Goal: Information Seeking & Learning: Learn about a topic

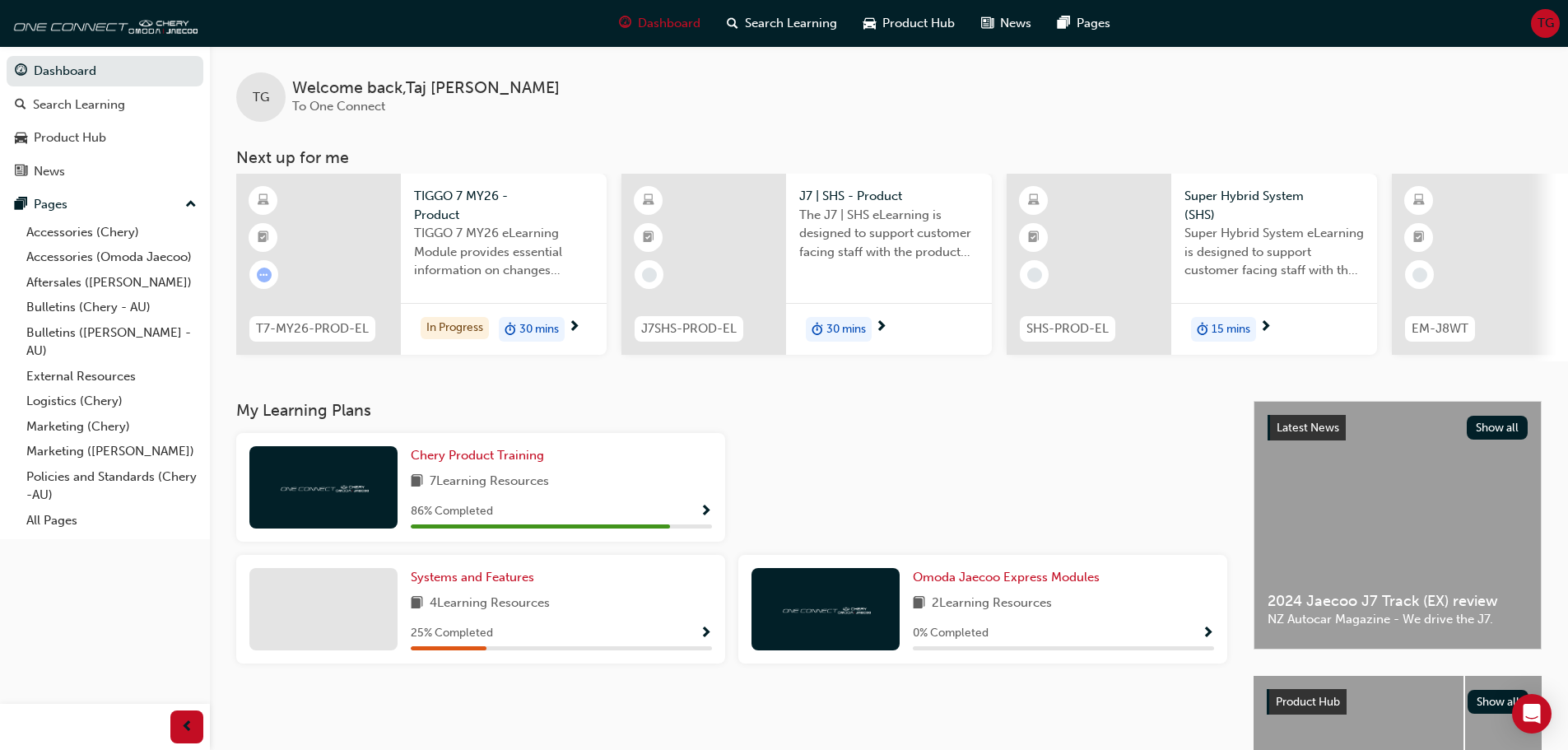
click at [706, 517] on span "Show Progress" at bounding box center [705, 512] width 12 height 15
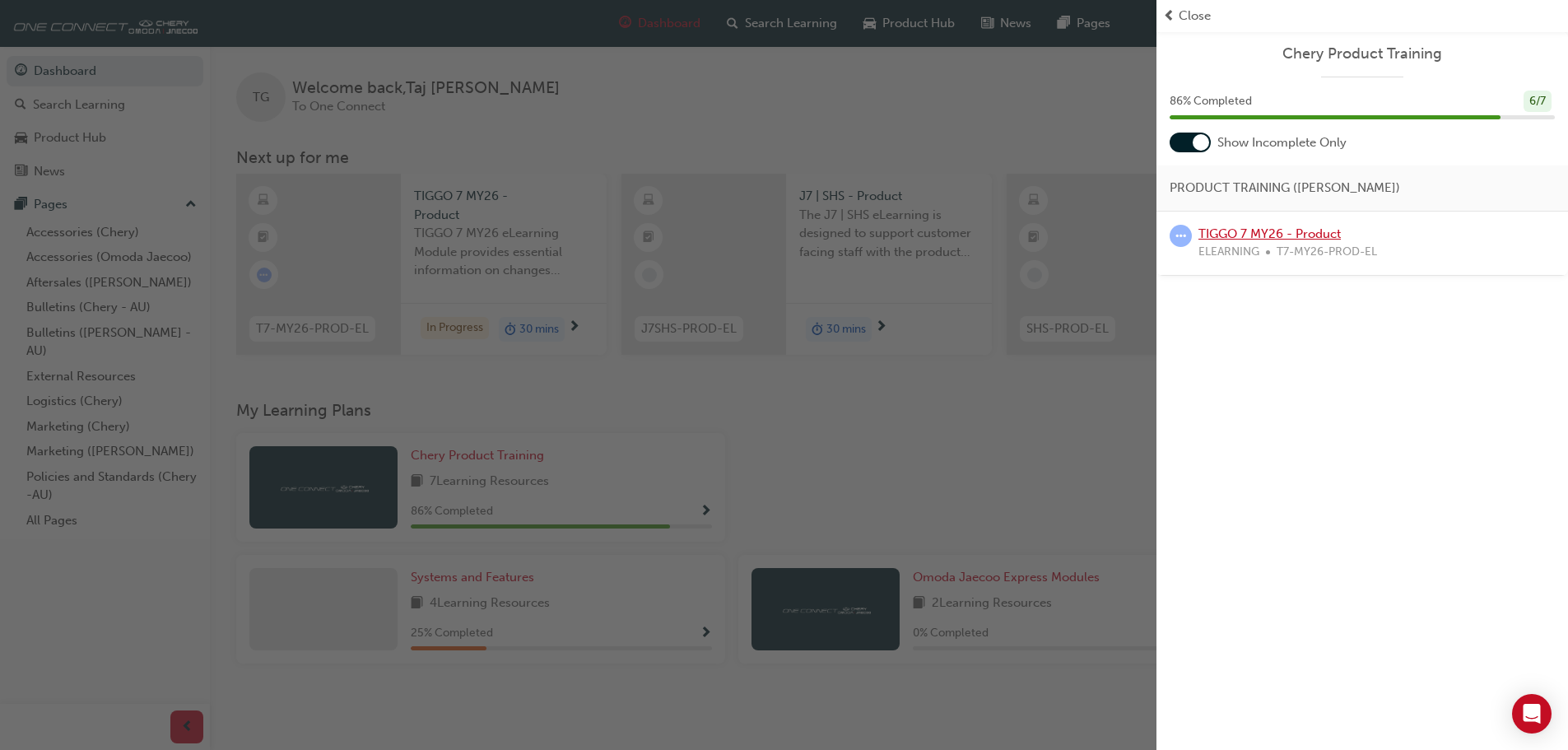
click at [1308, 227] on link "TIGGO 7 MY26 - Product" at bounding box center [1269, 234] width 142 height 15
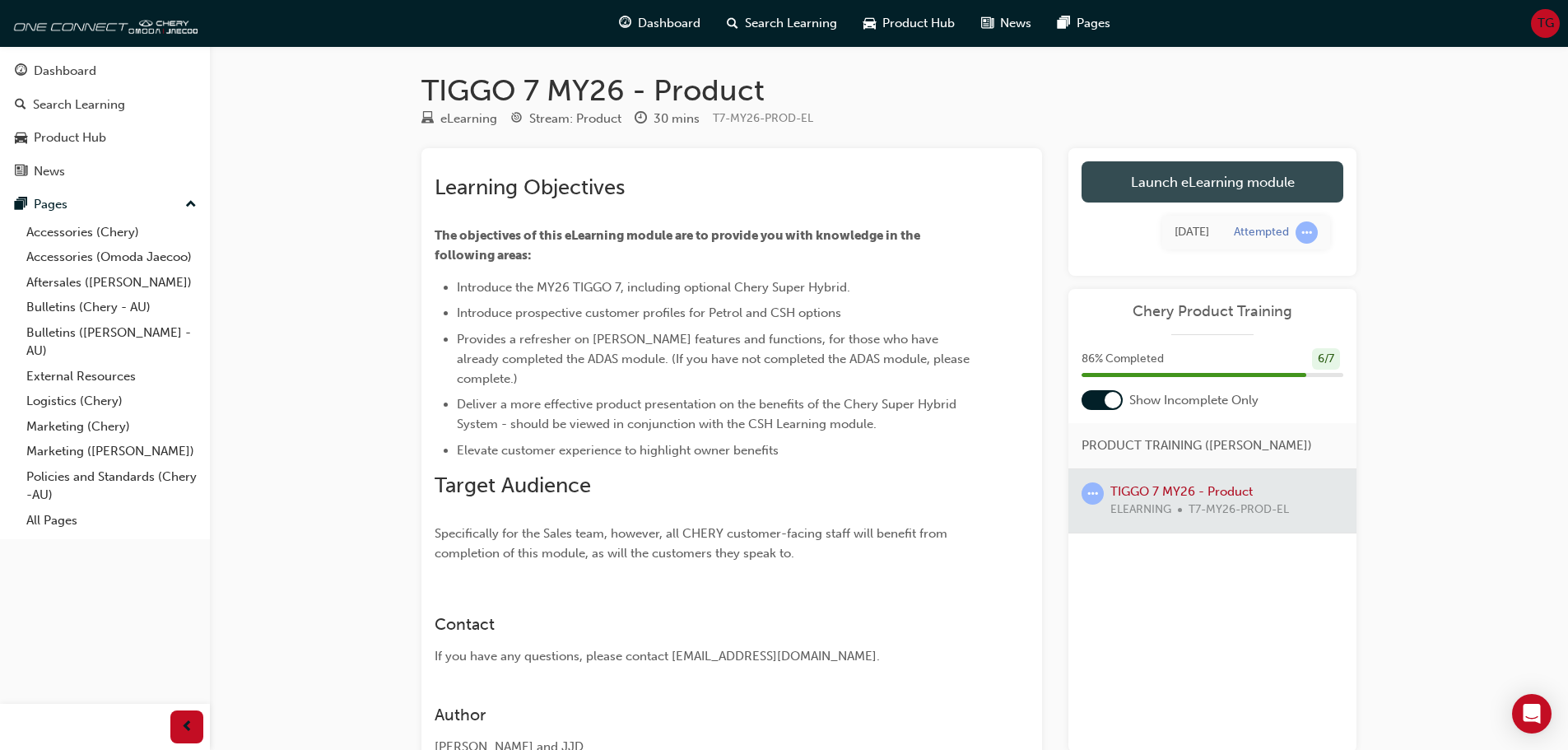
click at [1152, 189] on link "Launch eLearning module" at bounding box center [1213, 181] width 262 height 41
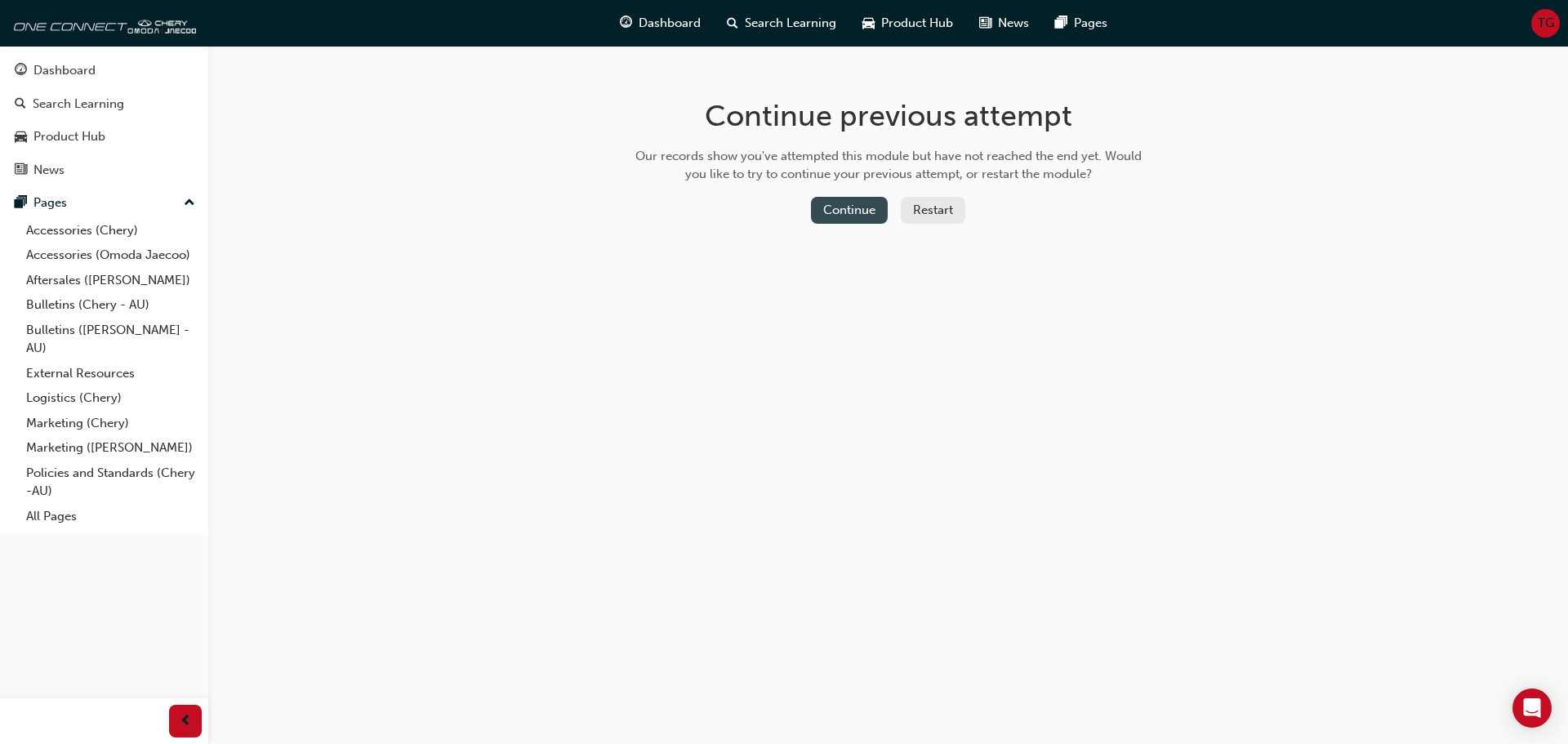
click at [866, 199] on button "Continue" at bounding box center [849, 210] width 77 height 27
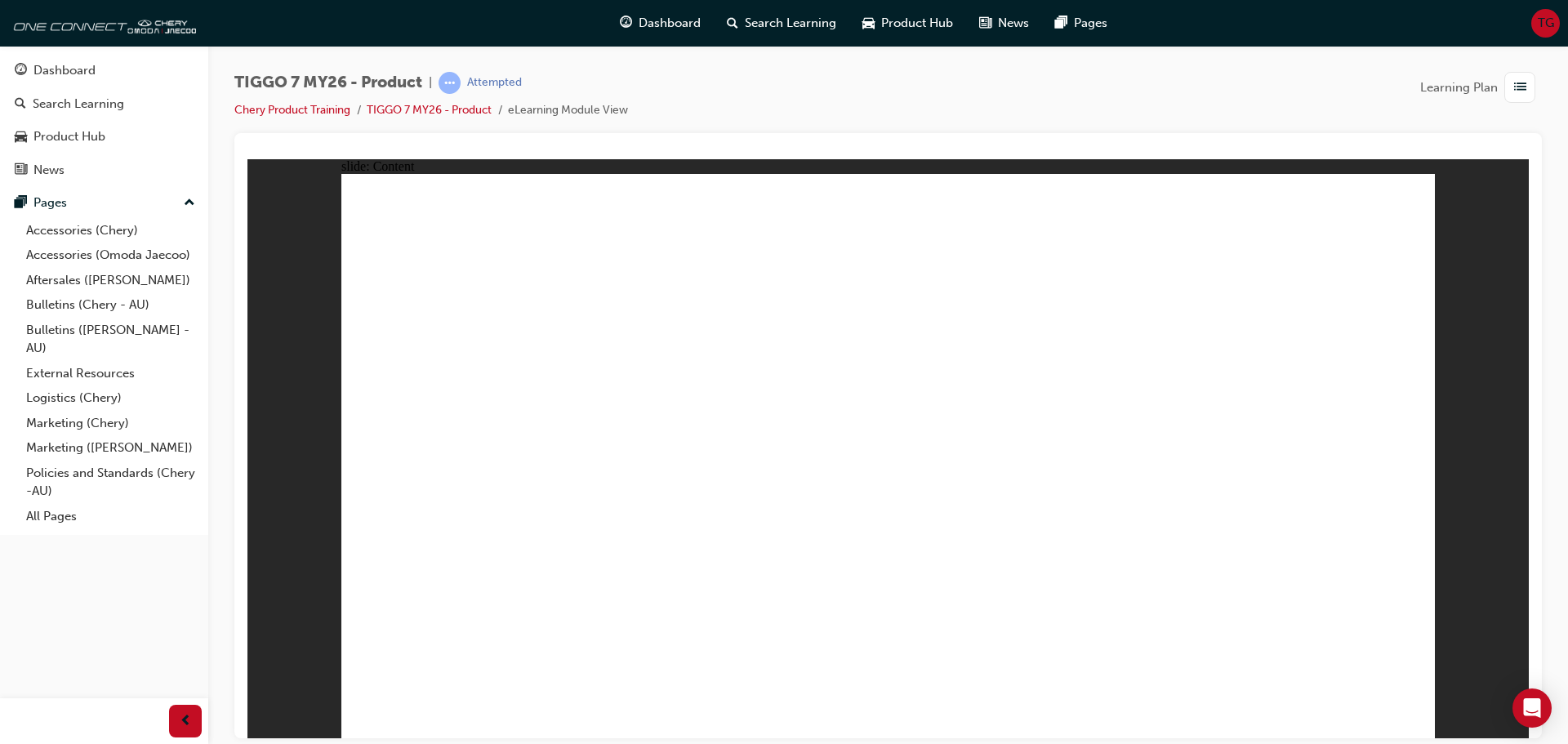
drag, startPoint x: 431, startPoint y: 617, endPoint x: 390, endPoint y: 708, distance: 99.8
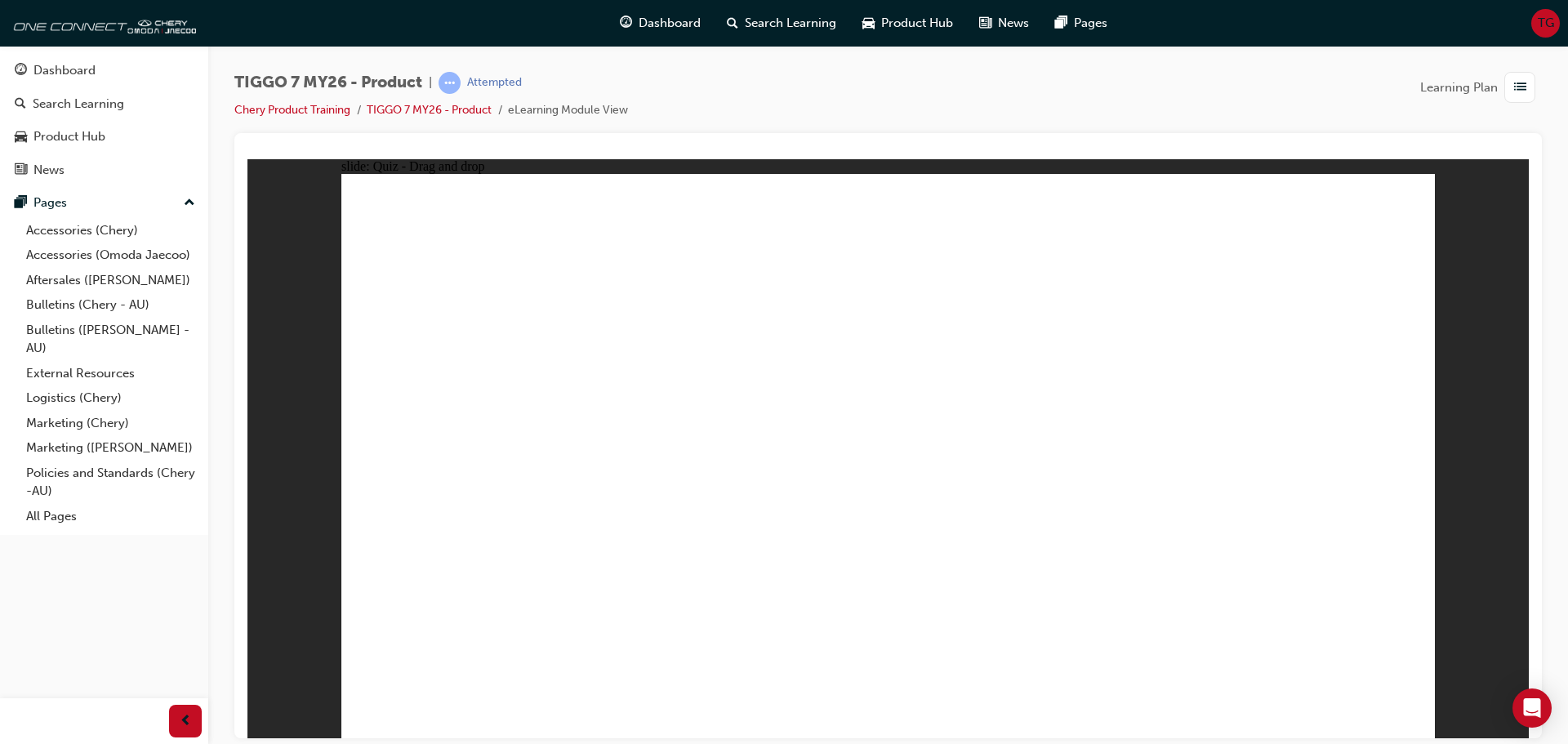
drag, startPoint x: 880, startPoint y: 282, endPoint x: 1268, endPoint y: 494, distance: 442.1
drag, startPoint x: 1106, startPoint y: 235, endPoint x: 628, endPoint y: 457, distance: 527.0
drag, startPoint x: 873, startPoint y: 421, endPoint x: 752, endPoint y: 467, distance: 129.4
drag, startPoint x: 1096, startPoint y: 391, endPoint x: 919, endPoint y: 467, distance: 192.6
drag, startPoint x: 1238, startPoint y: 255, endPoint x: 1075, endPoint y: 496, distance: 290.9
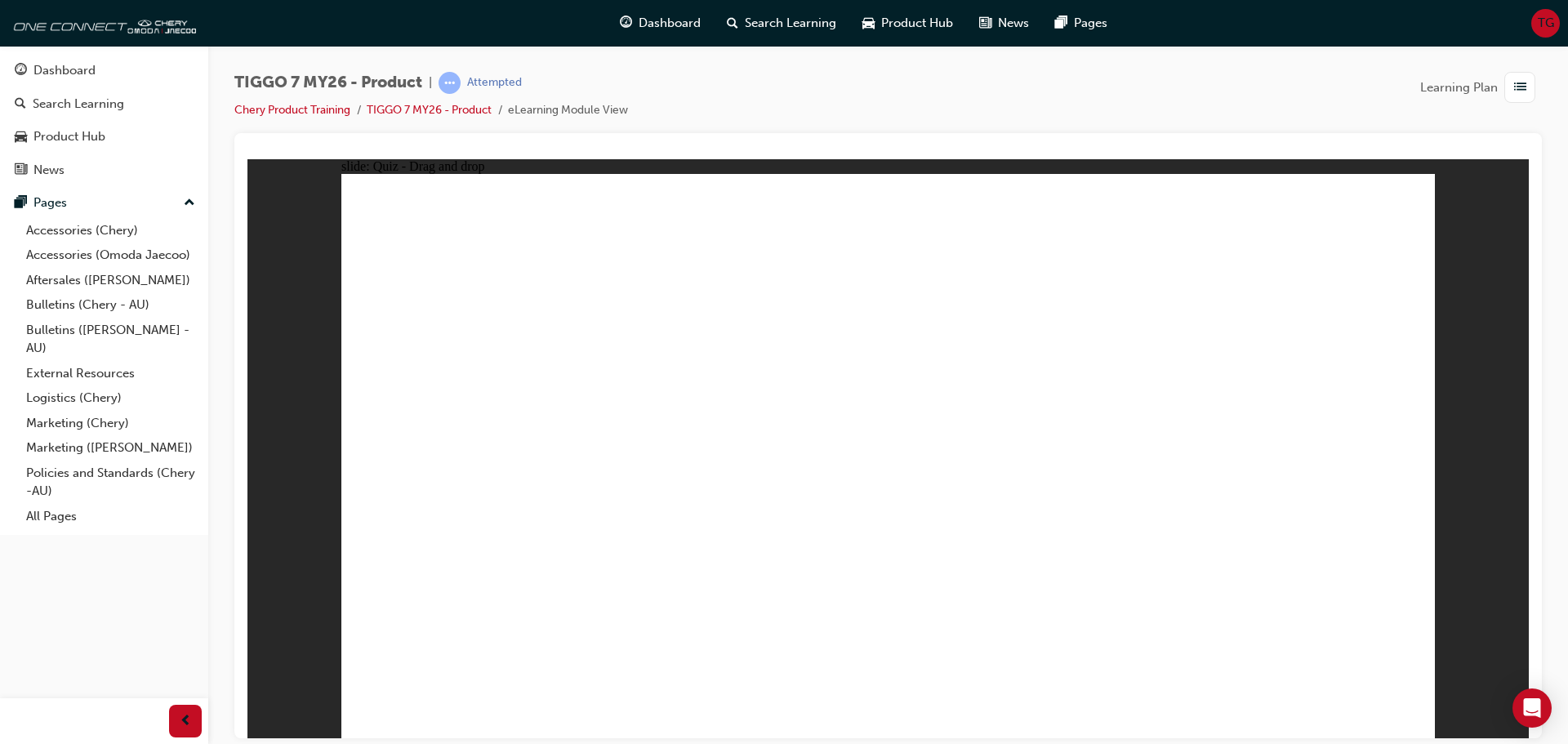
drag, startPoint x: 875, startPoint y: 356, endPoint x: 848, endPoint y: 337, distance: 33.0
drag, startPoint x: 1119, startPoint y: 310, endPoint x: 924, endPoint y: 439, distance: 233.8
drag, startPoint x: 1305, startPoint y: 304, endPoint x: 905, endPoint y: 518, distance: 453.6
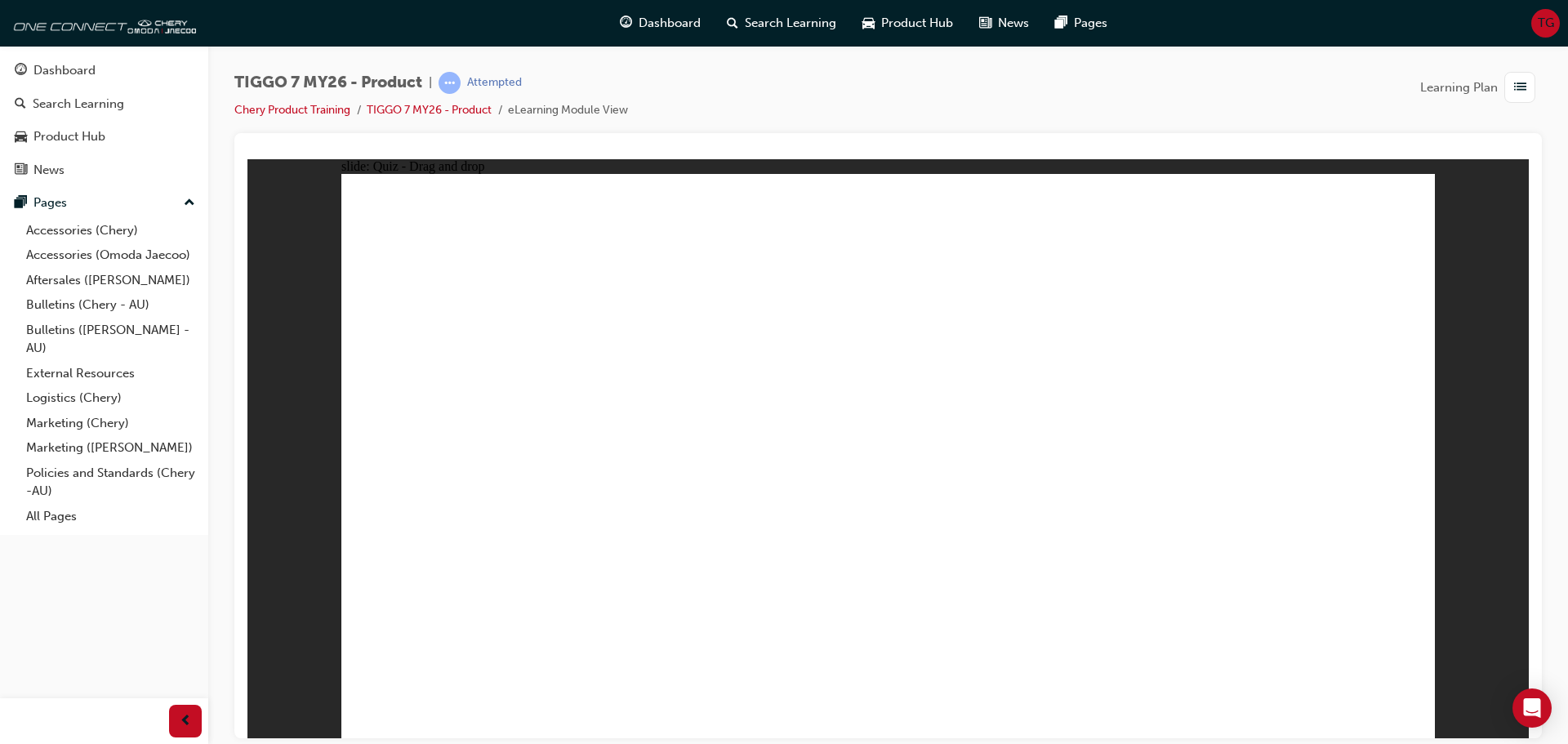
drag, startPoint x: 857, startPoint y: 238, endPoint x: 962, endPoint y: 588, distance: 365.4
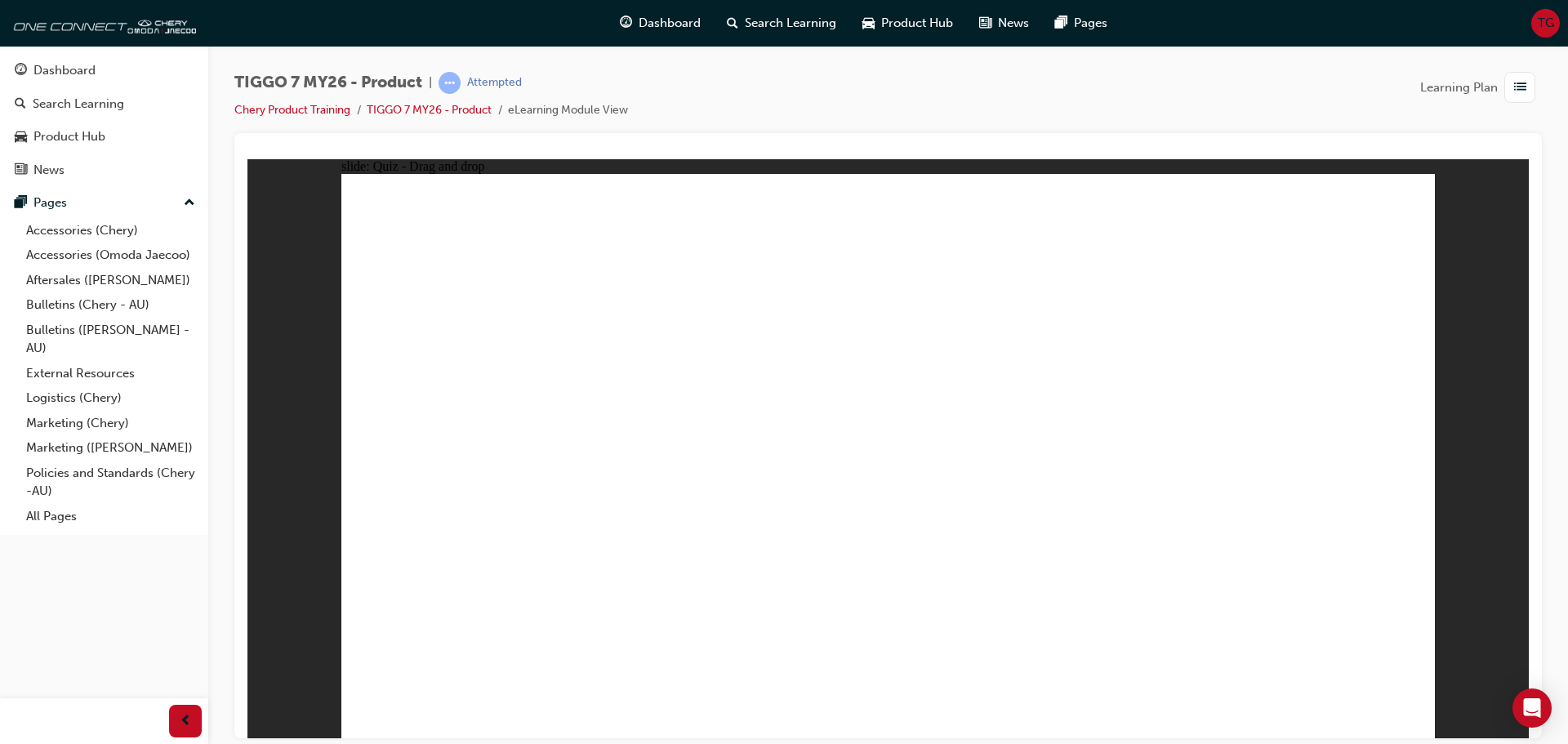
drag, startPoint x: 979, startPoint y: 234, endPoint x: 1011, endPoint y: 570, distance: 337.5
drag, startPoint x: 852, startPoint y: 316, endPoint x: 559, endPoint y: 606, distance: 412.2
drag, startPoint x: 1079, startPoint y: 278, endPoint x: 618, endPoint y: 563, distance: 542.0
drag, startPoint x: 1073, startPoint y: 239, endPoint x: 716, endPoint y: 538, distance: 465.7
drag, startPoint x: 1212, startPoint y: 274, endPoint x: 765, endPoint y: 511, distance: 505.9
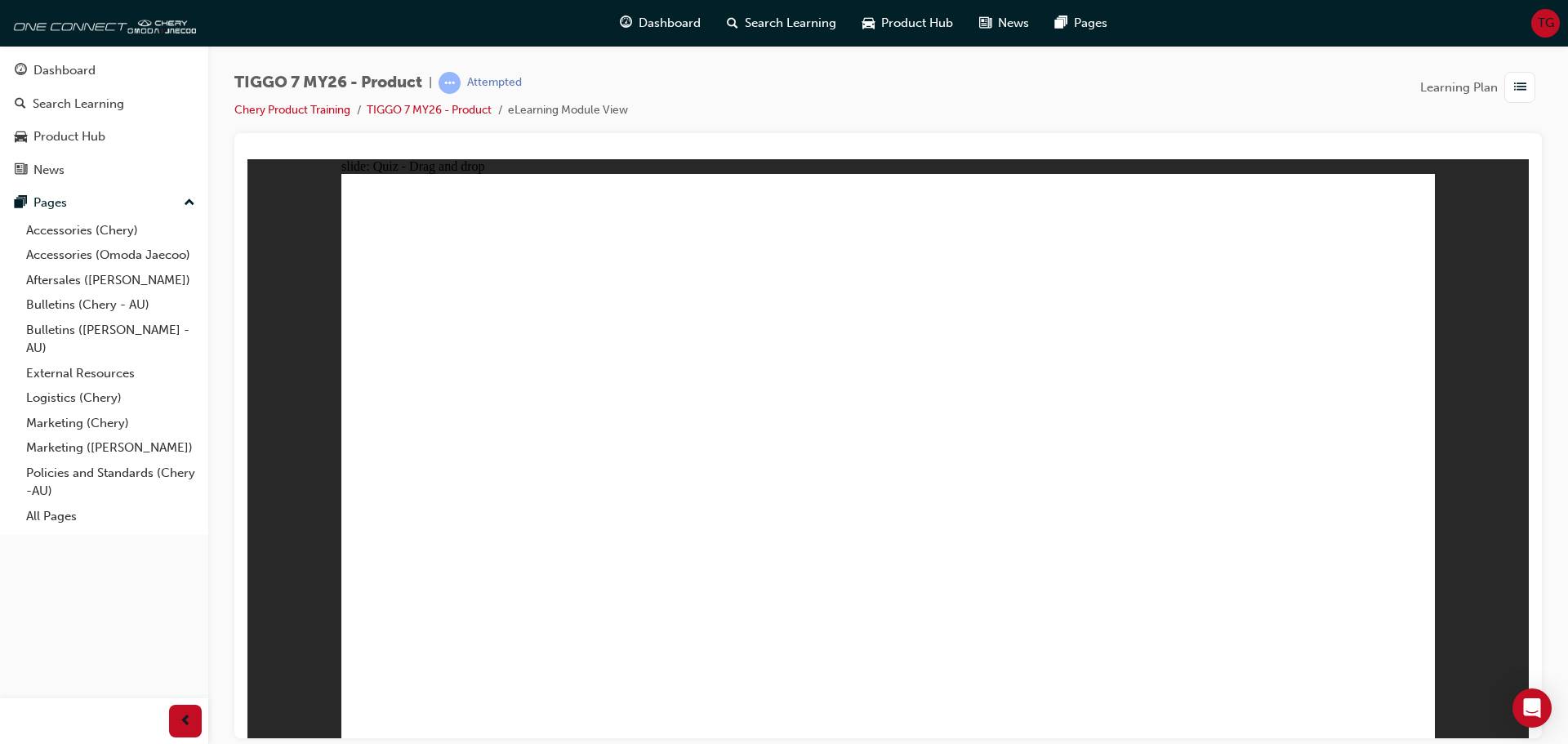
drag, startPoint x: 1180, startPoint y: 344, endPoint x: 588, endPoint y: 580, distance: 637.3
drag, startPoint x: 959, startPoint y: 331, endPoint x: 606, endPoint y: 574, distance: 428.6
drag, startPoint x: 1308, startPoint y: 236, endPoint x: 745, endPoint y: 491, distance: 618.1
drag, startPoint x: 959, startPoint y: 282, endPoint x: 1037, endPoint y: 548, distance: 277.2
drag, startPoint x: 1087, startPoint y: 341, endPoint x: 1060, endPoint y: 526, distance: 187.0
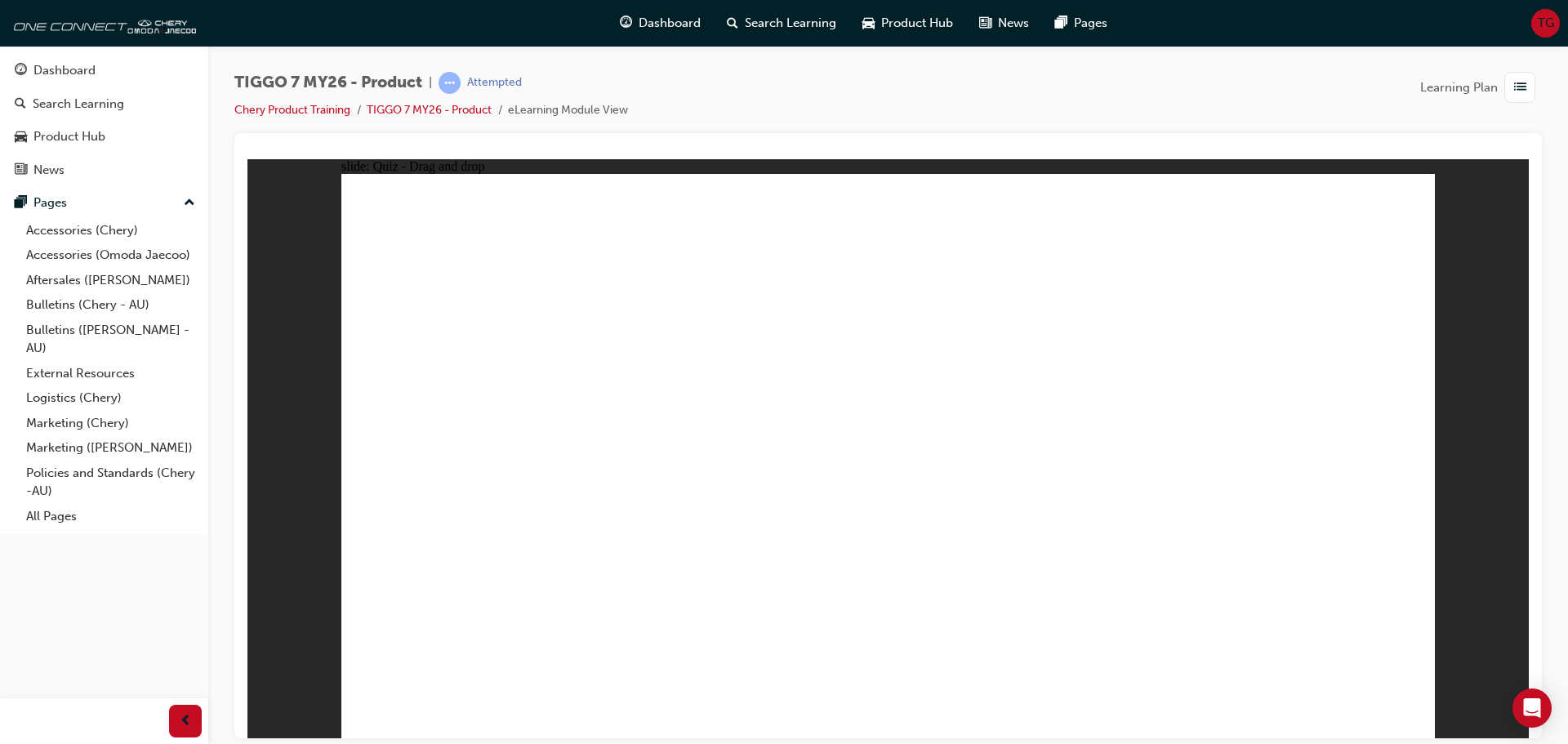
drag, startPoint x: 1199, startPoint y: 241, endPoint x: 1074, endPoint y: 549, distance: 332.4
drag, startPoint x: 1311, startPoint y: 317, endPoint x: 1154, endPoint y: 539, distance: 271.9
drag, startPoint x: 967, startPoint y: 276, endPoint x: 844, endPoint y: 317, distance: 129.7
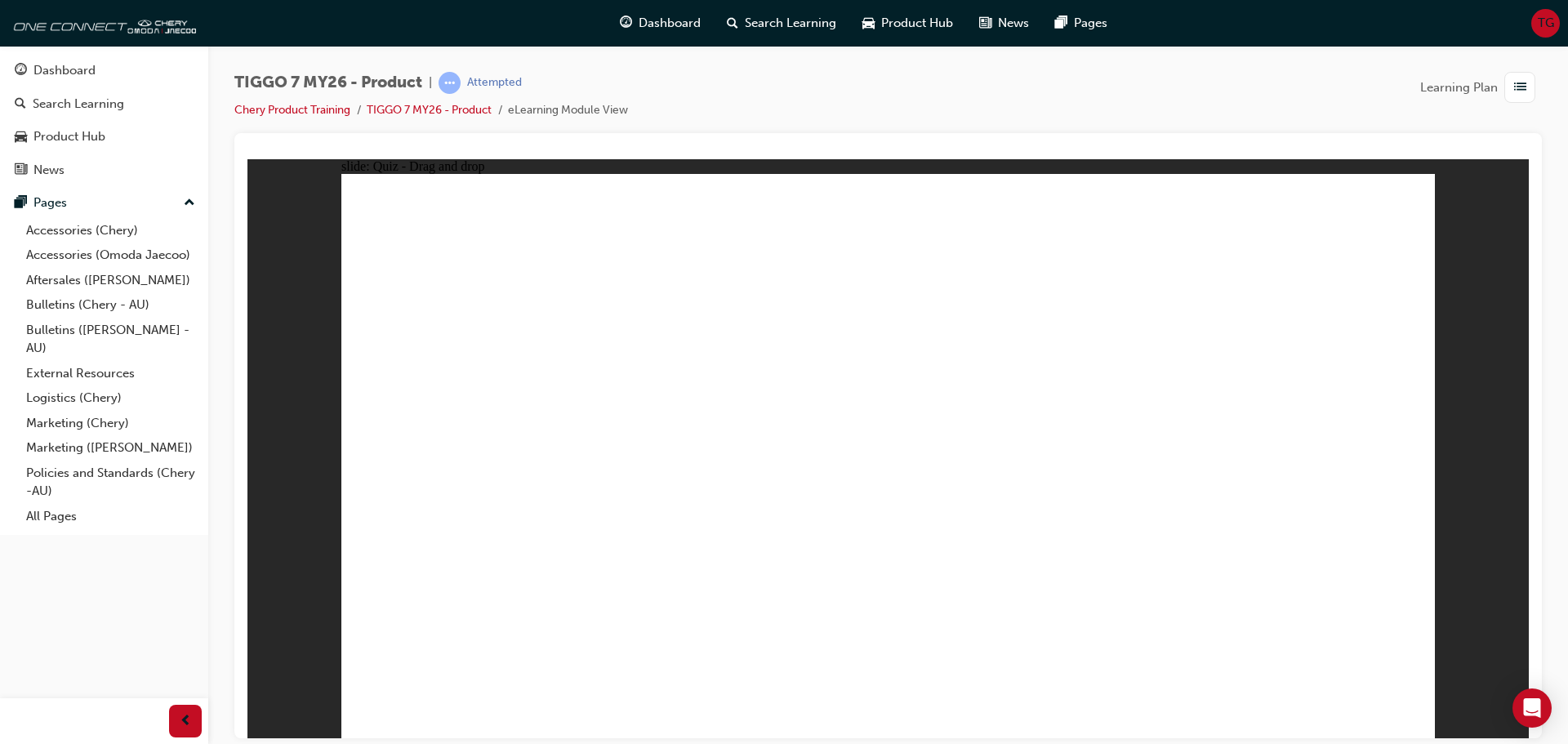
drag, startPoint x: 1106, startPoint y: 259, endPoint x: 687, endPoint y: 426, distance: 451.1
drag, startPoint x: 1359, startPoint y: 246, endPoint x: 1122, endPoint y: 419, distance: 293.4
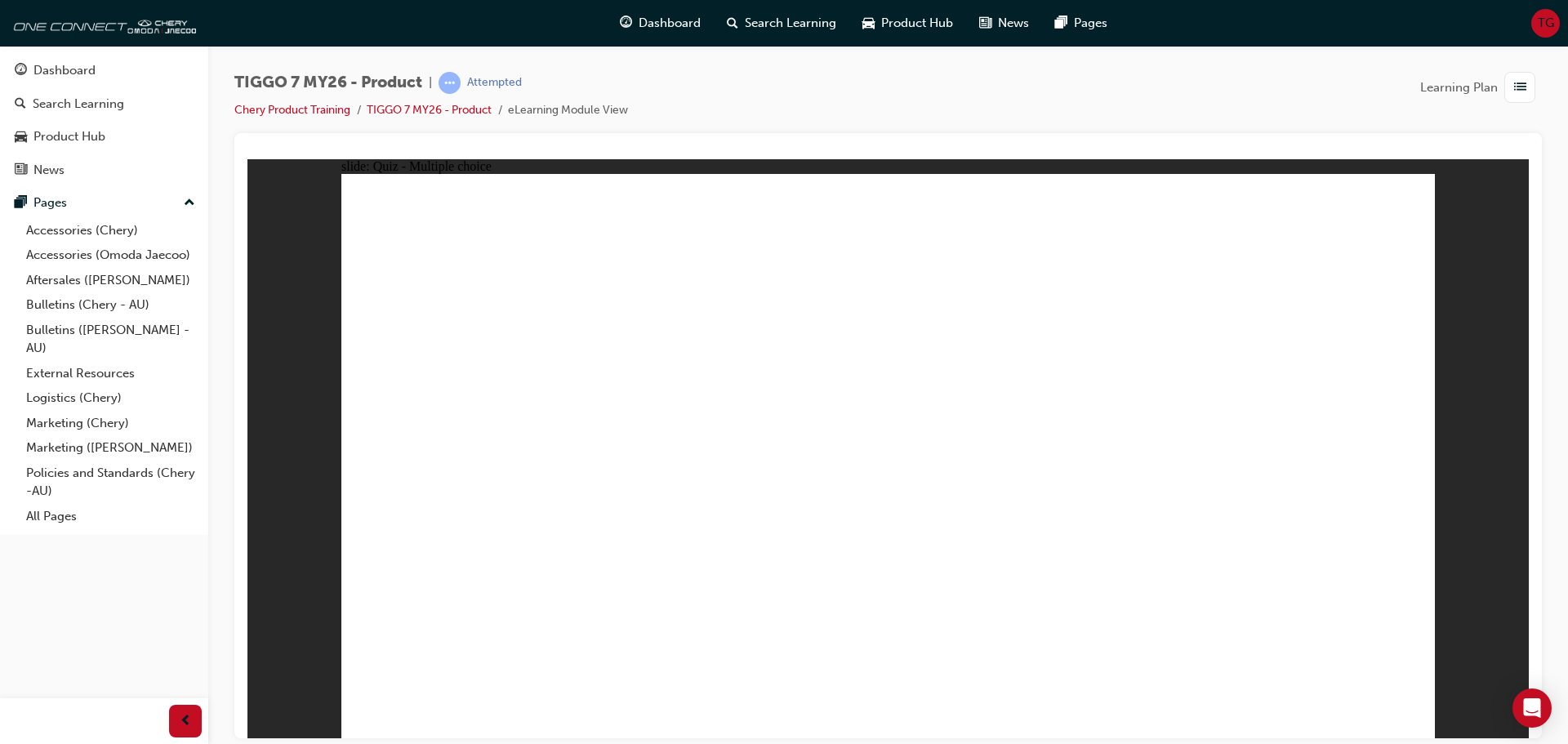
radio input "true"
drag, startPoint x: 895, startPoint y: 229, endPoint x: 958, endPoint y: 314, distance: 105.8
drag, startPoint x: 953, startPoint y: 279, endPoint x: 1129, endPoint y: 349, distance: 189.4
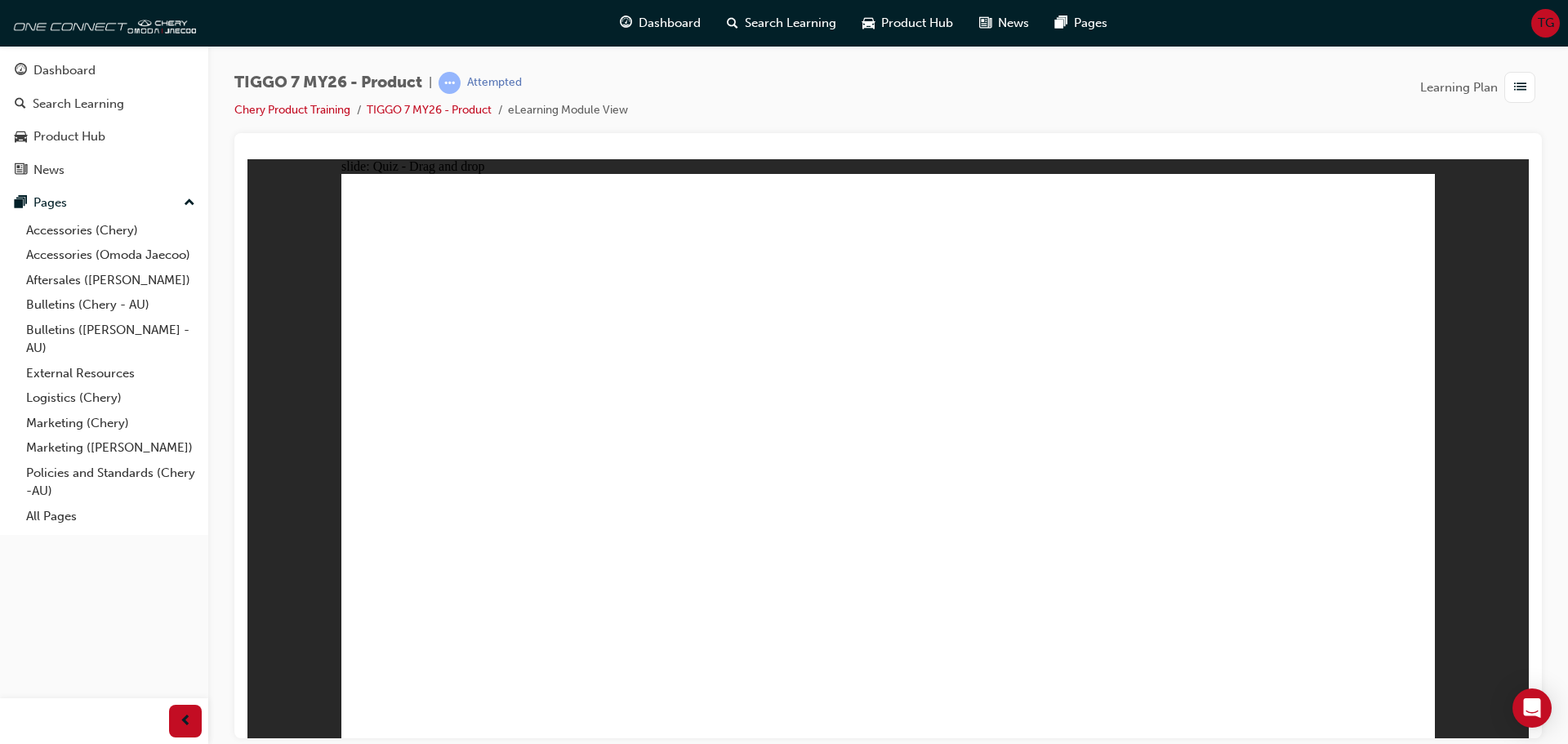
drag, startPoint x: 1132, startPoint y: 281, endPoint x: 1124, endPoint y: 318, distance: 37.9
drag, startPoint x: 1113, startPoint y: 309, endPoint x: 1104, endPoint y: 307, distance: 9.2
drag, startPoint x: 1104, startPoint y: 241, endPoint x: 1088, endPoint y: 480, distance: 239.5
drag, startPoint x: 1249, startPoint y: 356, endPoint x: 1147, endPoint y: 505, distance: 180.6
drag, startPoint x: 1267, startPoint y: 280, endPoint x: 1144, endPoint y: 561, distance: 306.7
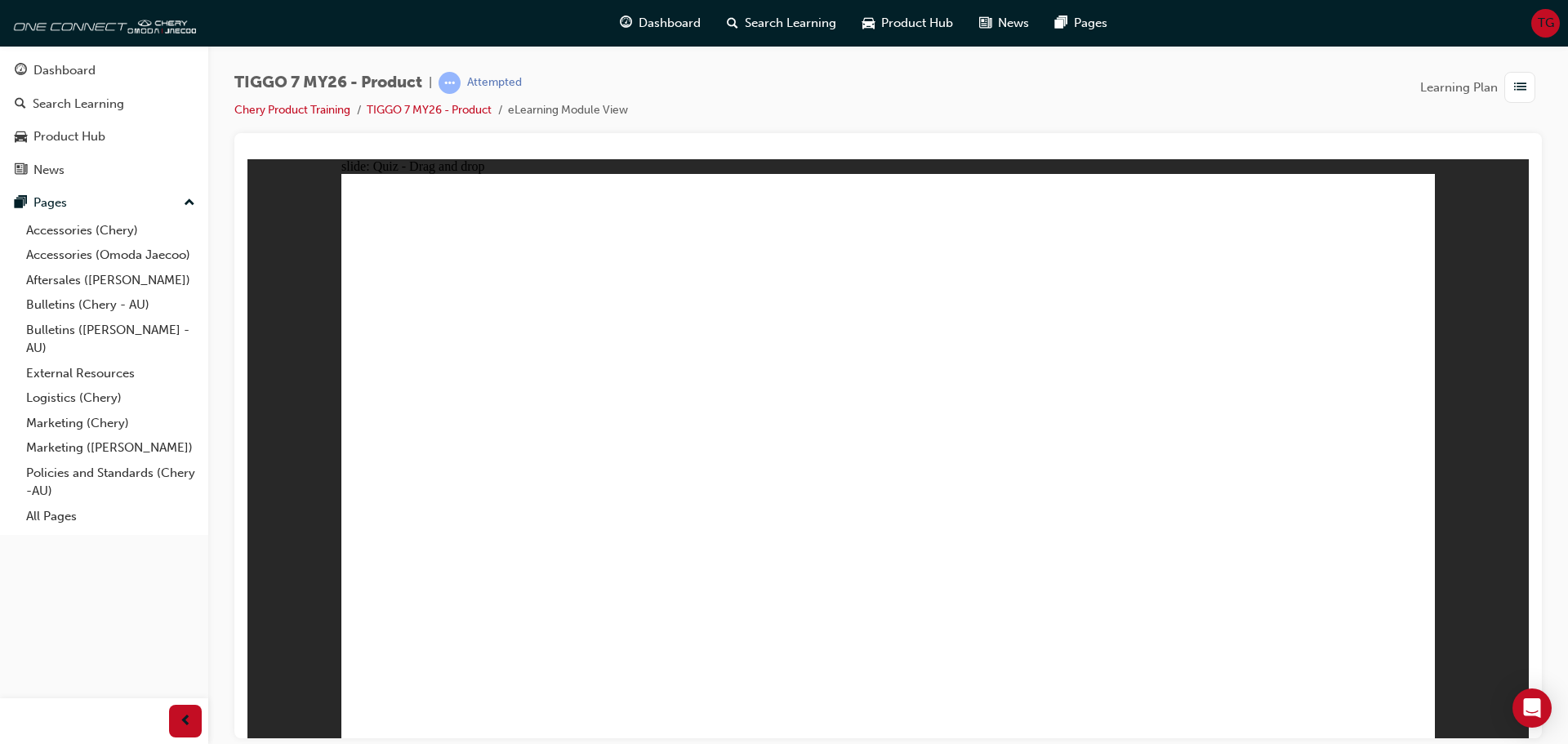
radio input "true"
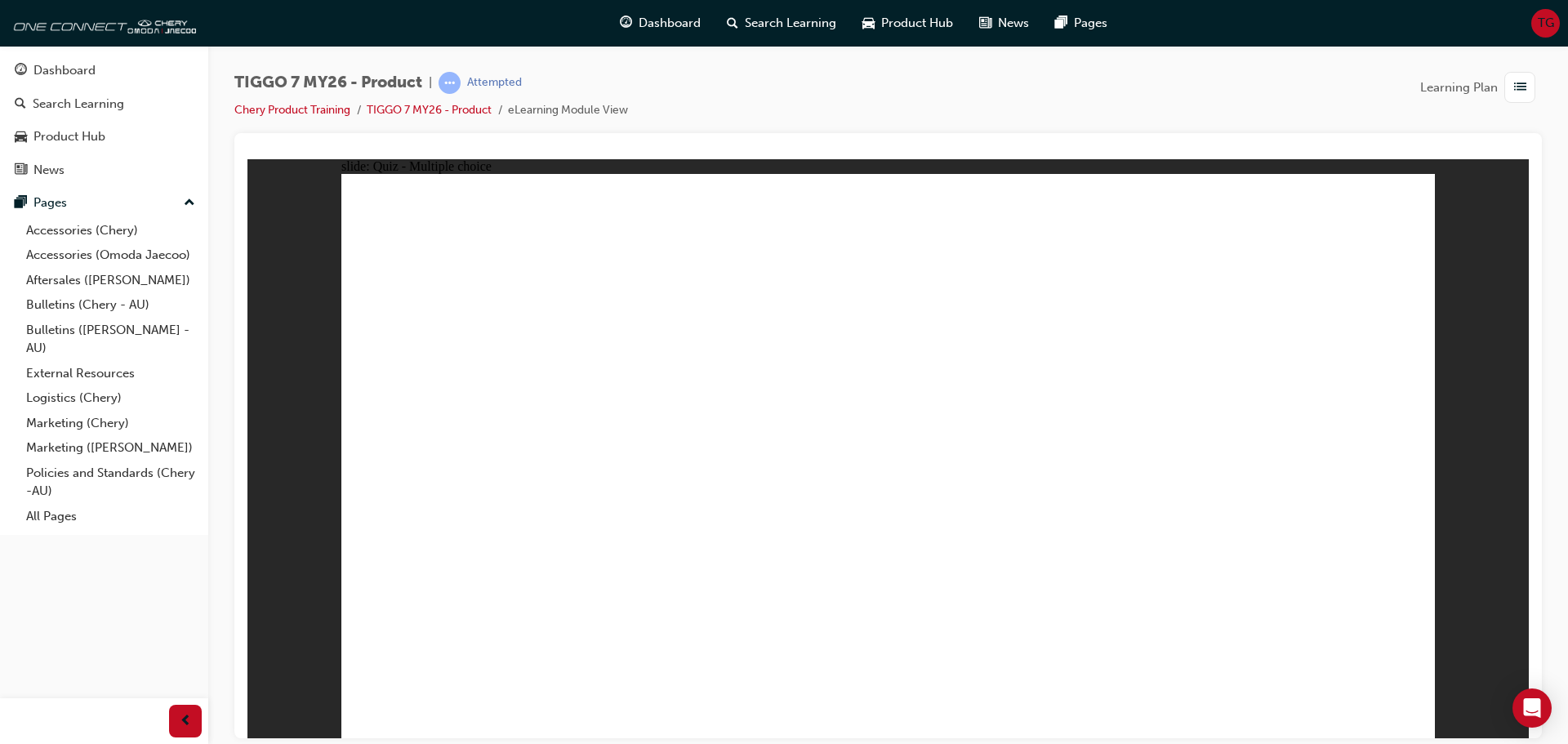
drag, startPoint x: 1279, startPoint y: 242, endPoint x: 542, endPoint y: 486, distance: 776.3
drag, startPoint x: 1090, startPoint y: 234, endPoint x: 710, endPoint y: 480, distance: 452.7
drag, startPoint x: 1093, startPoint y: 310, endPoint x: 437, endPoint y: 492, distance: 680.8
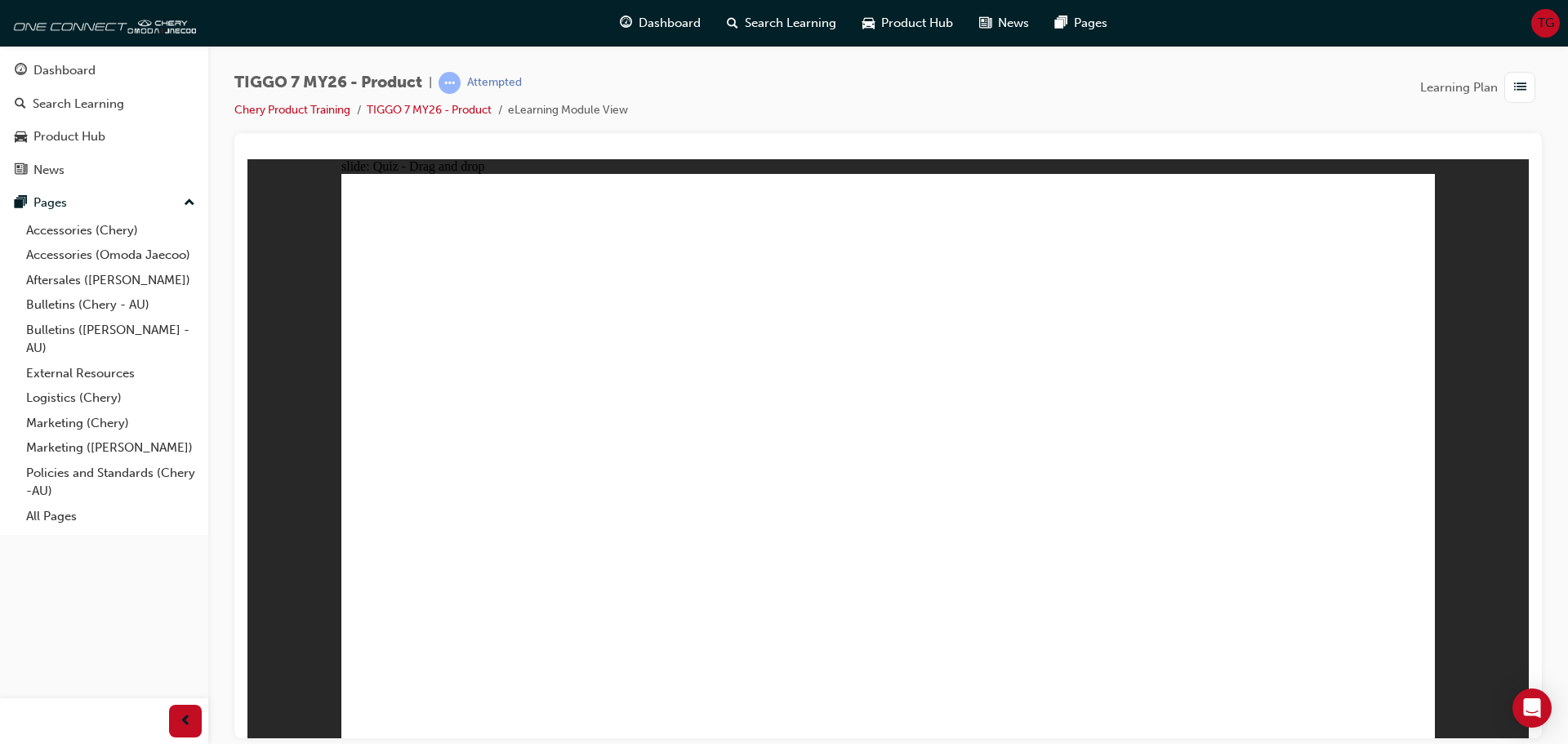
drag, startPoint x: 983, startPoint y: 347, endPoint x: 914, endPoint y: 492, distance: 160.6
drag, startPoint x: 1181, startPoint y: 356, endPoint x: 1106, endPoint y: 484, distance: 148.4
drag, startPoint x: 1100, startPoint y: 465, endPoint x: 1259, endPoint y: 460, distance: 159.1
drag, startPoint x: 920, startPoint y: 303, endPoint x: 1058, endPoint y: 475, distance: 220.5
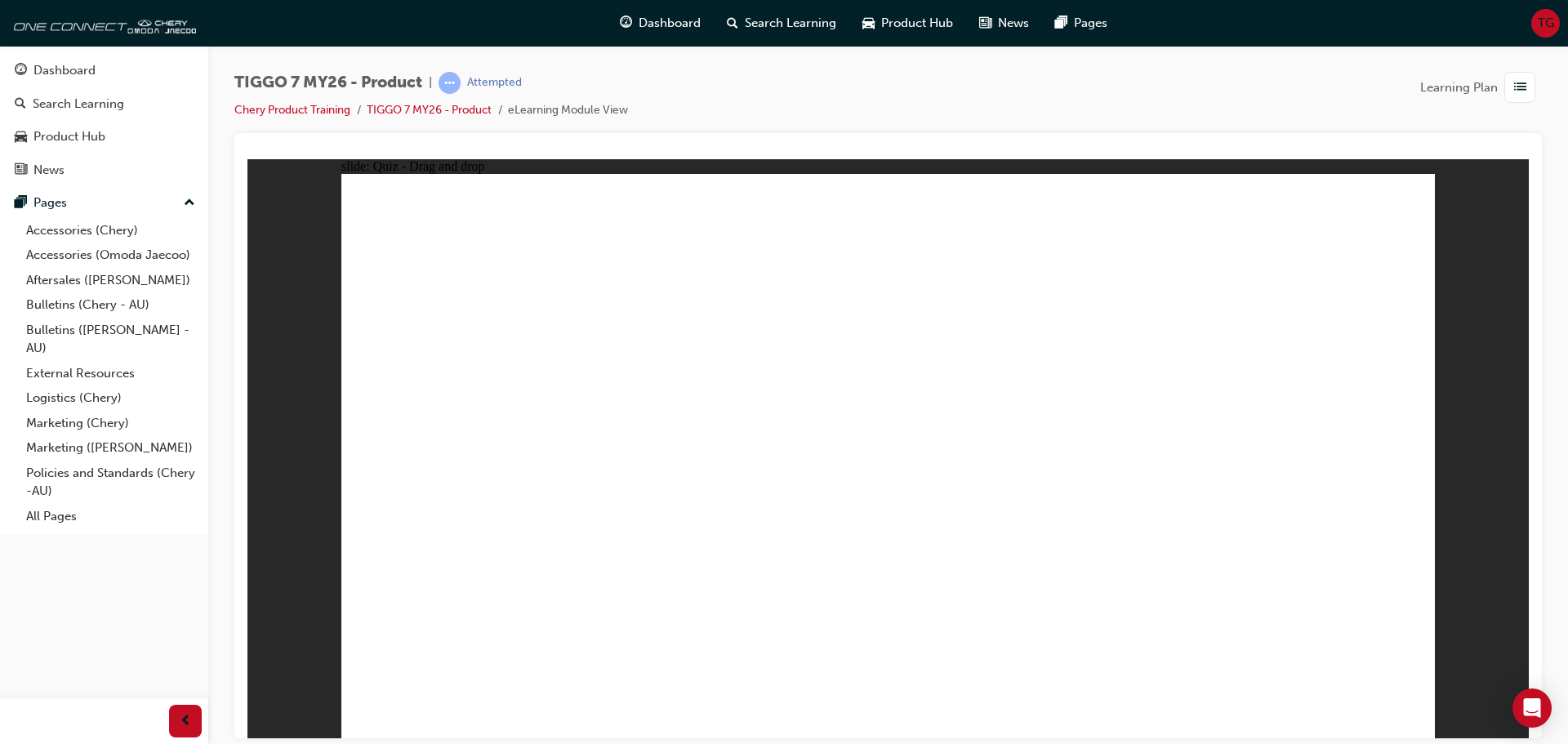
radio input "true"
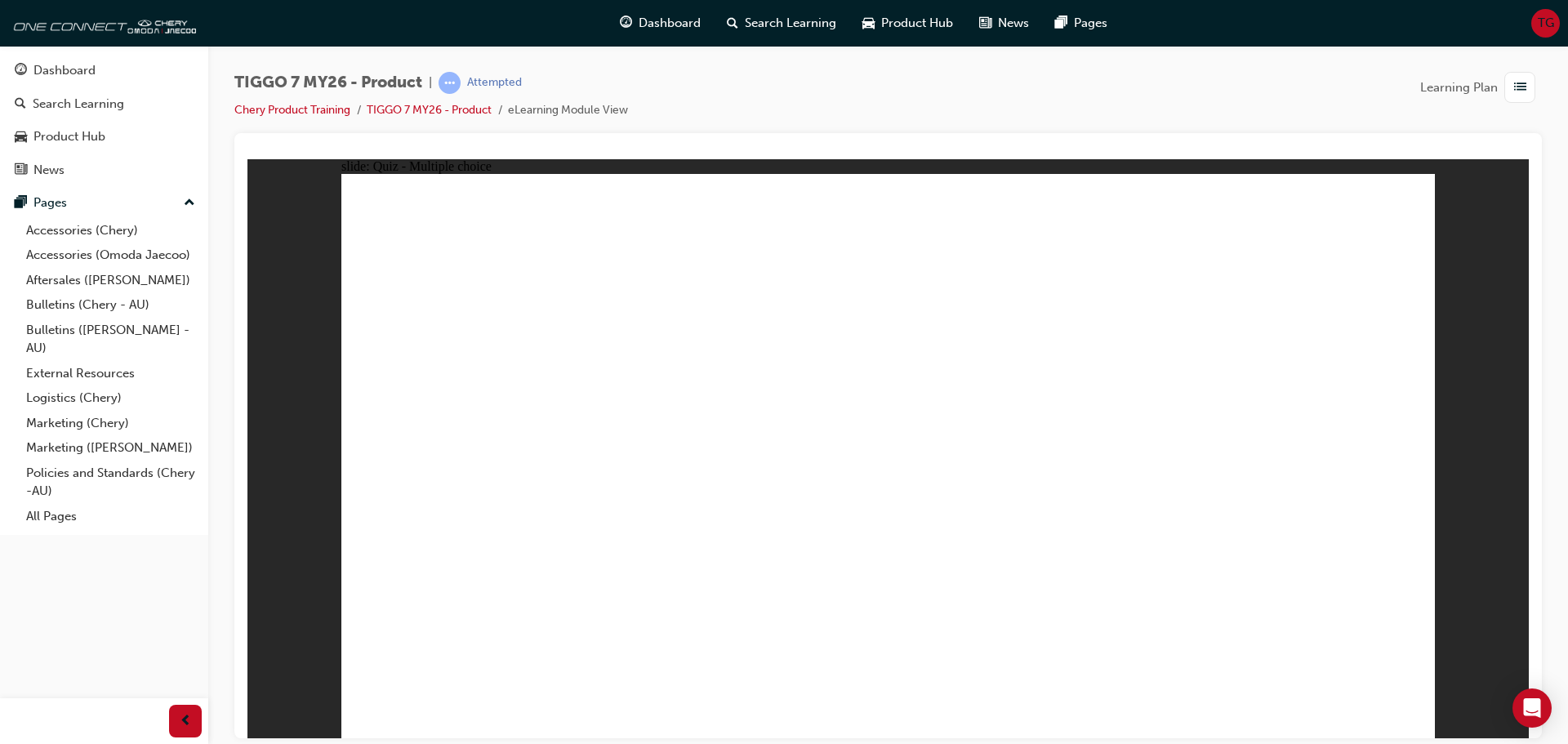
radio input "true"
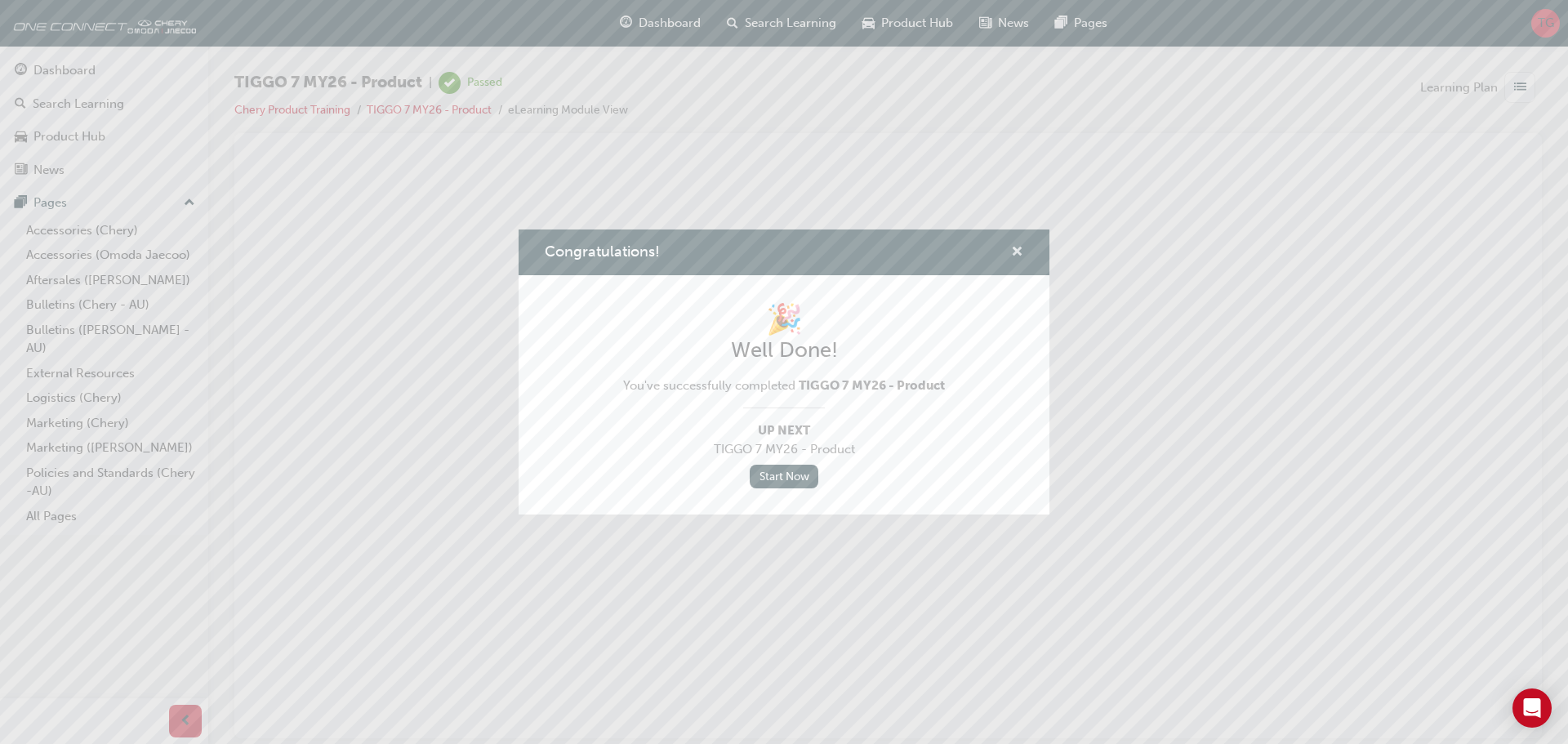
click at [1018, 249] on span "cross-icon" at bounding box center [1017, 253] width 12 height 15
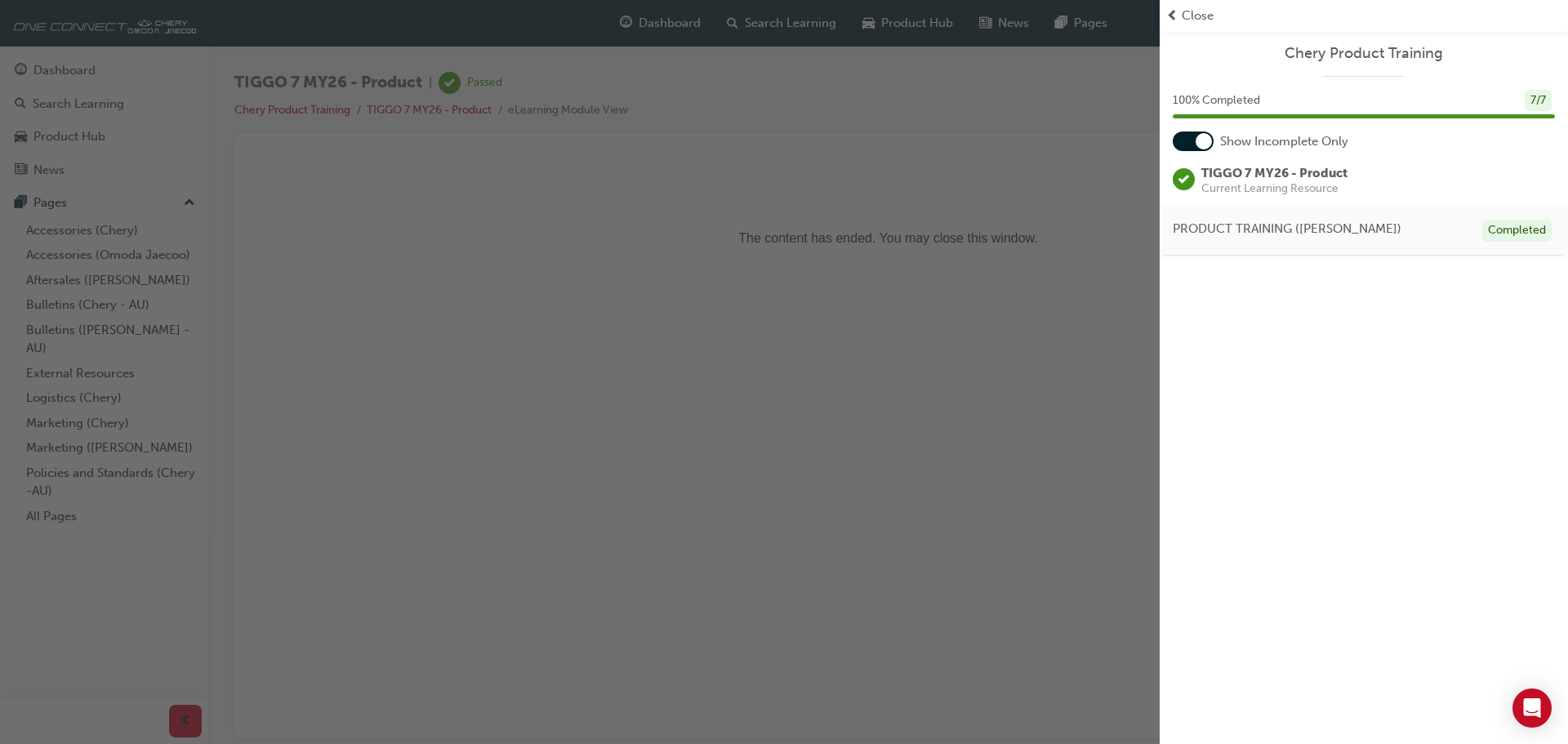
click at [1194, 7] on span "Close" at bounding box center [1198, 16] width 32 height 19
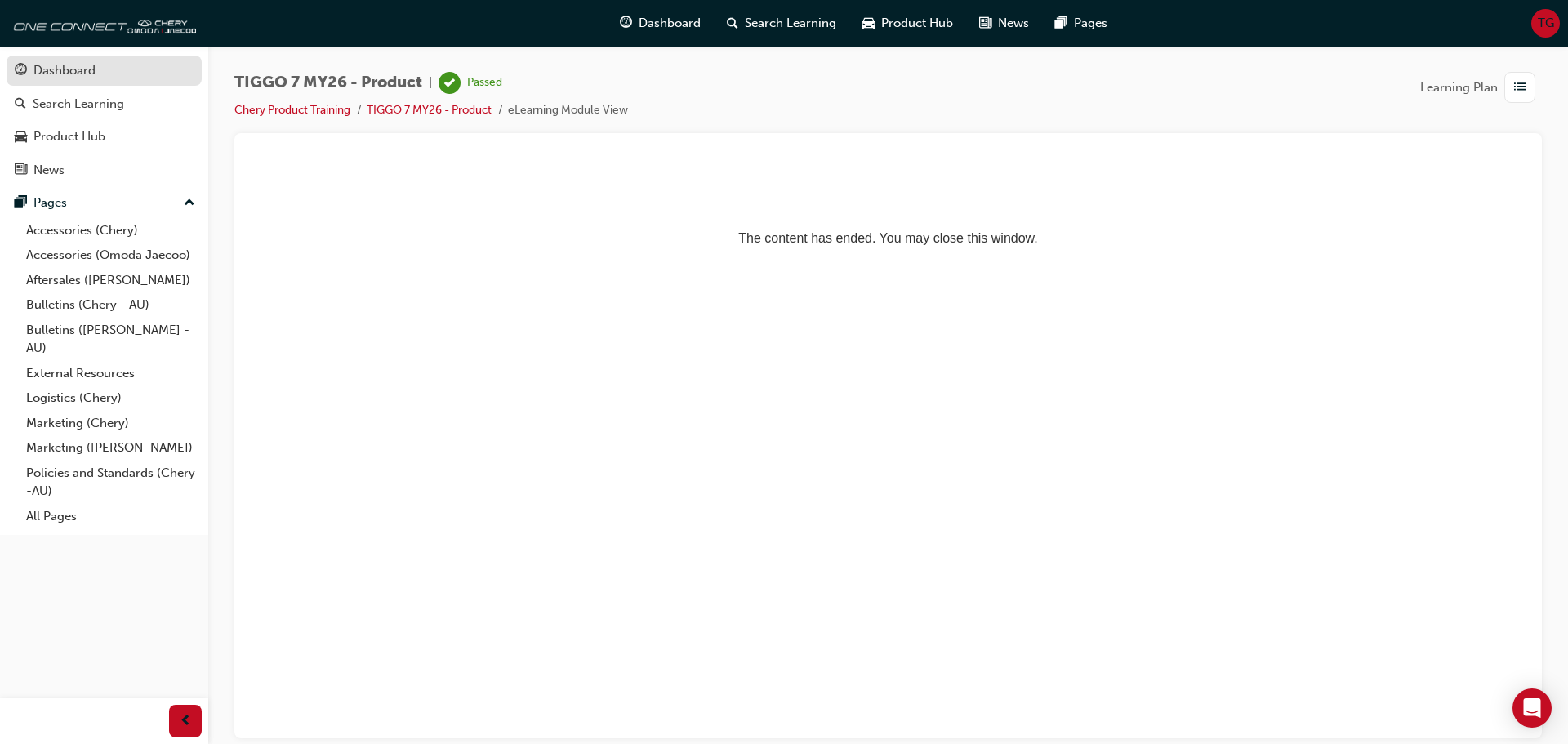
click at [117, 65] on div "Dashboard" at bounding box center [104, 71] width 179 height 21
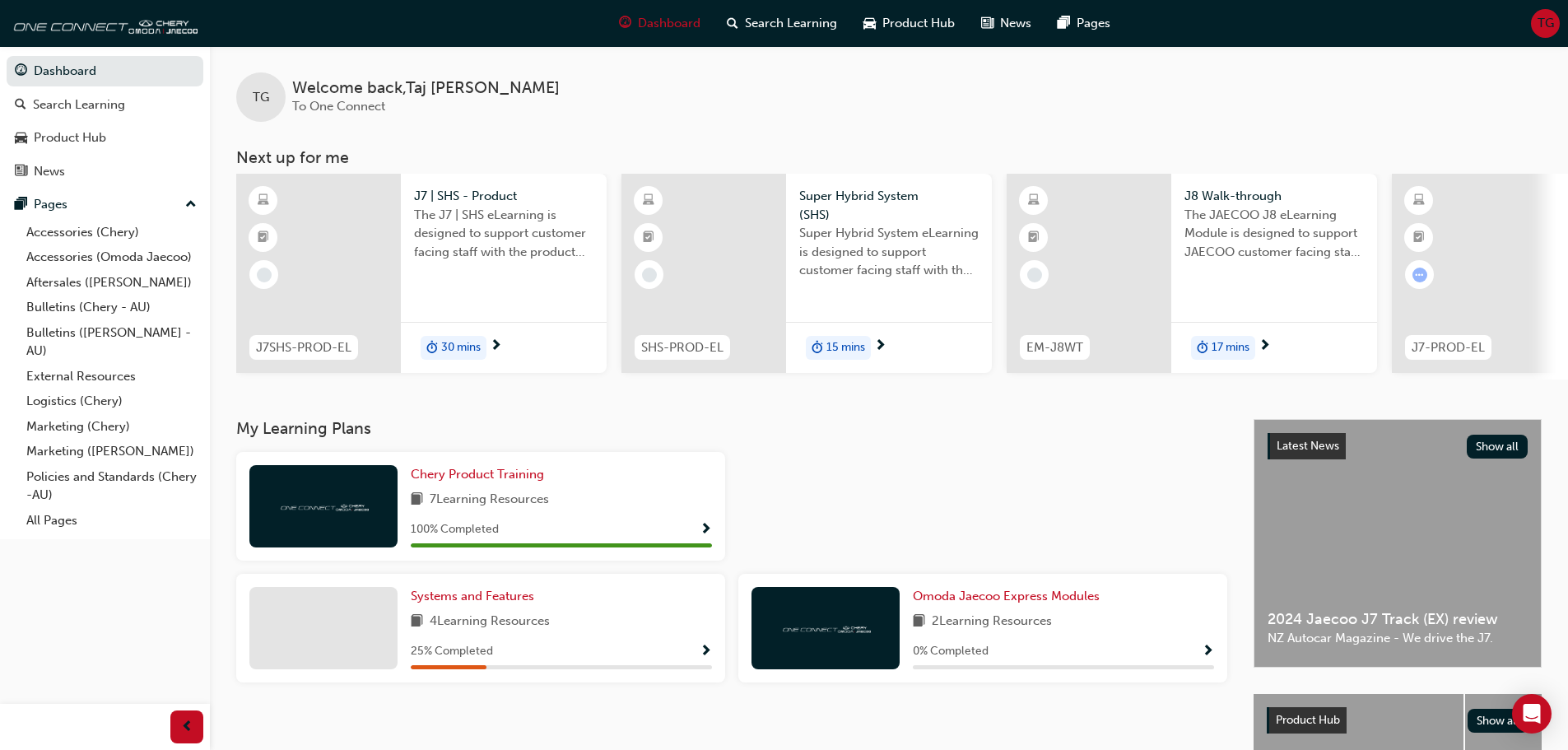
scroll to position [82, 0]
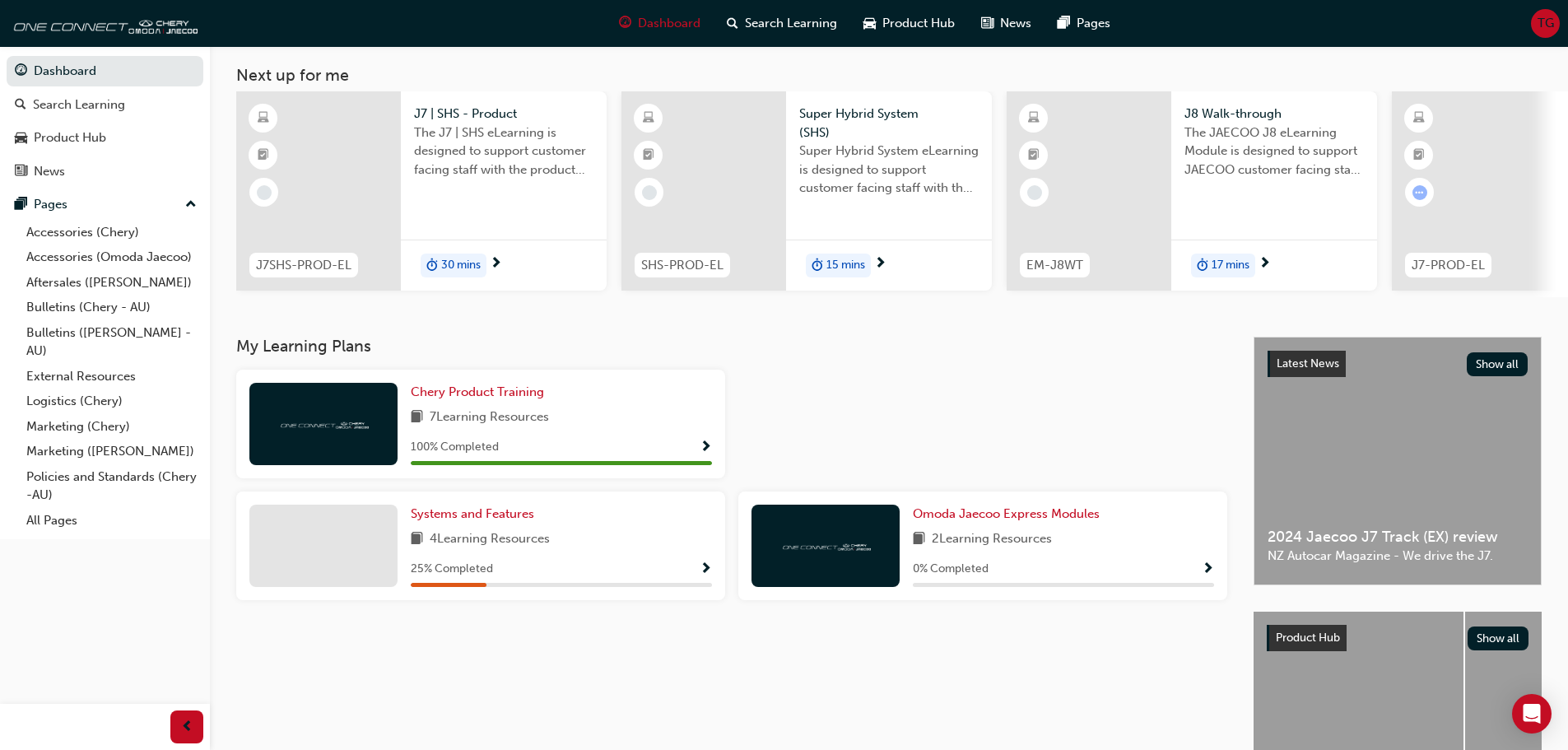
click at [712, 575] on div "Systems and Features 4 Learning Resources 25 % Completed" at bounding box center [481, 545] width 489 height 109
click at [707, 570] on span "Show Progress" at bounding box center [705, 569] width 12 height 15
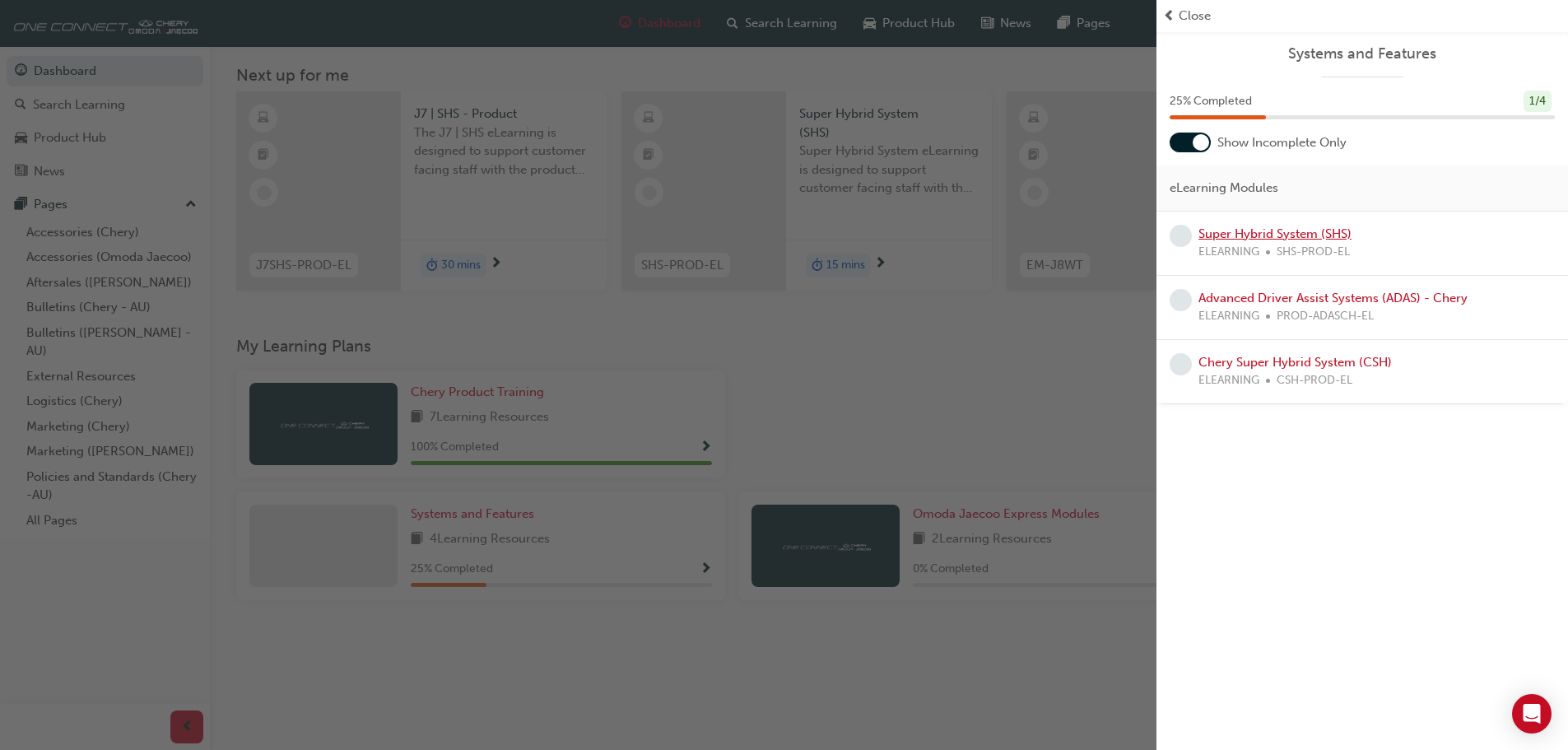
click at [1259, 239] on link "Super Hybrid System (SHS)" at bounding box center [1275, 234] width 153 height 15
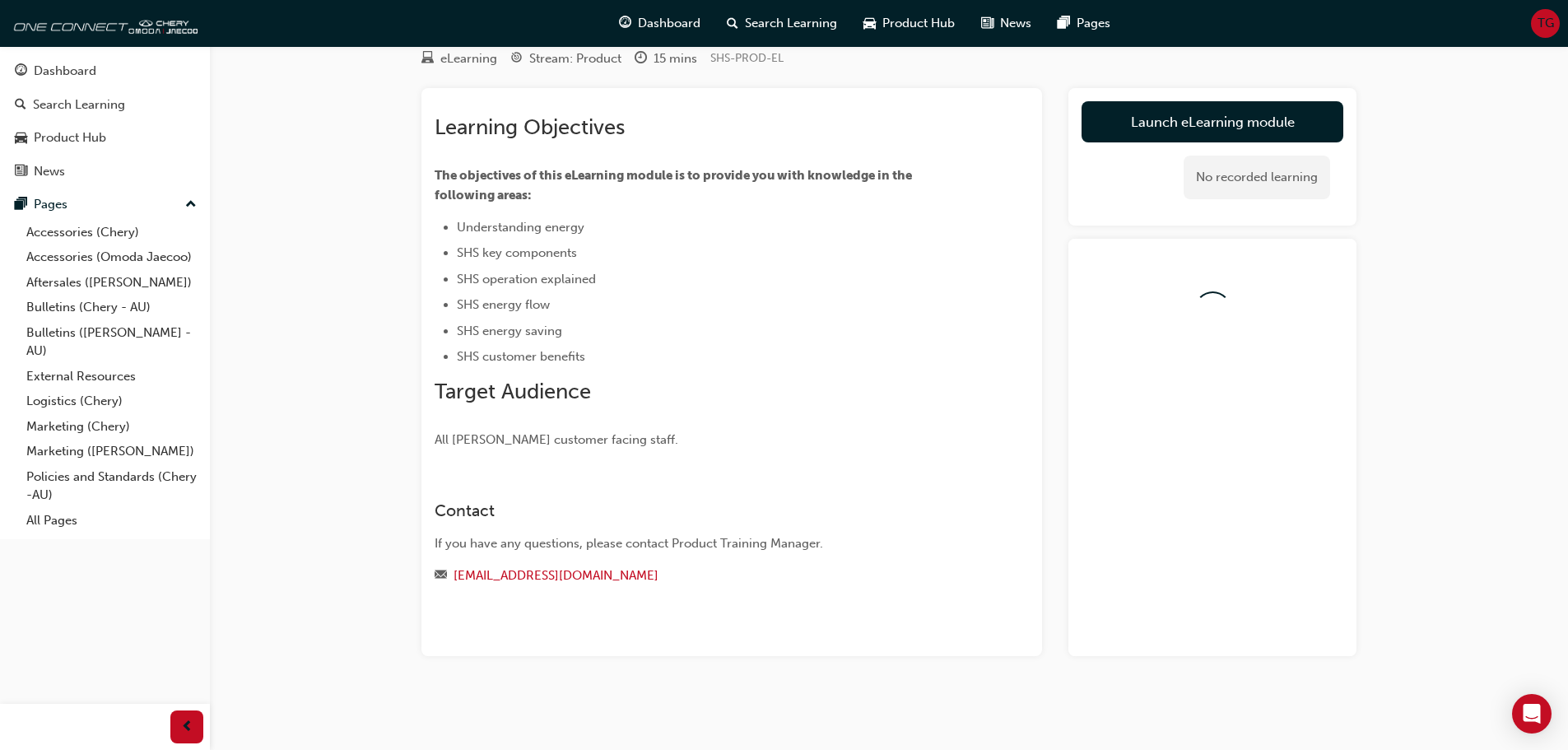
scroll to position [82, 0]
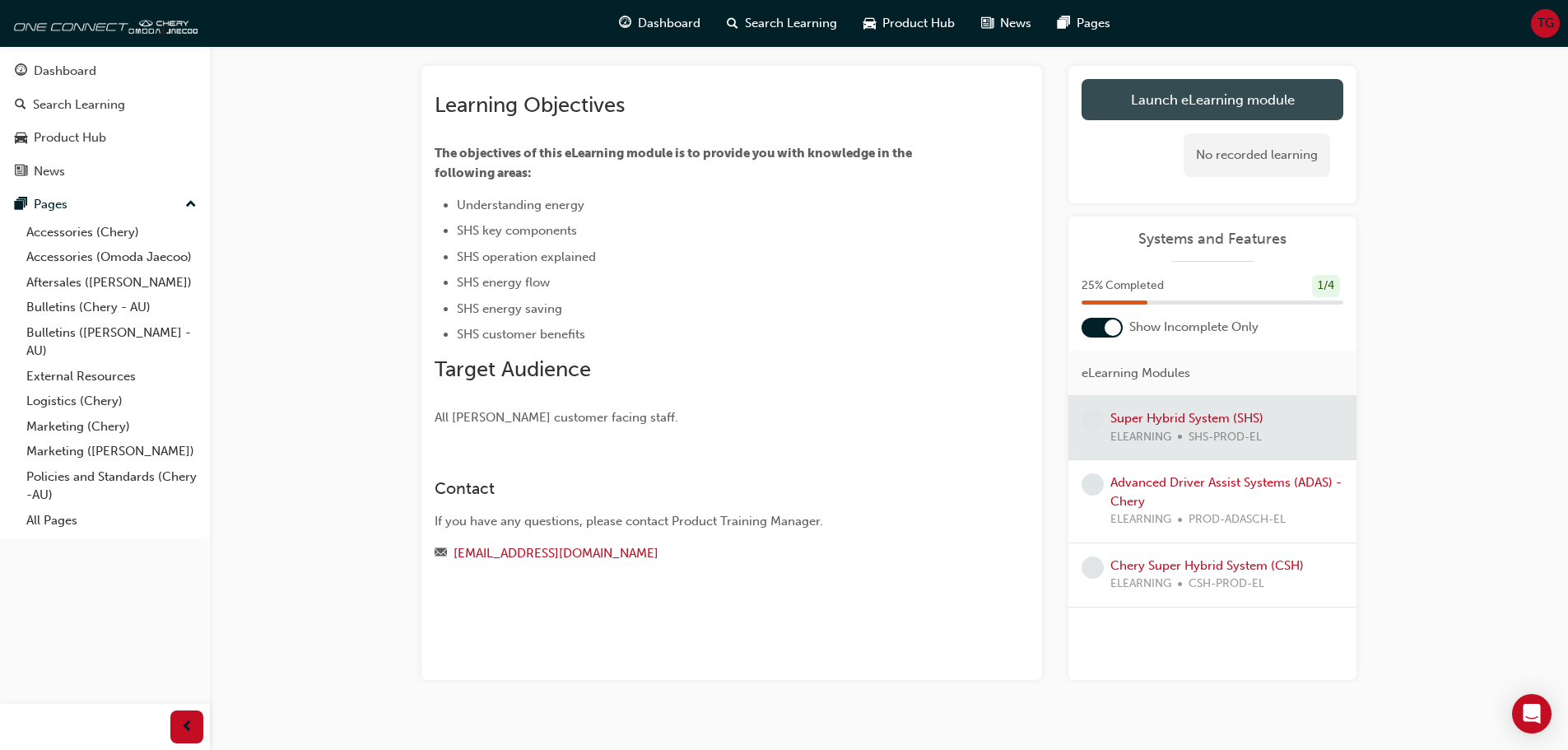
click at [1243, 94] on link "Launch eLearning module" at bounding box center [1213, 99] width 262 height 41
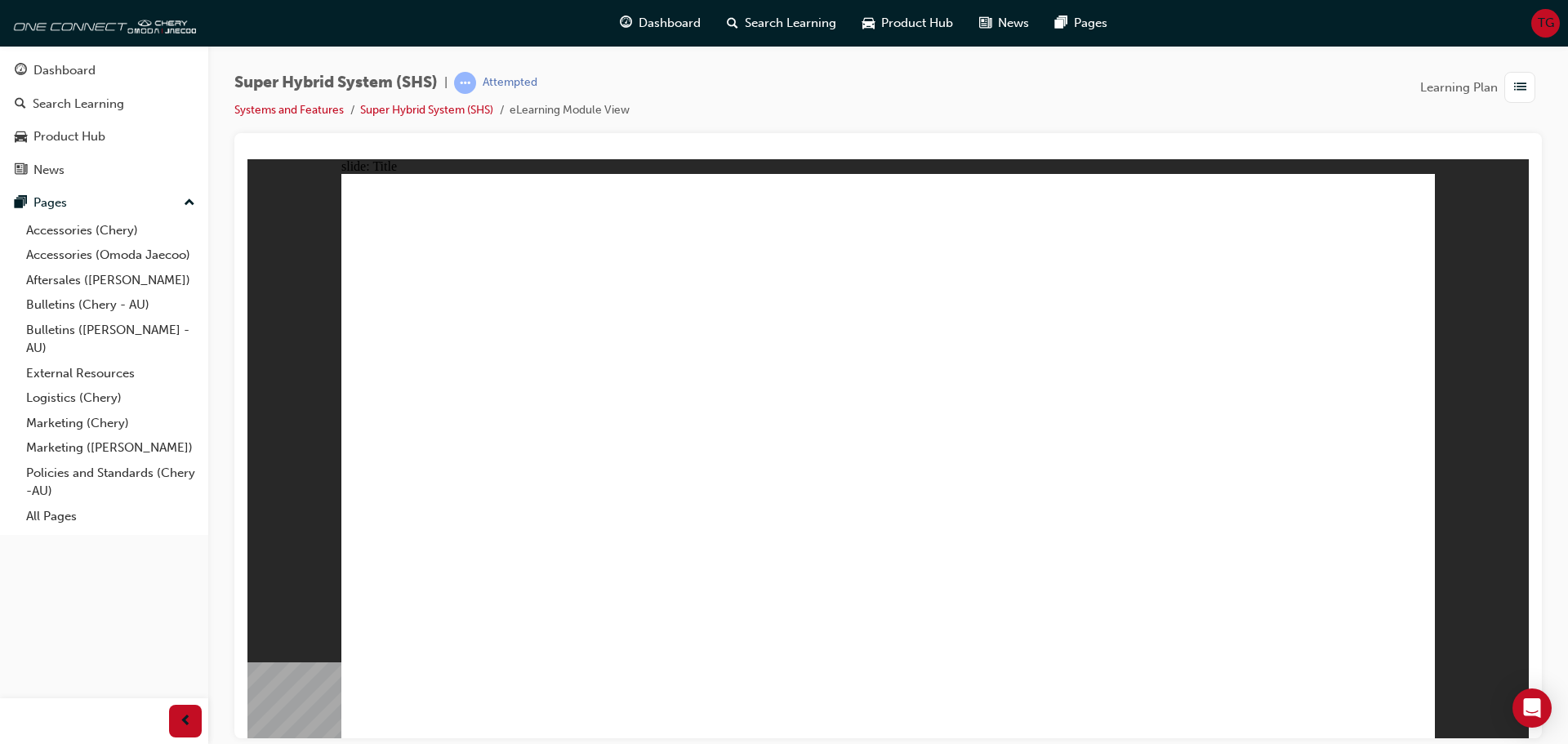
drag, startPoint x: 468, startPoint y: 369, endPoint x: 501, endPoint y: 369, distance: 33.0
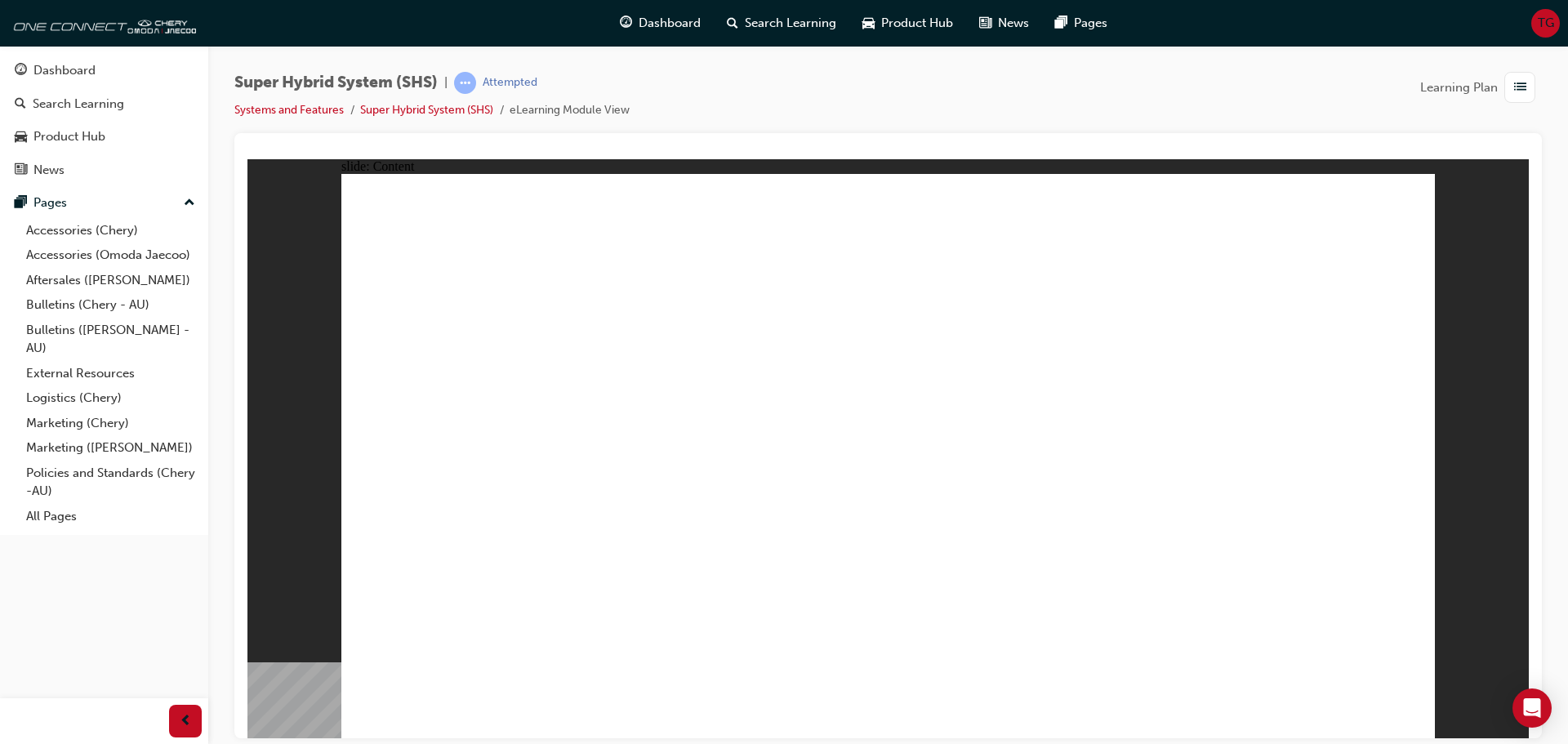
drag, startPoint x: 782, startPoint y: 373, endPoint x: 810, endPoint y: 363, distance: 29.7
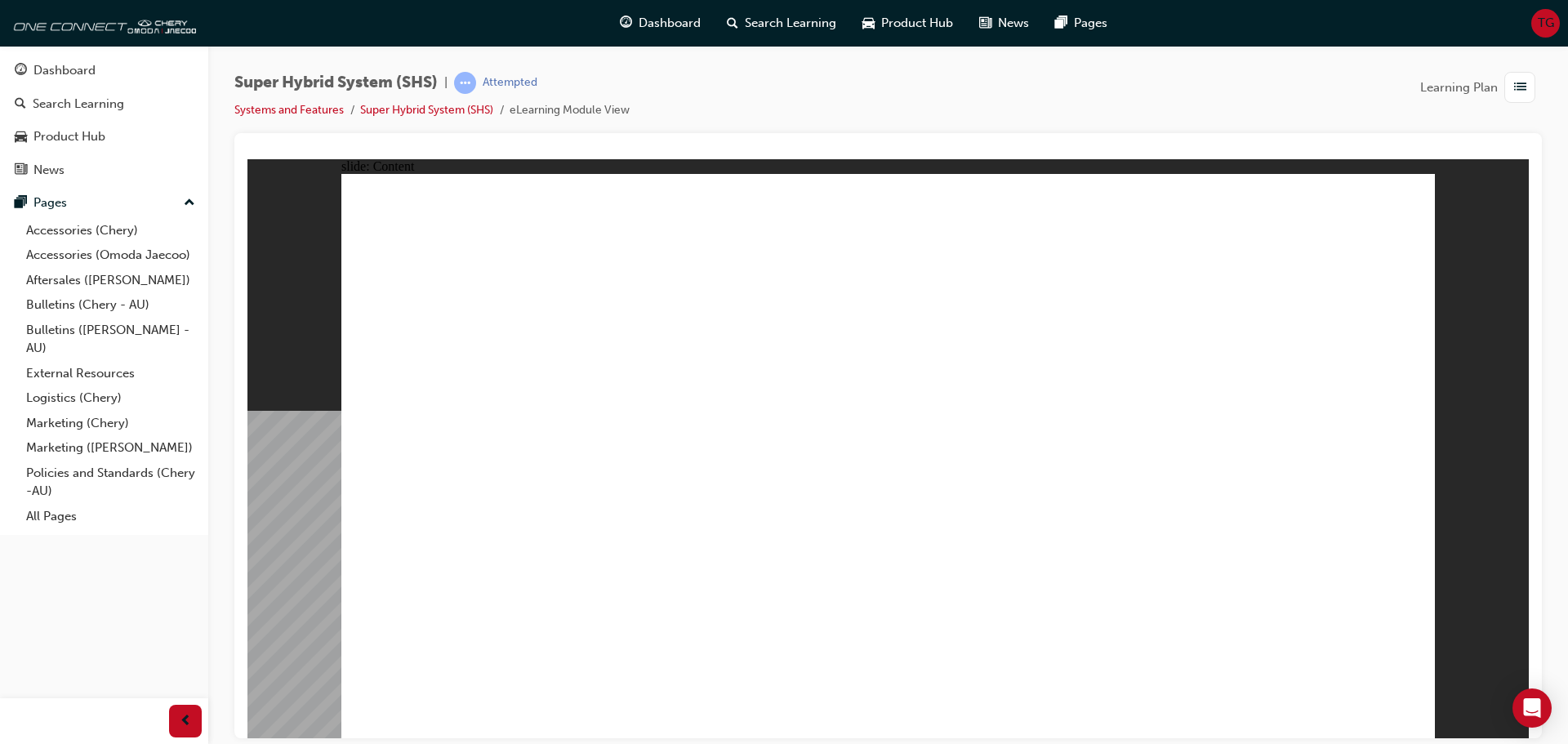
drag, startPoint x: 998, startPoint y: 592, endPoint x: 801, endPoint y: 433, distance: 253.2
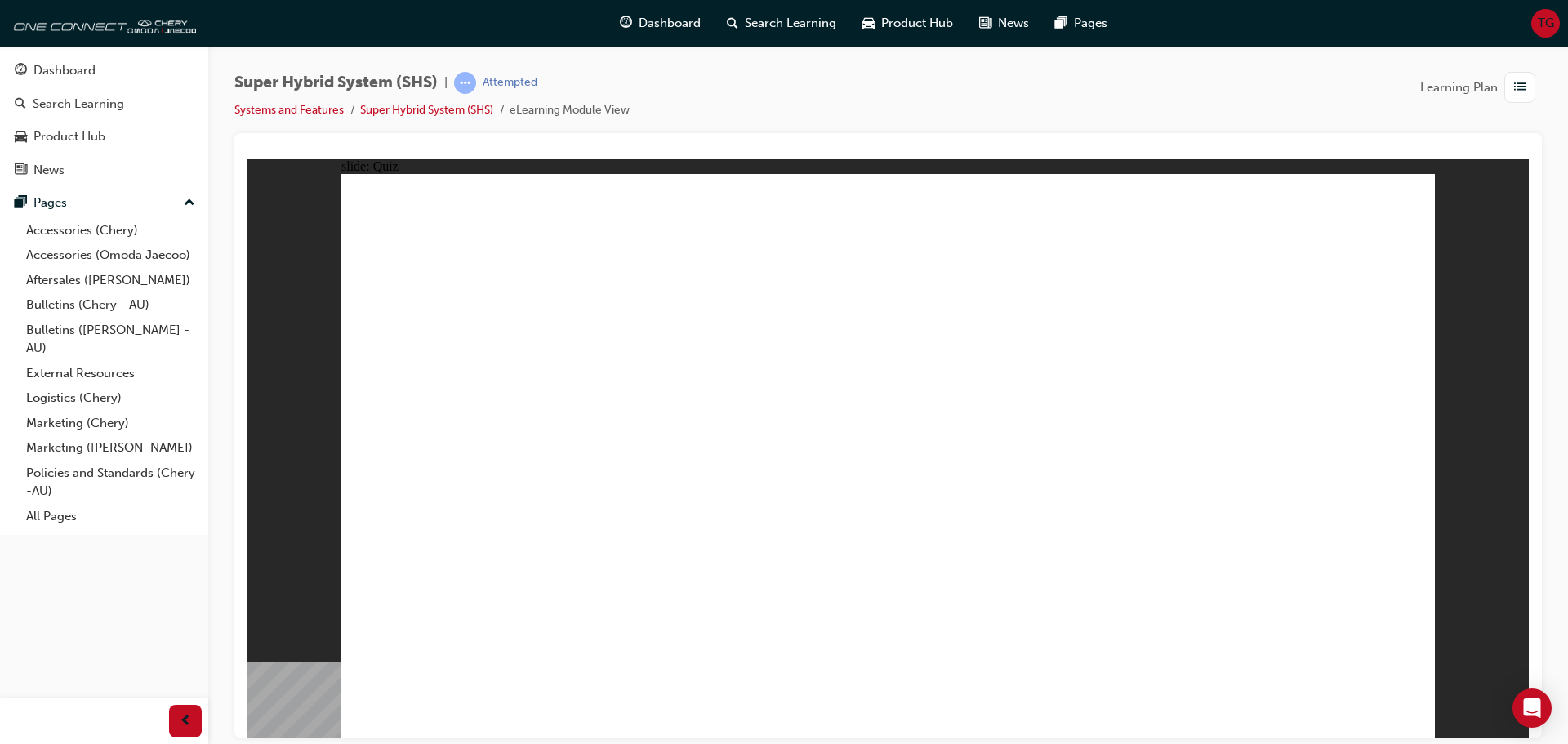
radio input "true"
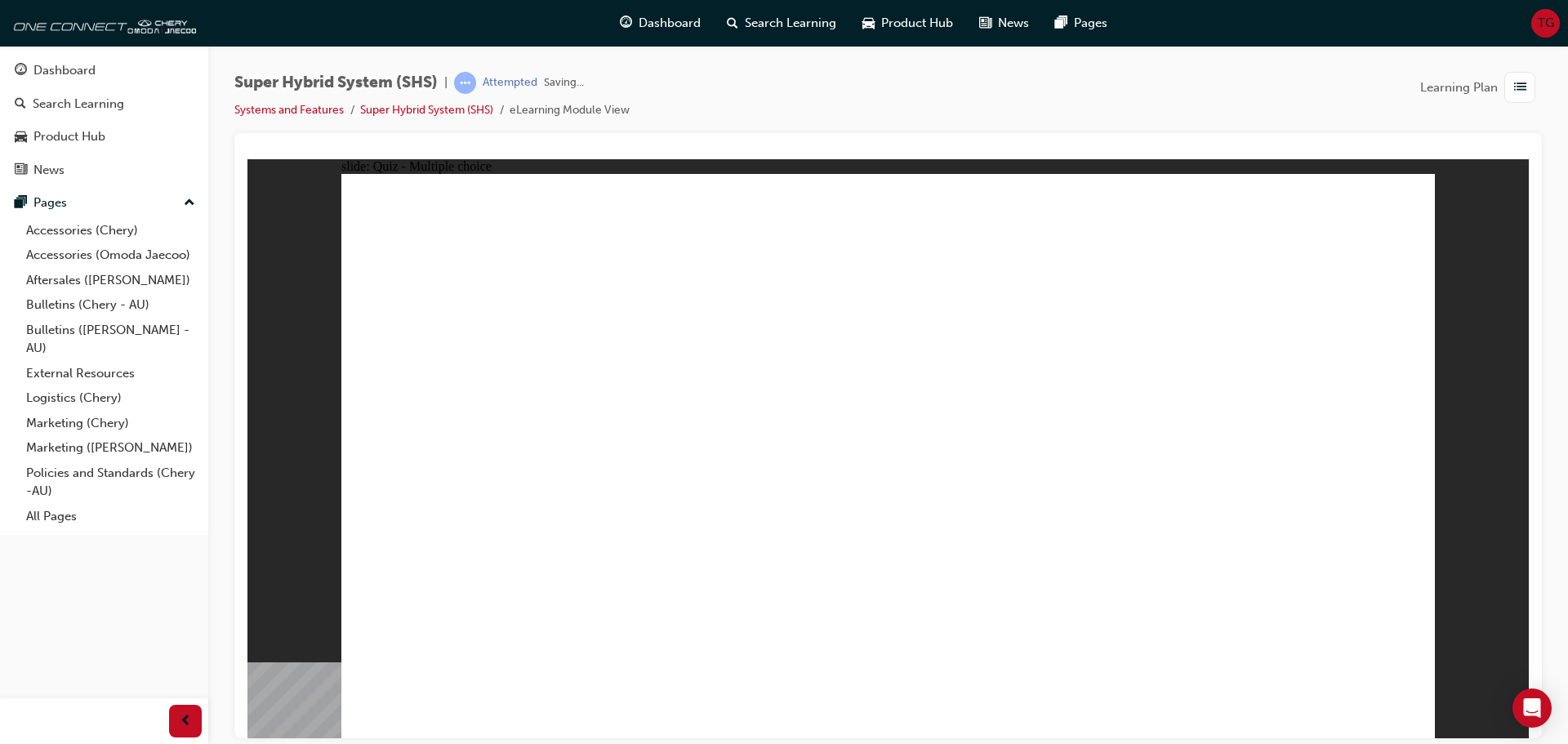
radio input "true"
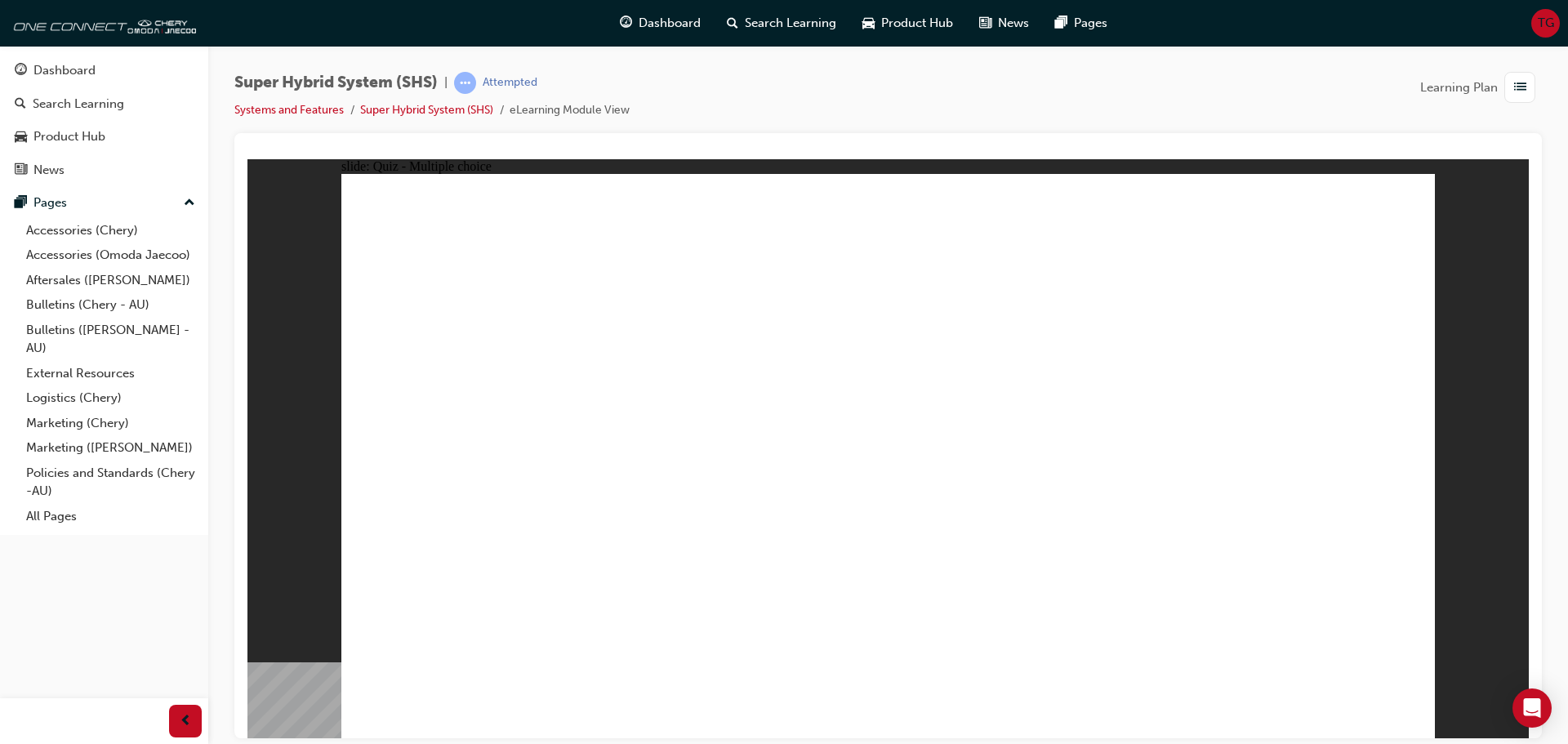
radio input "true"
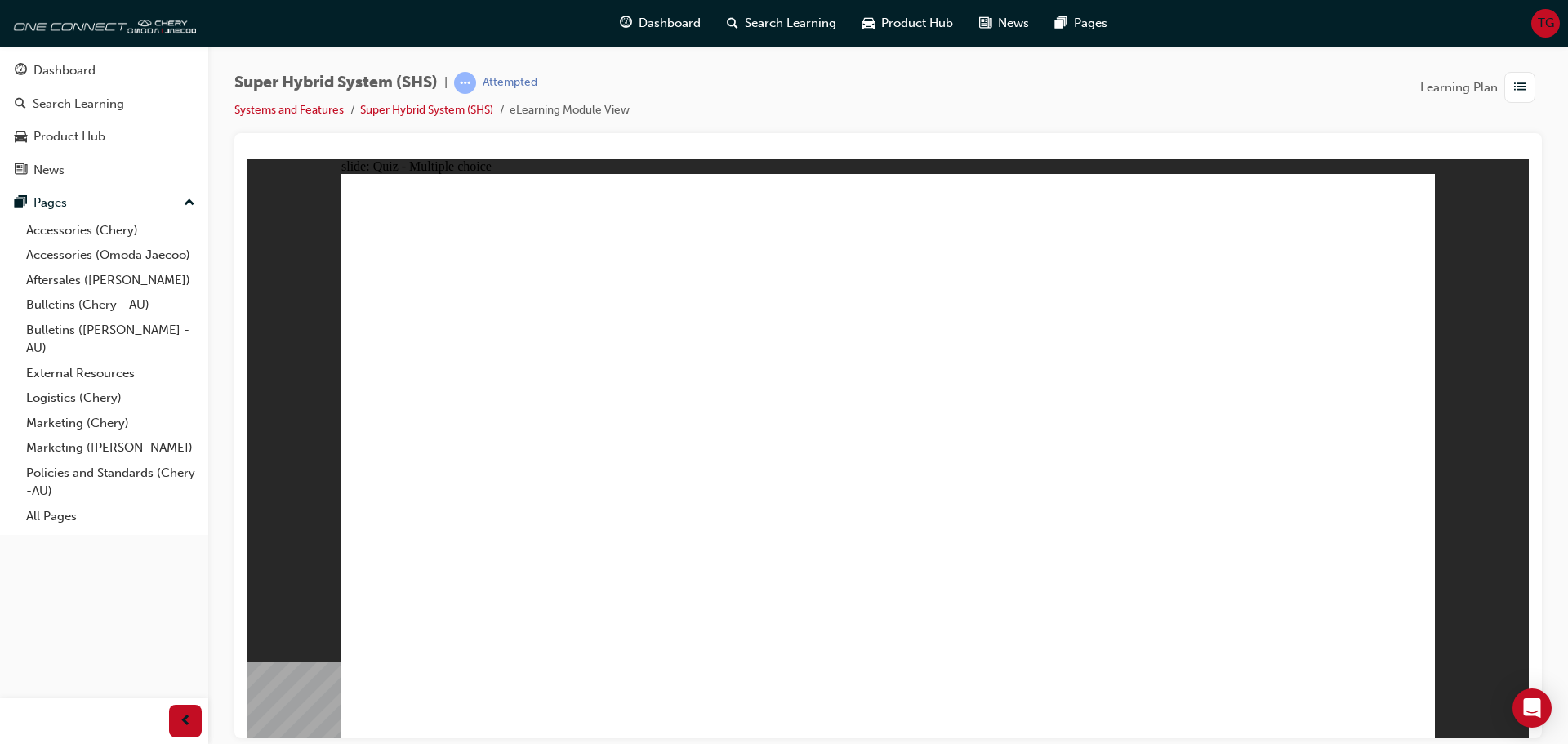
radio input "true"
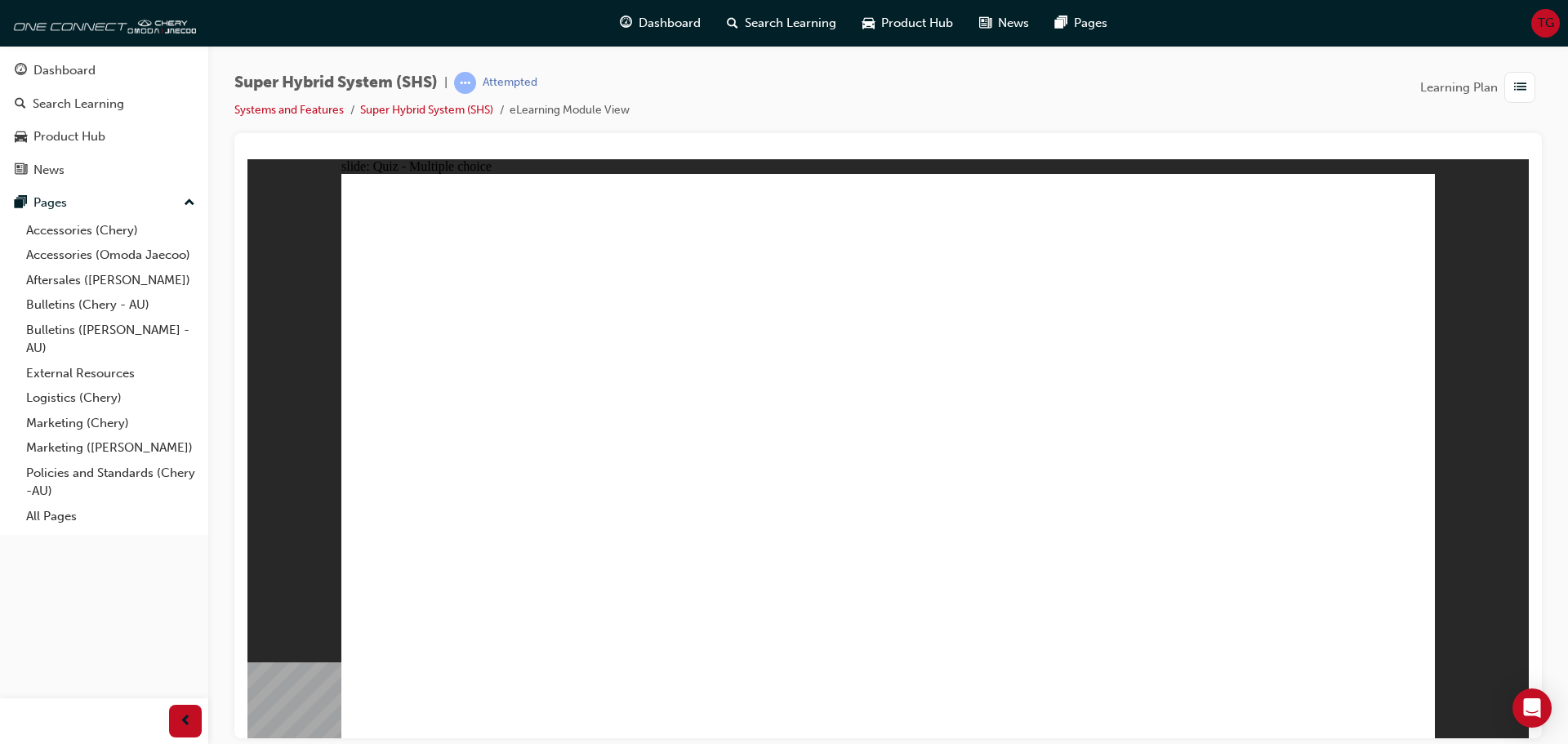
radio input "true"
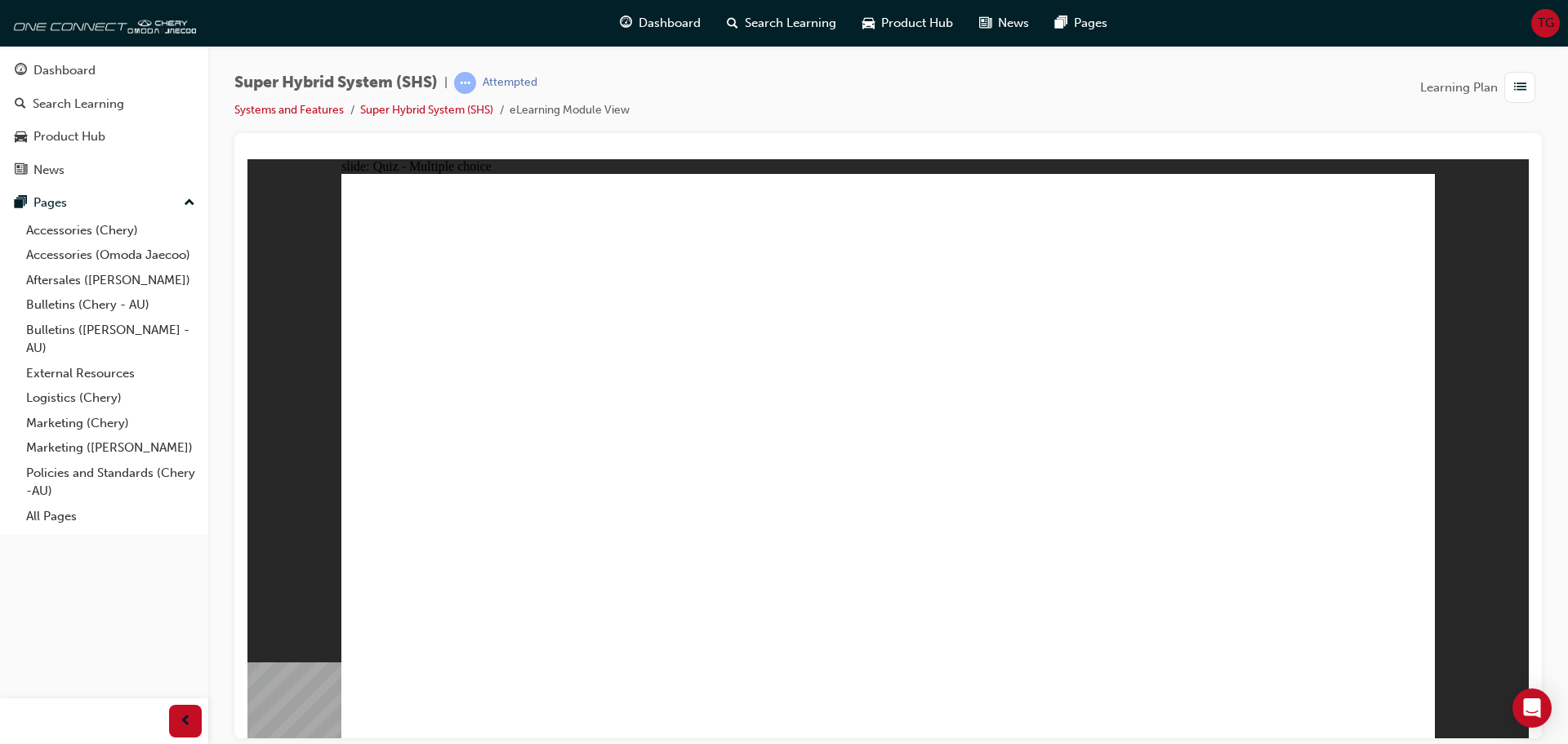
radio input "true"
drag, startPoint x: 610, startPoint y: 620, endPoint x: 613, endPoint y: 633, distance: 13.3
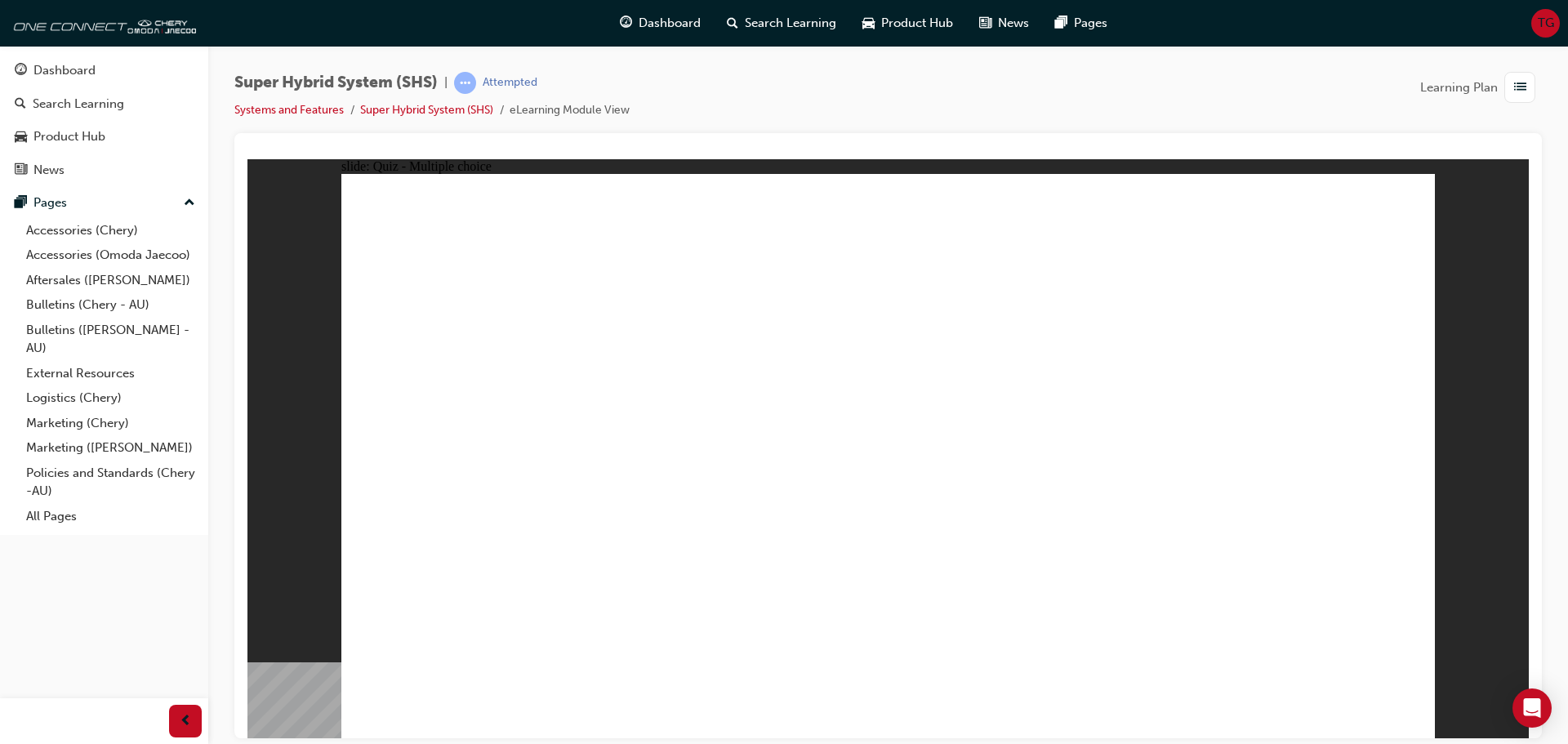
radio input "true"
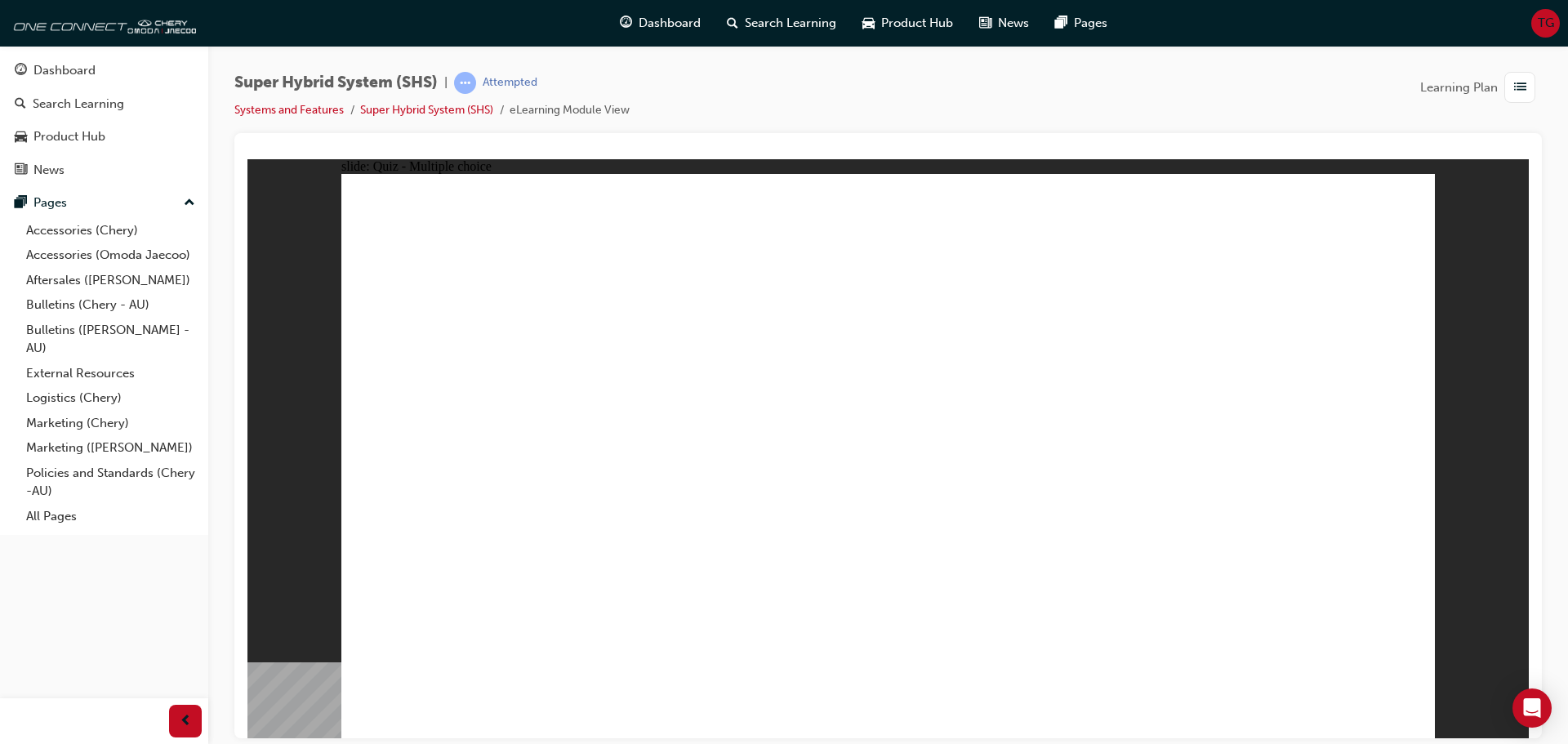
radio input "true"
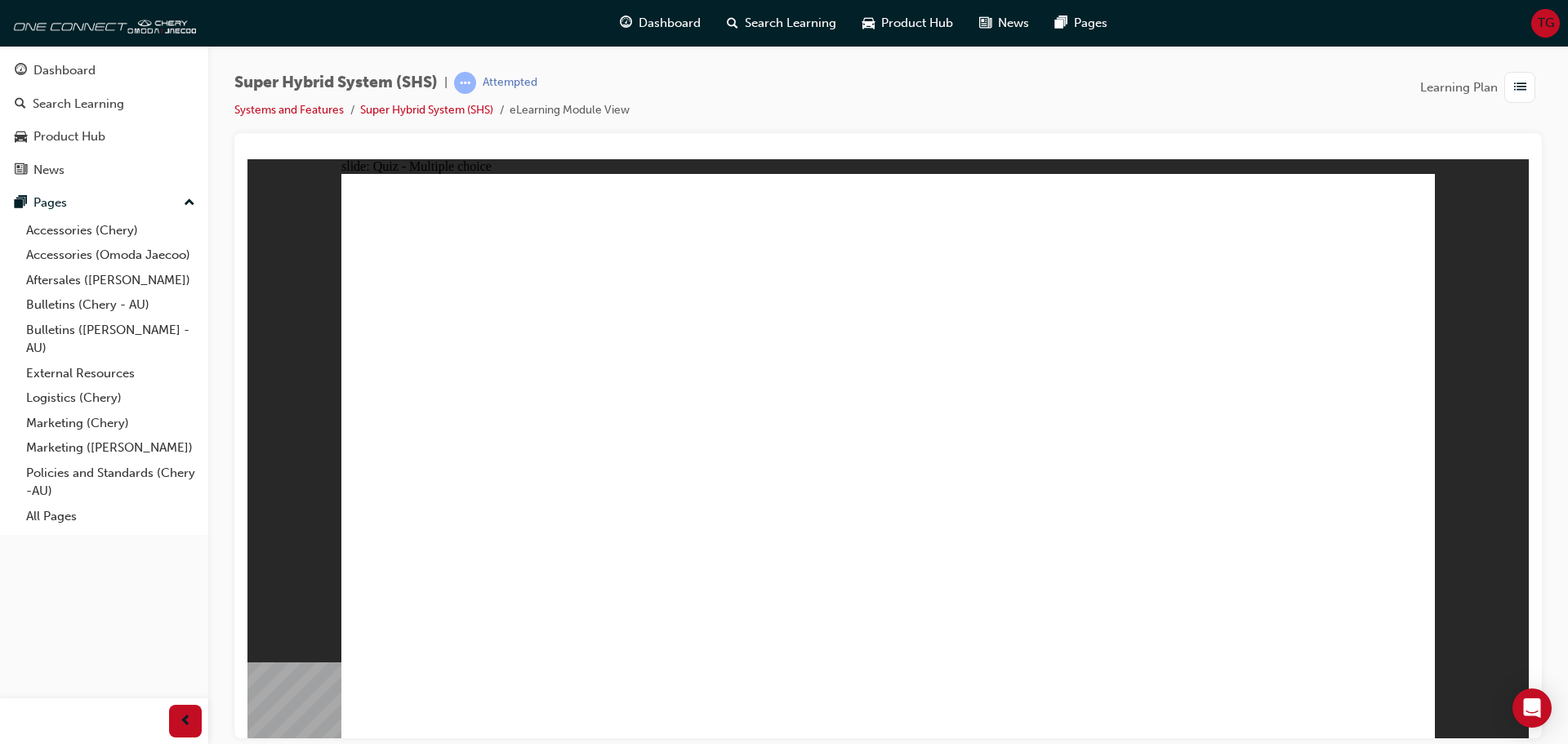
radio input "false"
radio input "true"
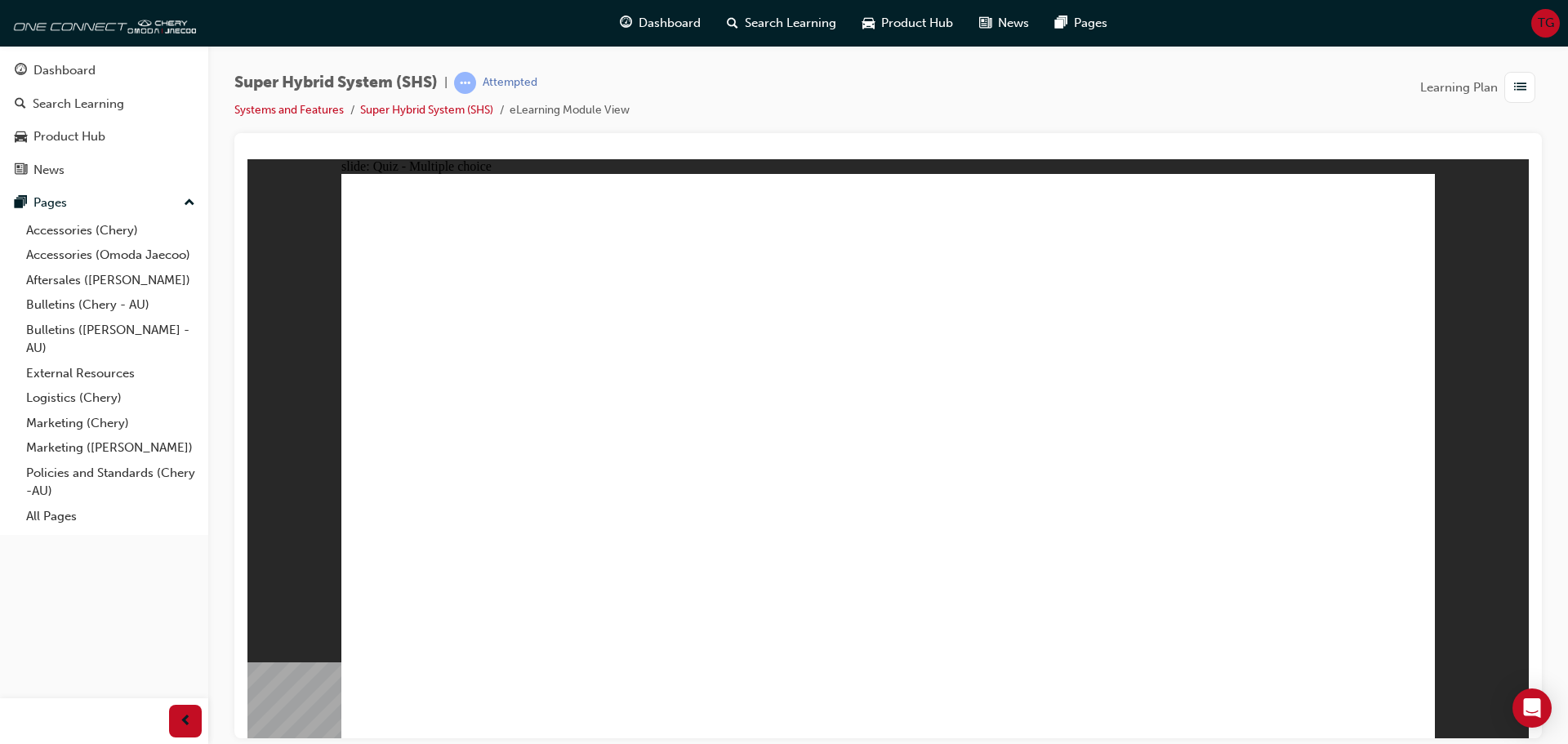
radio input "true"
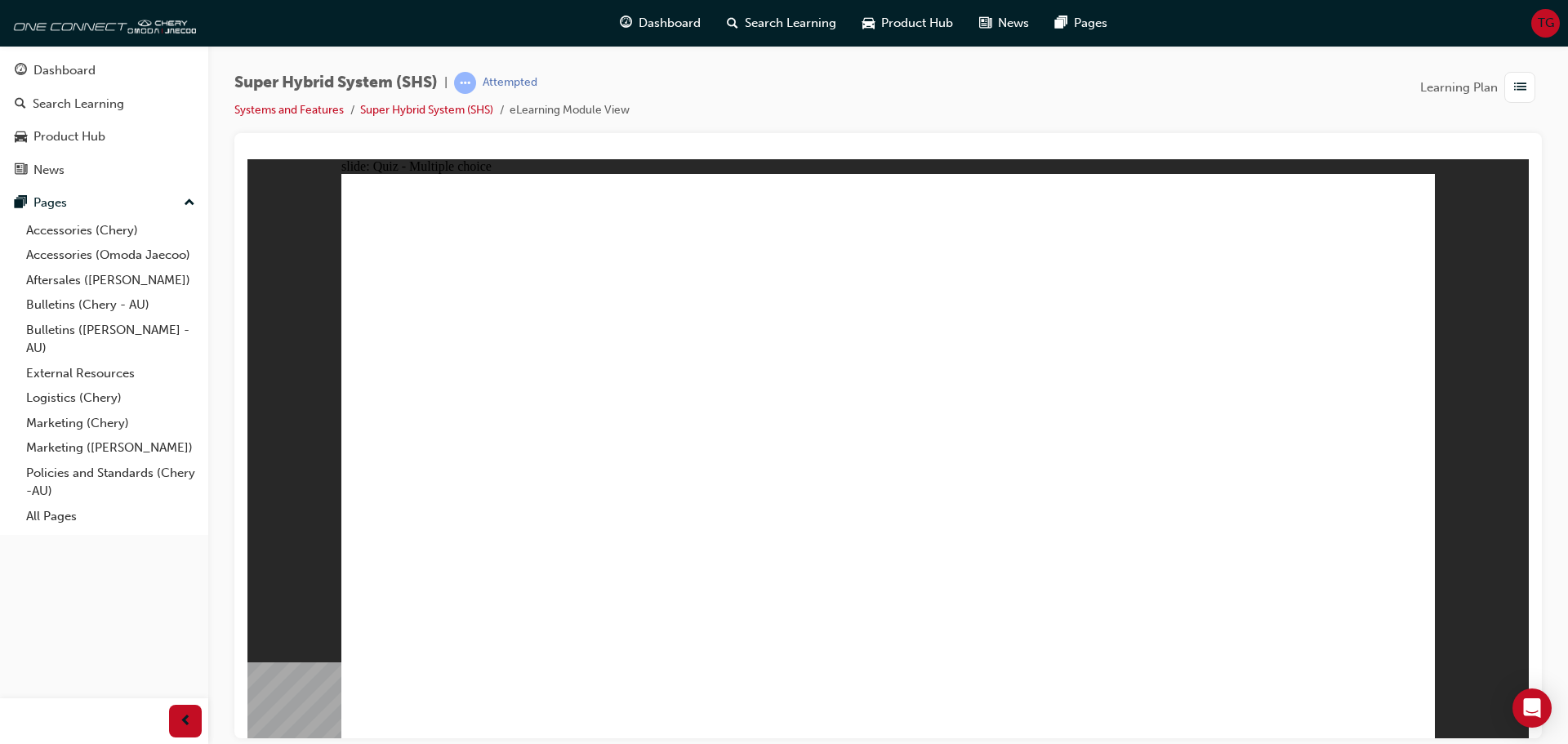
radio input "true"
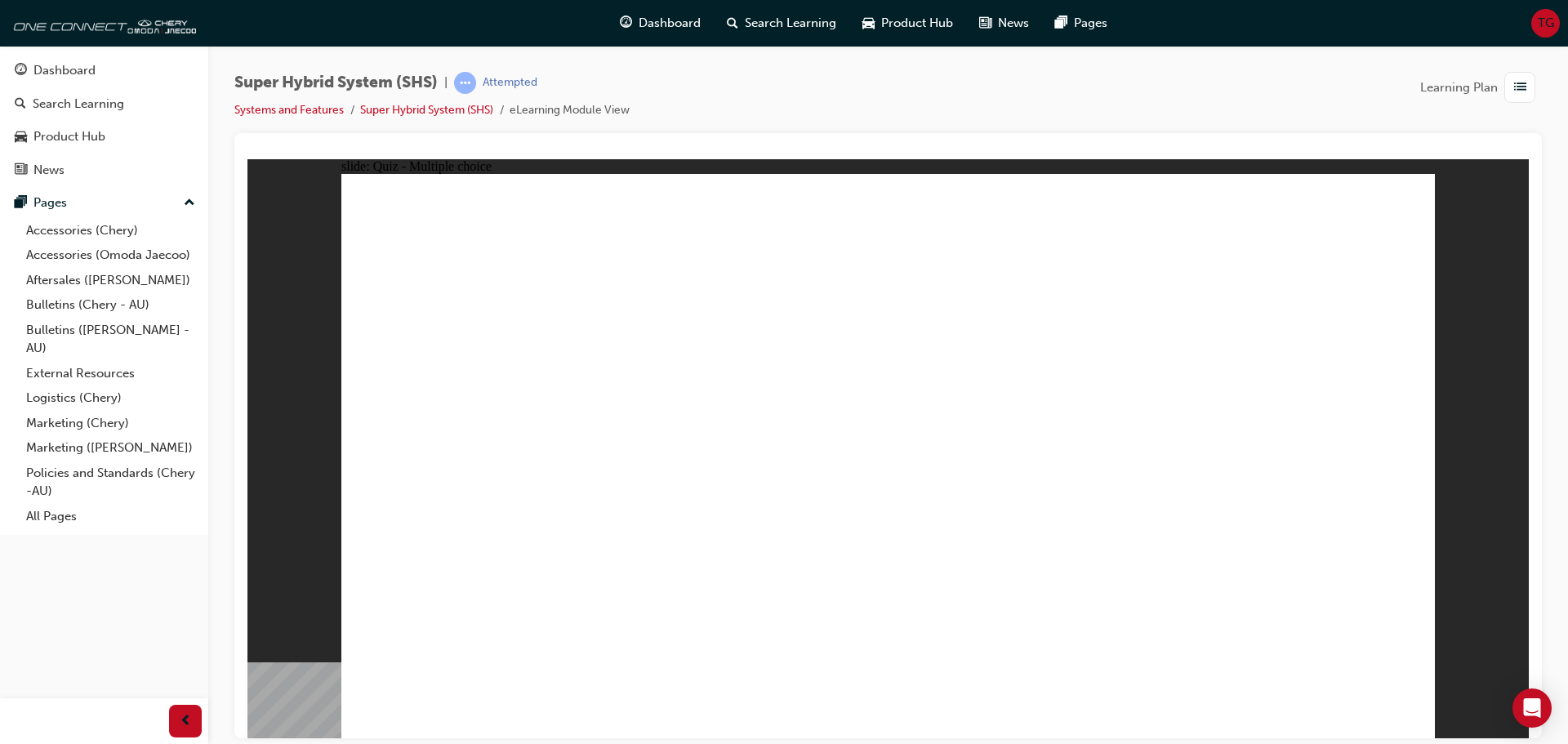
radio input "true"
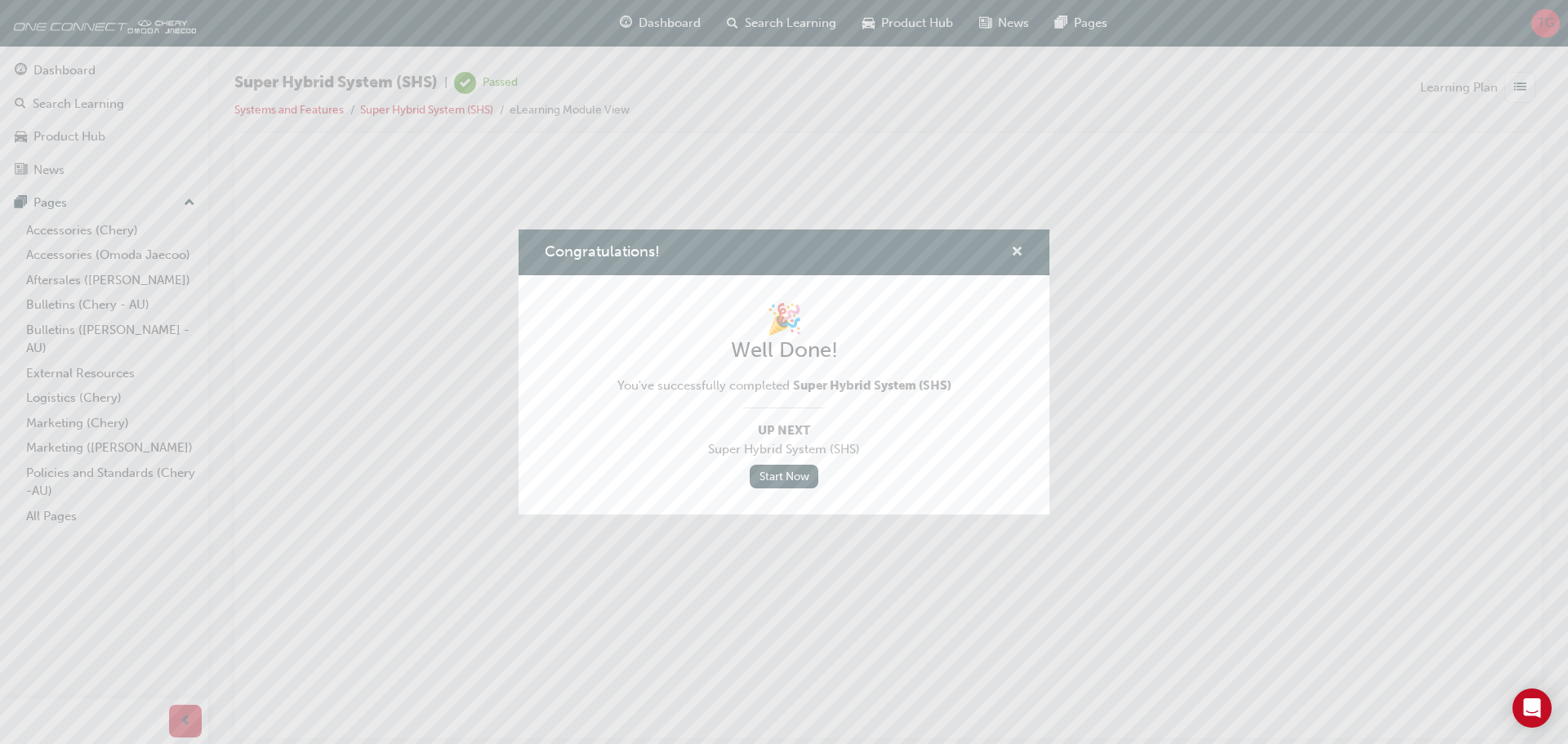
click at [1015, 257] on span "cross-icon" at bounding box center [1017, 253] width 12 height 15
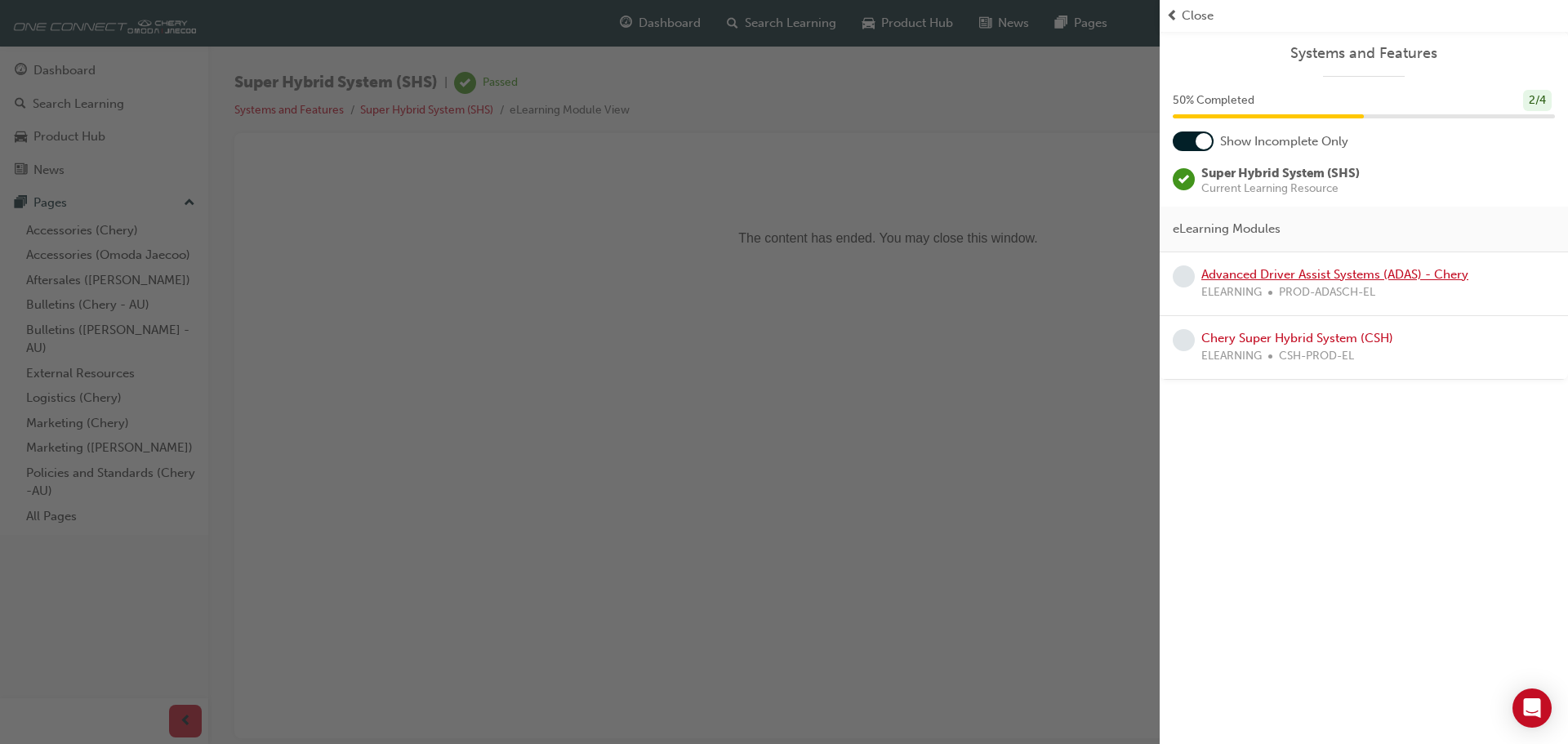
click at [1275, 279] on link "Advanced Driver Assist Systems (ADAS) - Chery" at bounding box center [1335, 274] width 267 height 15
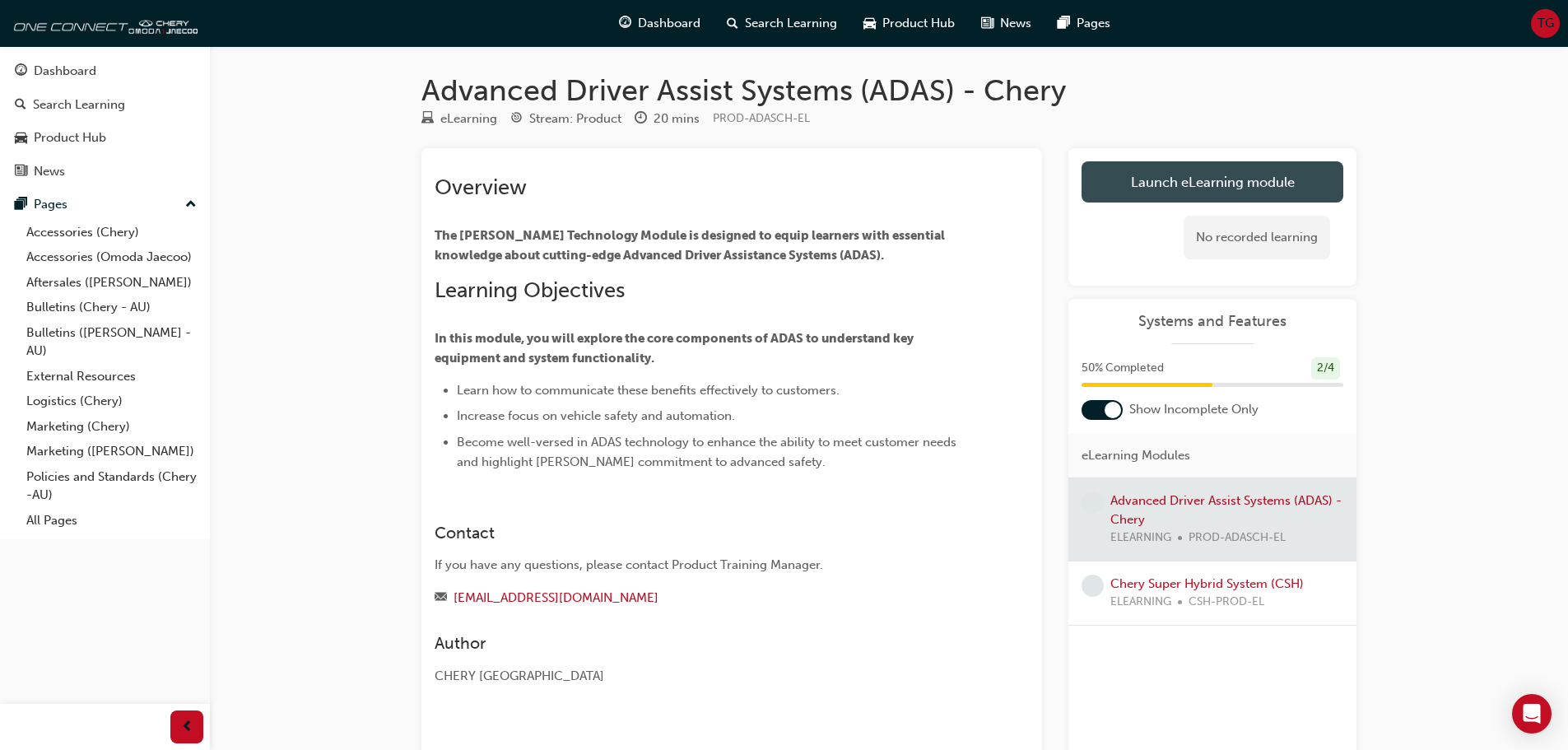
click at [1172, 186] on link "Launch eLearning module" at bounding box center [1213, 181] width 262 height 41
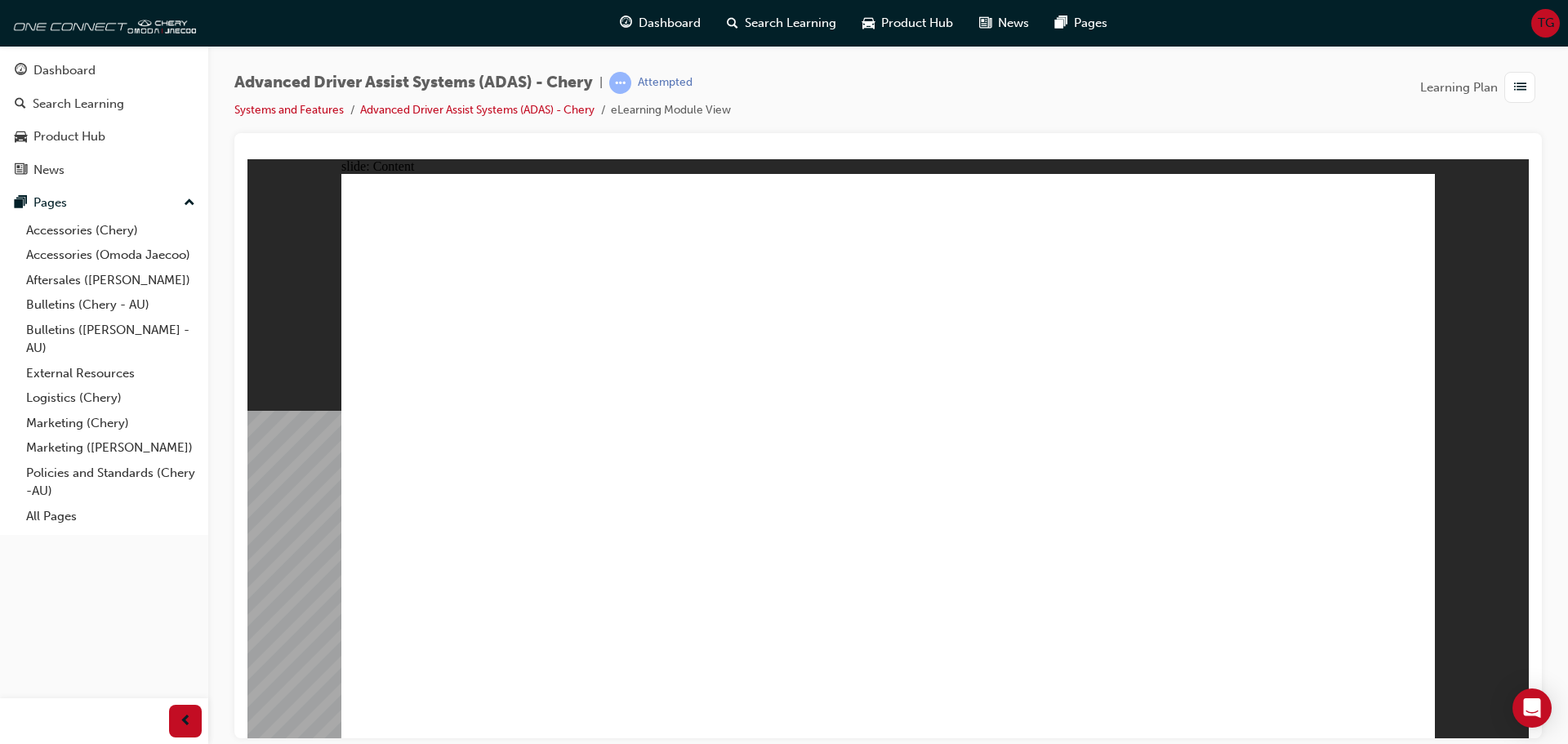
drag, startPoint x: 1405, startPoint y: 204, endPoint x: 1404, endPoint y: 252, distance: 48.0
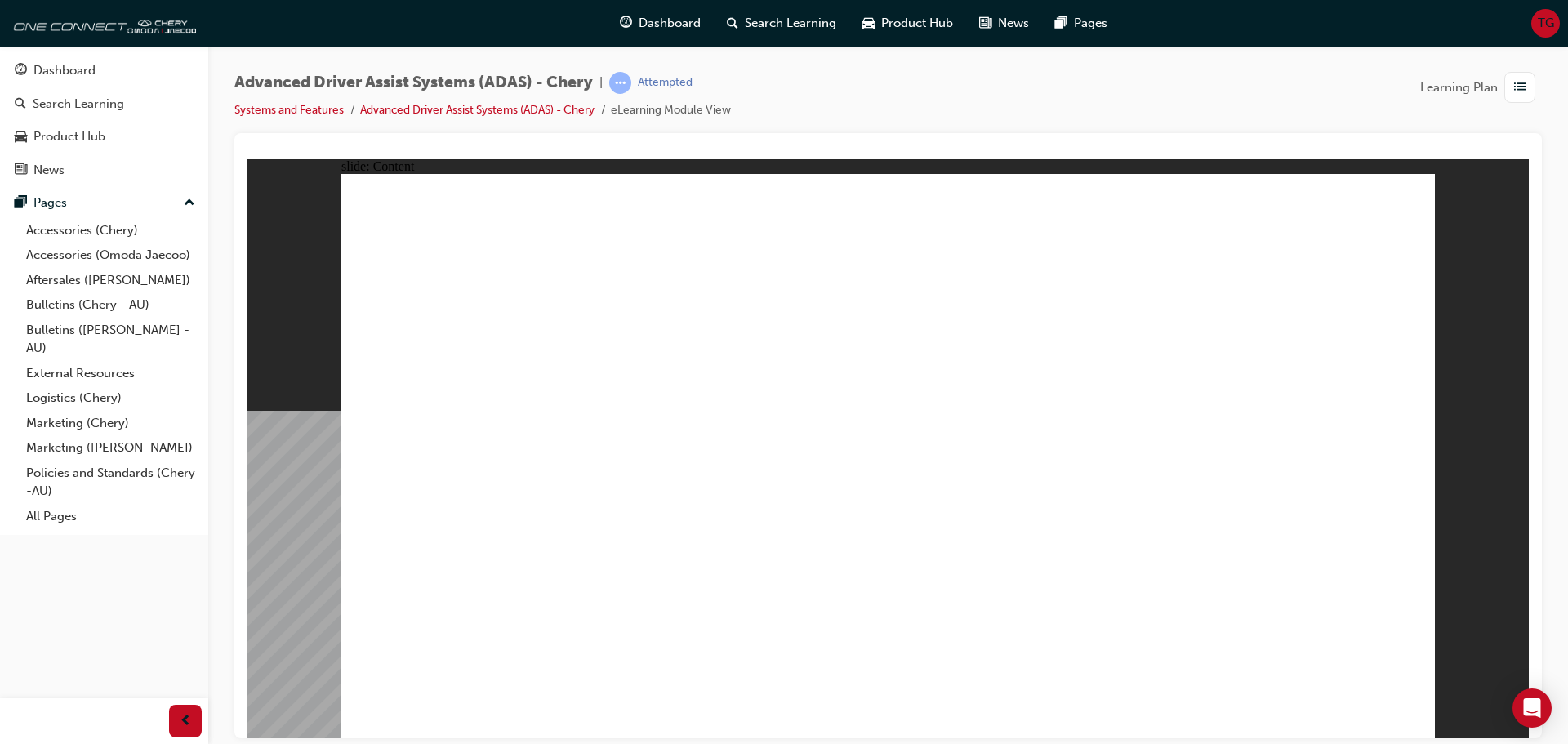
drag, startPoint x: 1404, startPoint y: 202, endPoint x: 1360, endPoint y: 261, distance: 73.6
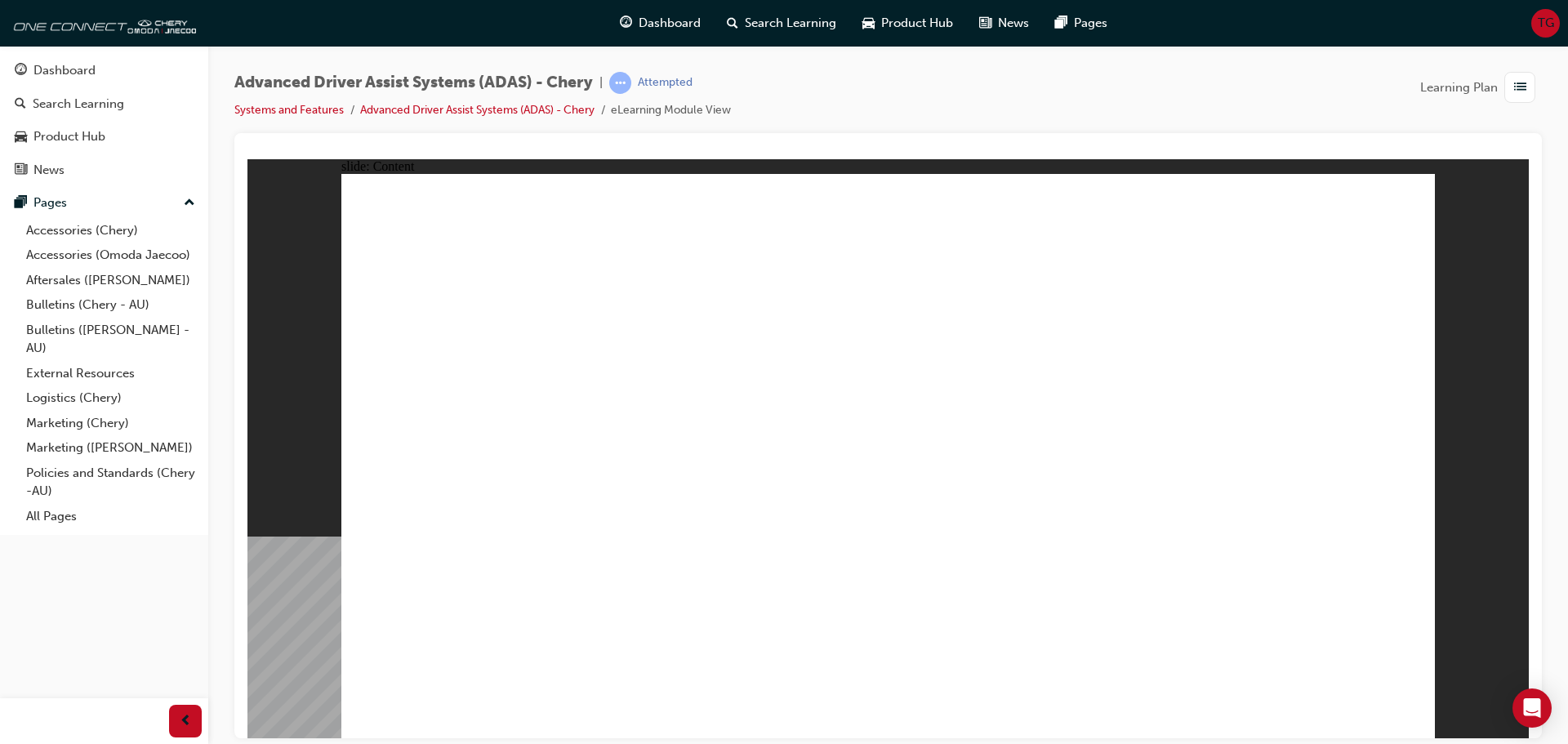
drag, startPoint x: 514, startPoint y: 227, endPoint x: 541, endPoint y: 386, distance: 161.3
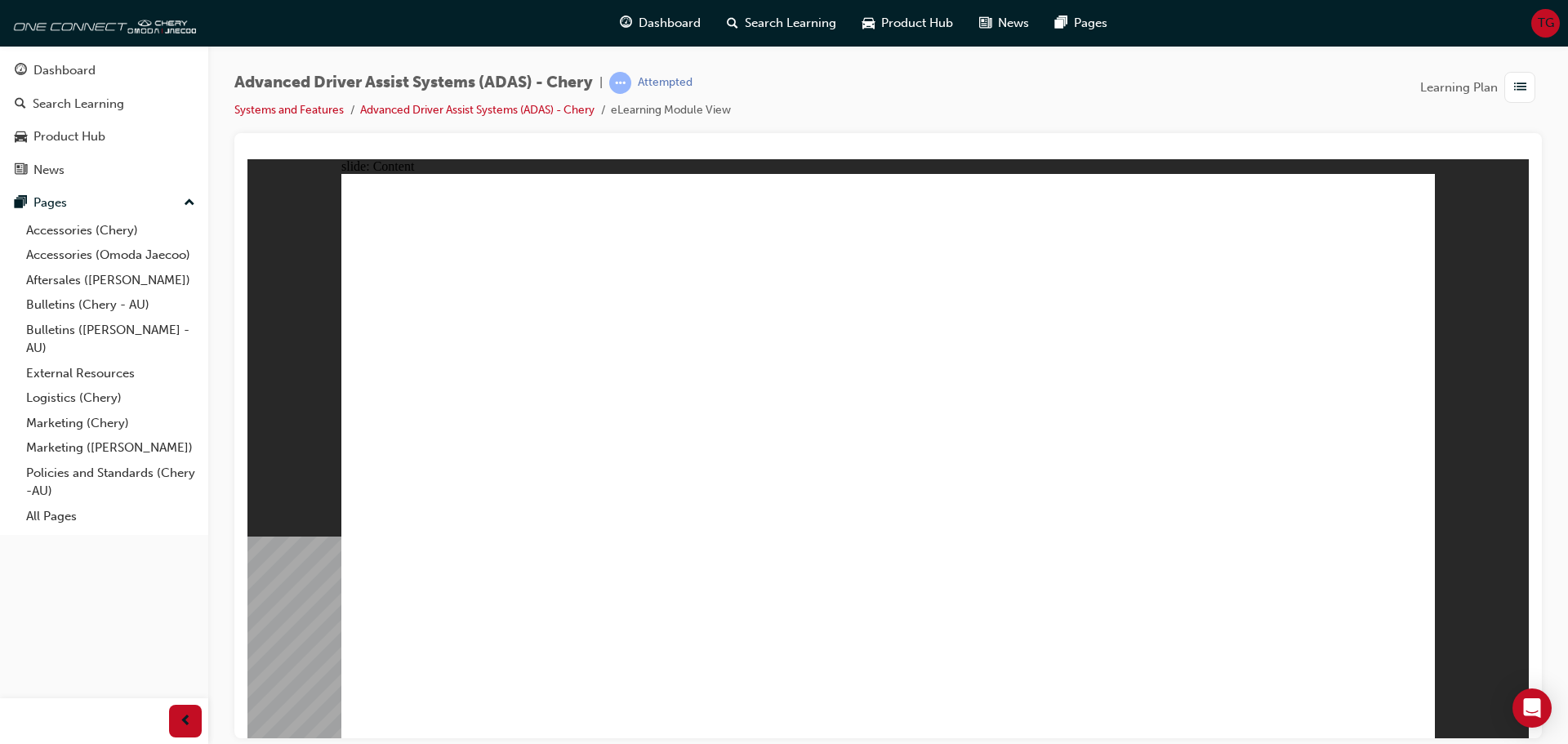
drag, startPoint x: 607, startPoint y: 617, endPoint x: 597, endPoint y: 597, distance: 22.4
drag, startPoint x: 1093, startPoint y: 389, endPoint x: 1107, endPoint y: 486, distance: 98.0
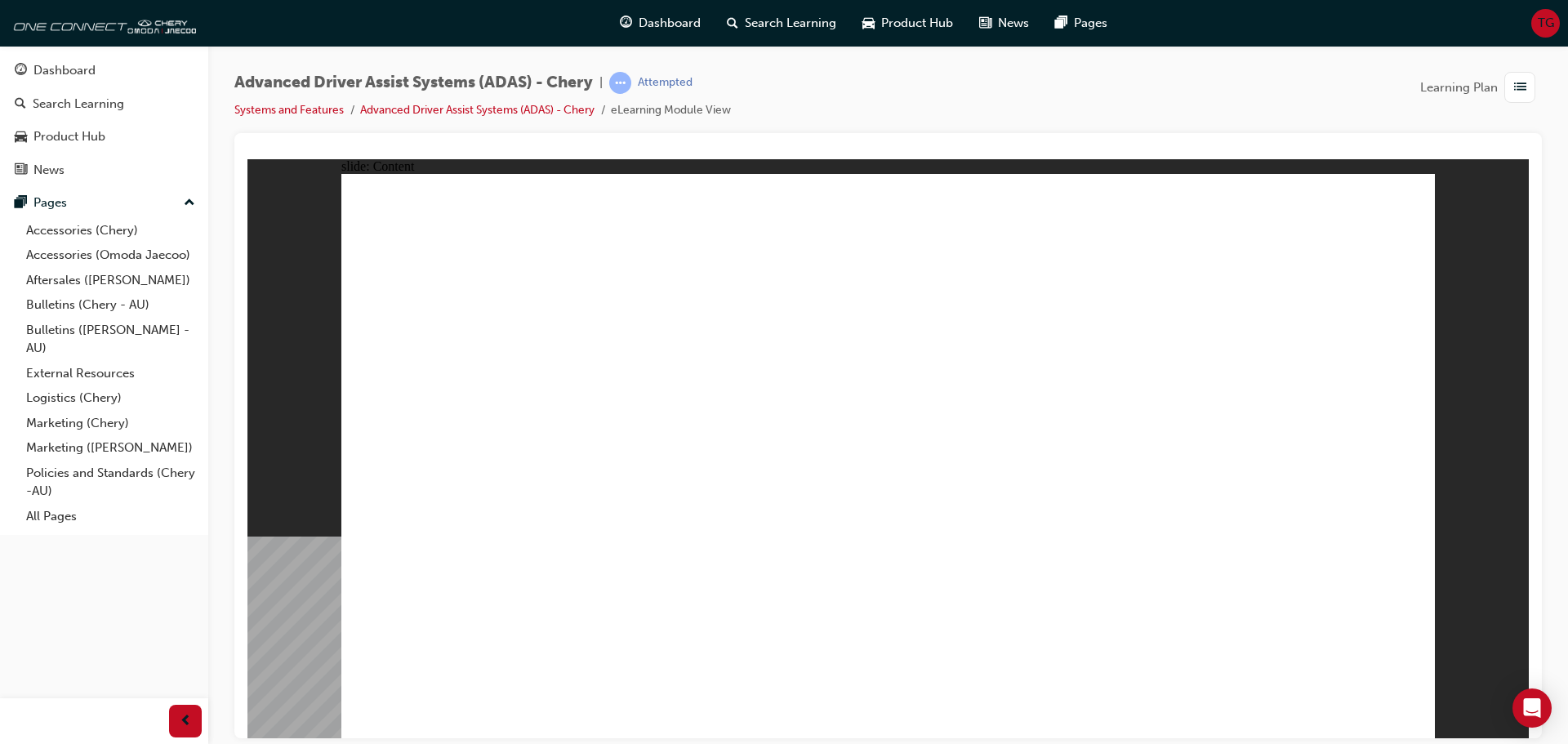
click at [396, 158] on html "slide: Content Rectangle 1 Rectangle 1 FRONT CAMERA MODULE Group 1 Rectangle 2…" at bounding box center [888, 448] width 1281 height 580
drag, startPoint x: 567, startPoint y: 251, endPoint x: 559, endPoint y: 249, distance: 8.2
drag, startPoint x: 432, startPoint y: 286, endPoint x: 920, endPoint y: 489, distance: 528.5
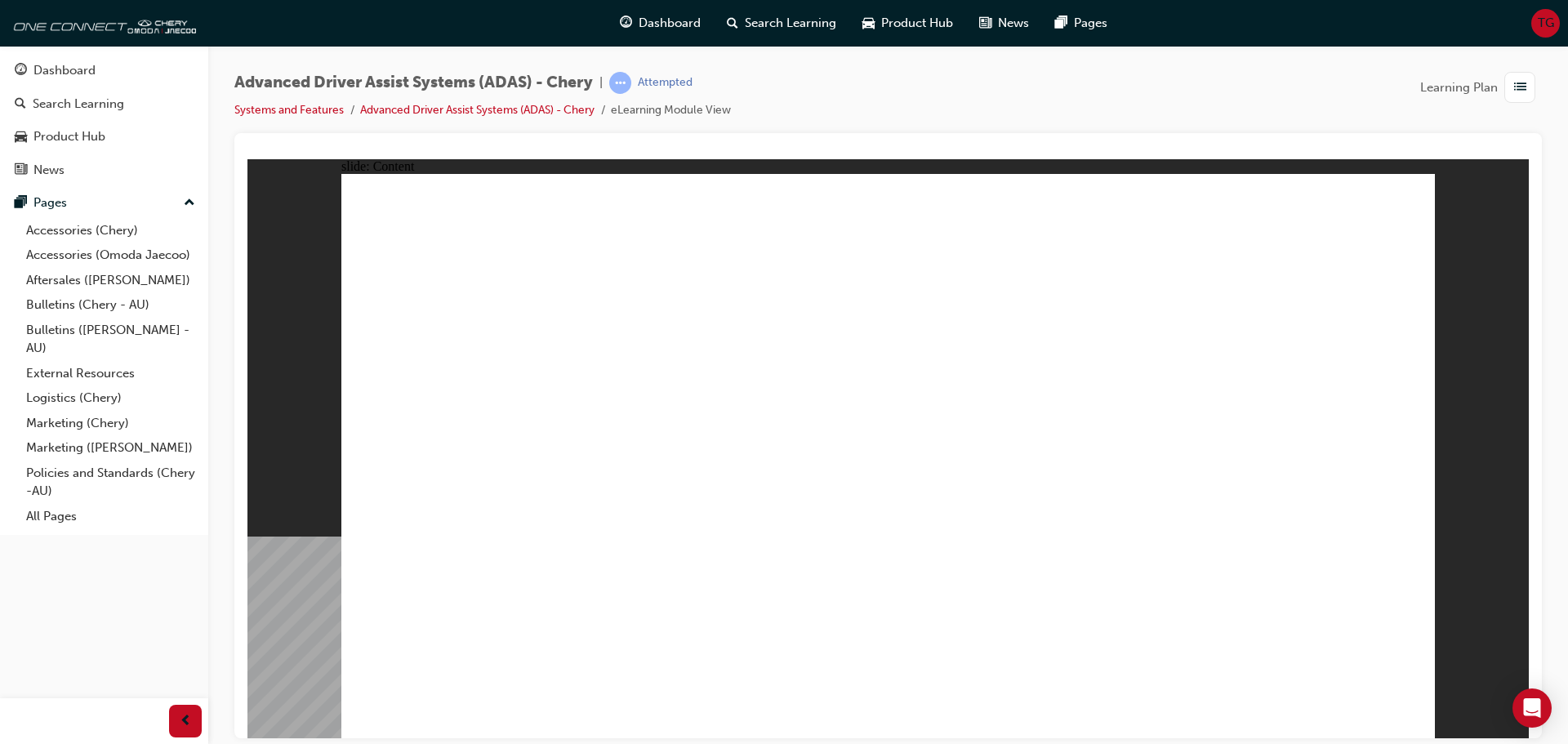
drag, startPoint x: 1416, startPoint y: 708, endPoint x: 1403, endPoint y: 708, distance: 13.0
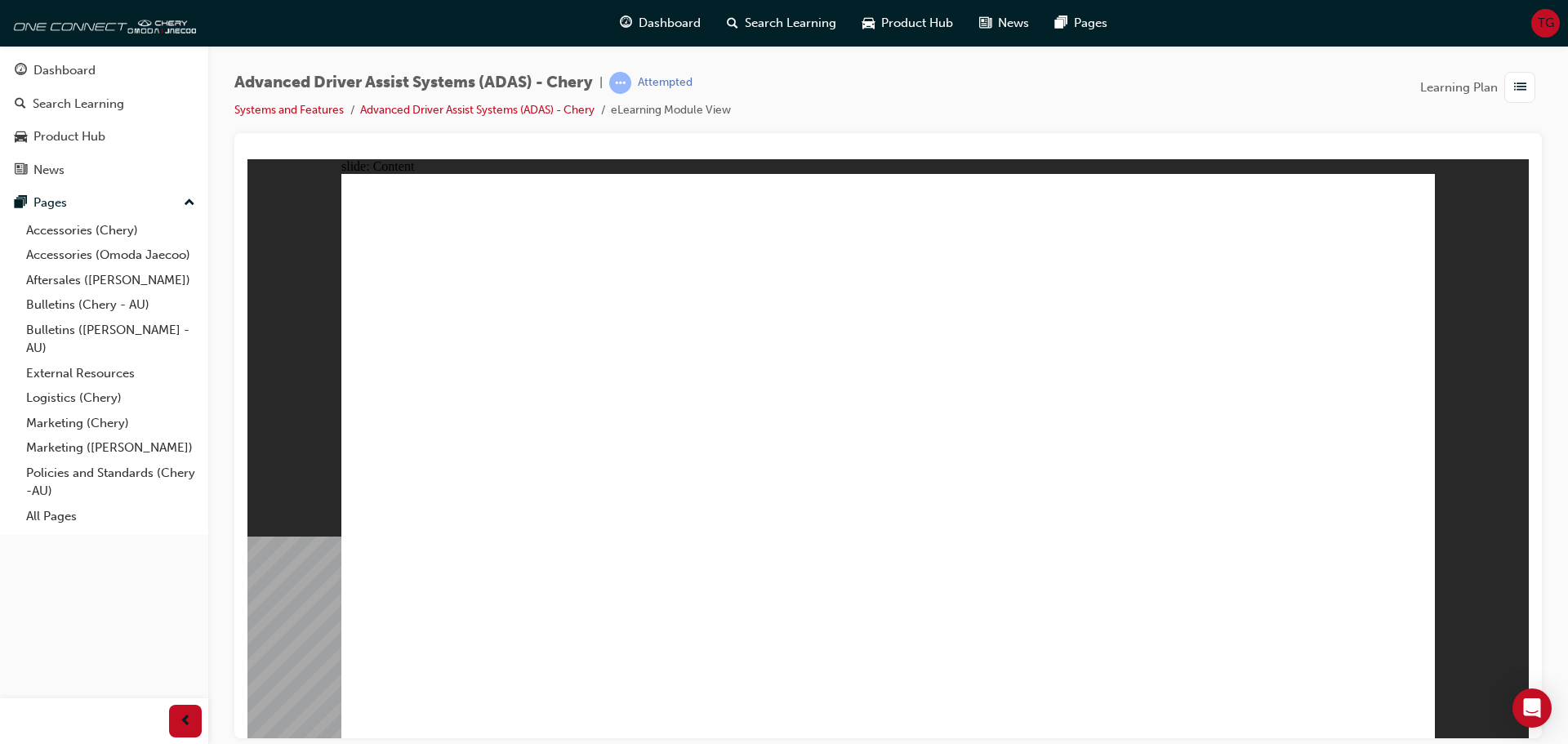
drag, startPoint x: 466, startPoint y: 632, endPoint x: 871, endPoint y: 282, distance: 535.3
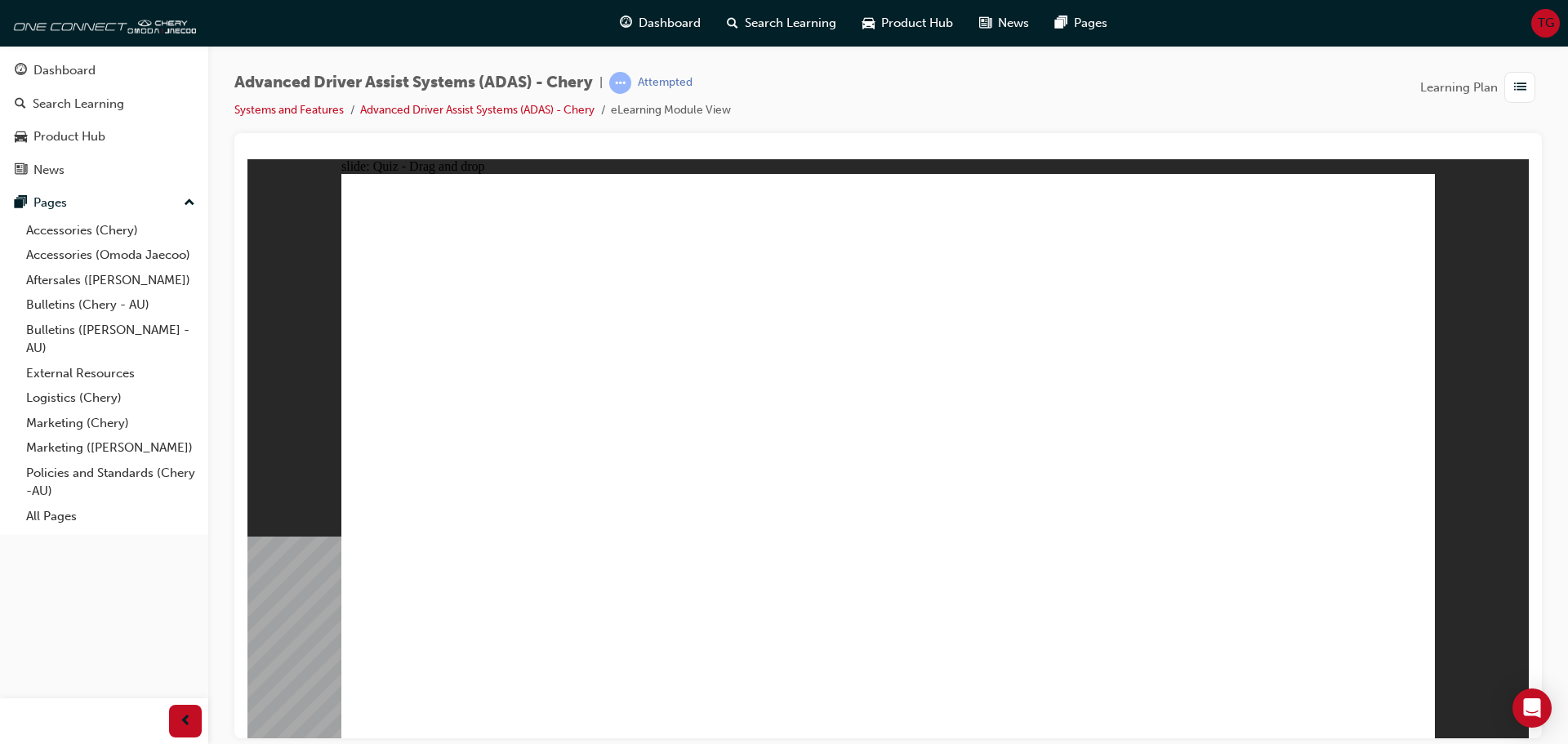
drag, startPoint x: 821, startPoint y: 604, endPoint x: 1174, endPoint y: 266, distance: 488.7
drag, startPoint x: 1164, startPoint y: 600, endPoint x: 993, endPoint y: 109, distance: 519.9
drag, startPoint x: 1025, startPoint y: 629, endPoint x: 903, endPoint y: 413, distance: 248.1
drag, startPoint x: 656, startPoint y: 625, endPoint x: 1159, endPoint y: 359, distance: 569.0
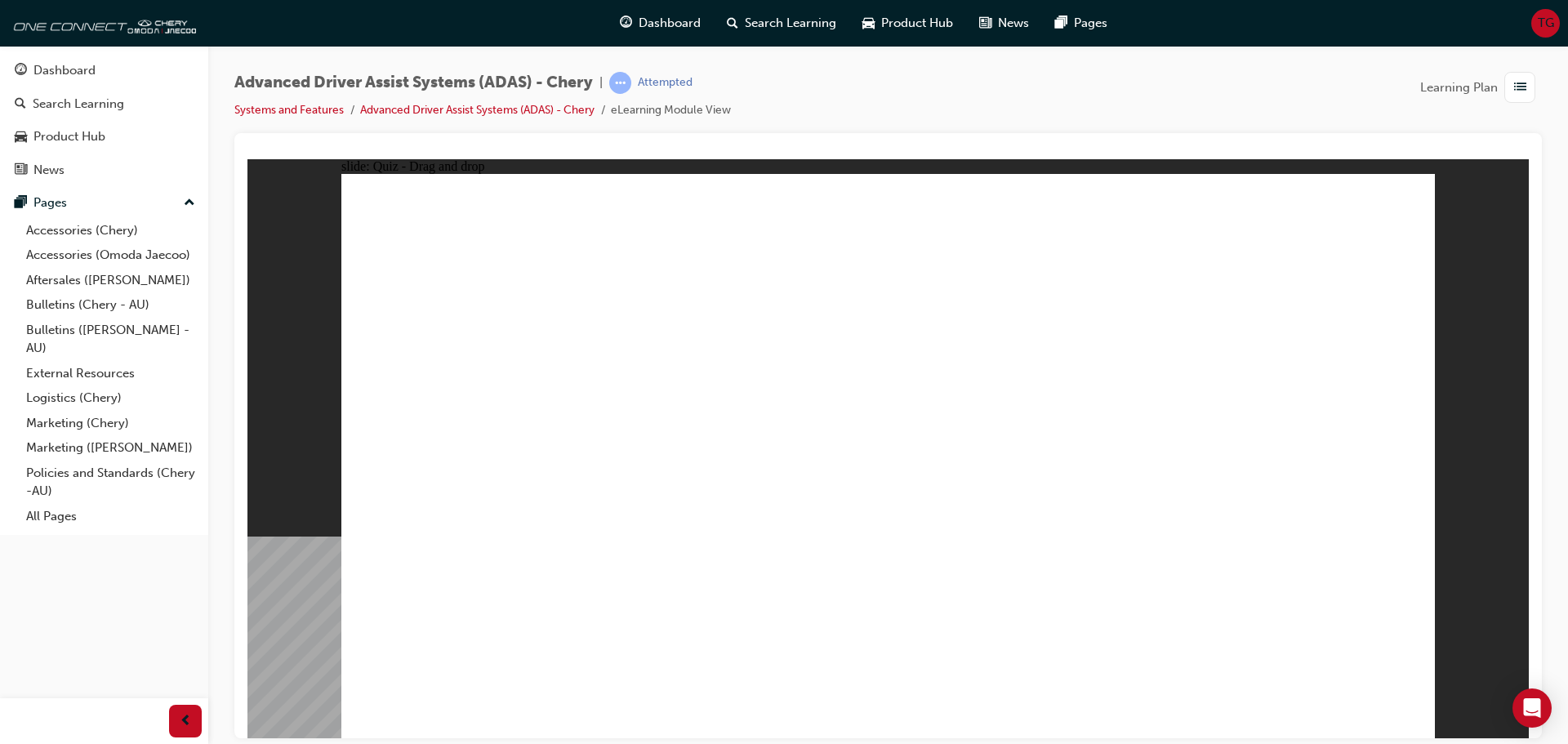
checkbox input "true"
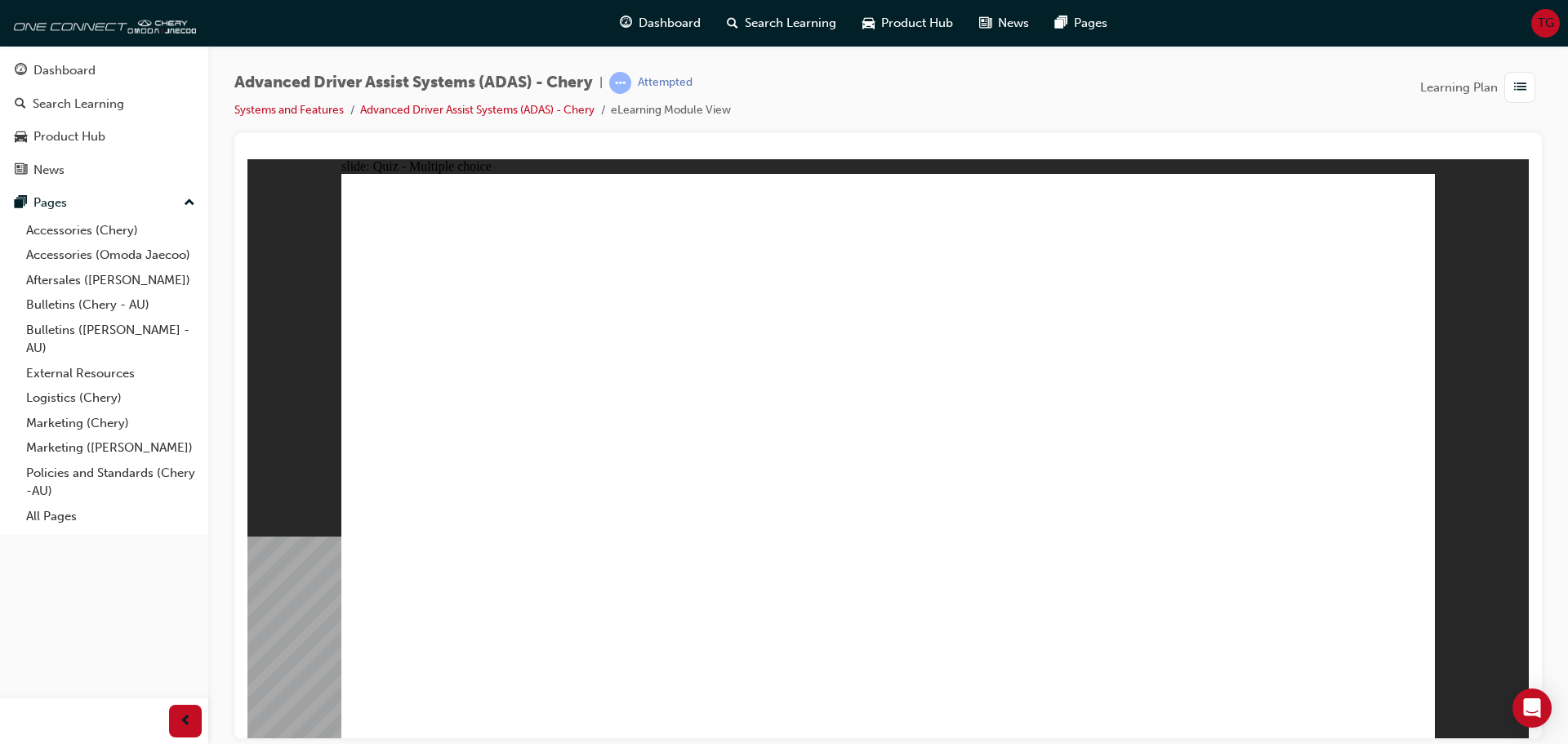
checkbox input "false"
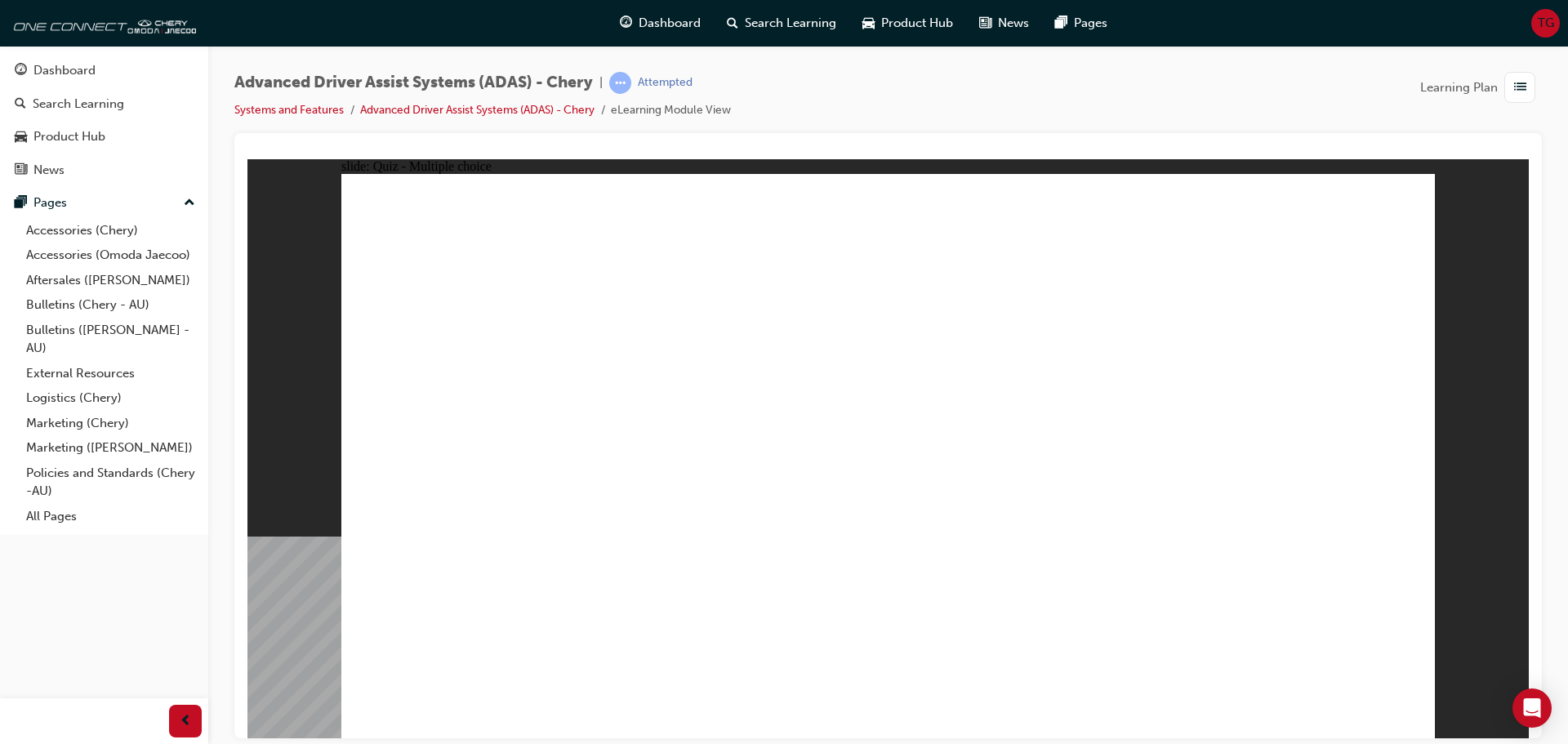
checkbox input "true"
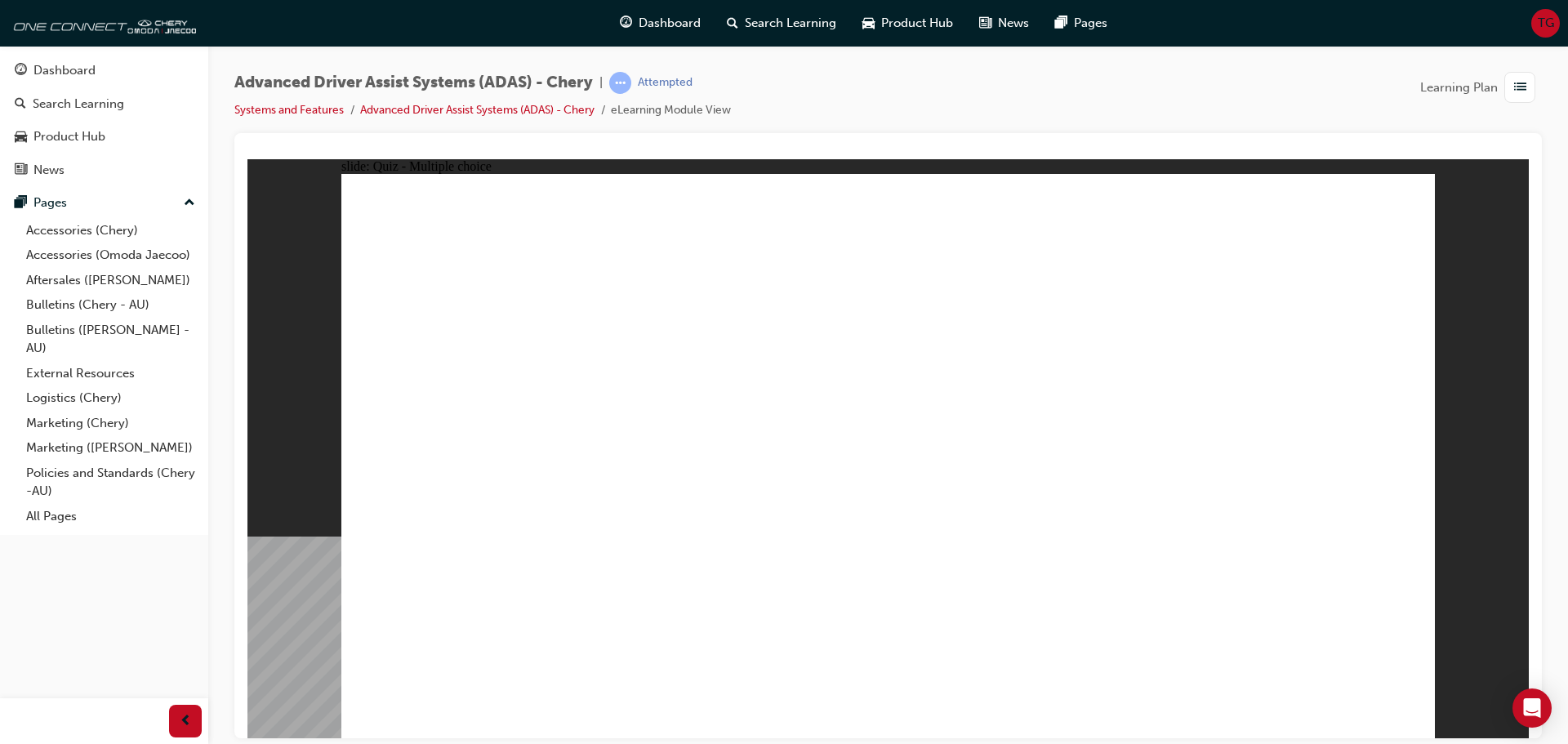
checkbox input "true"
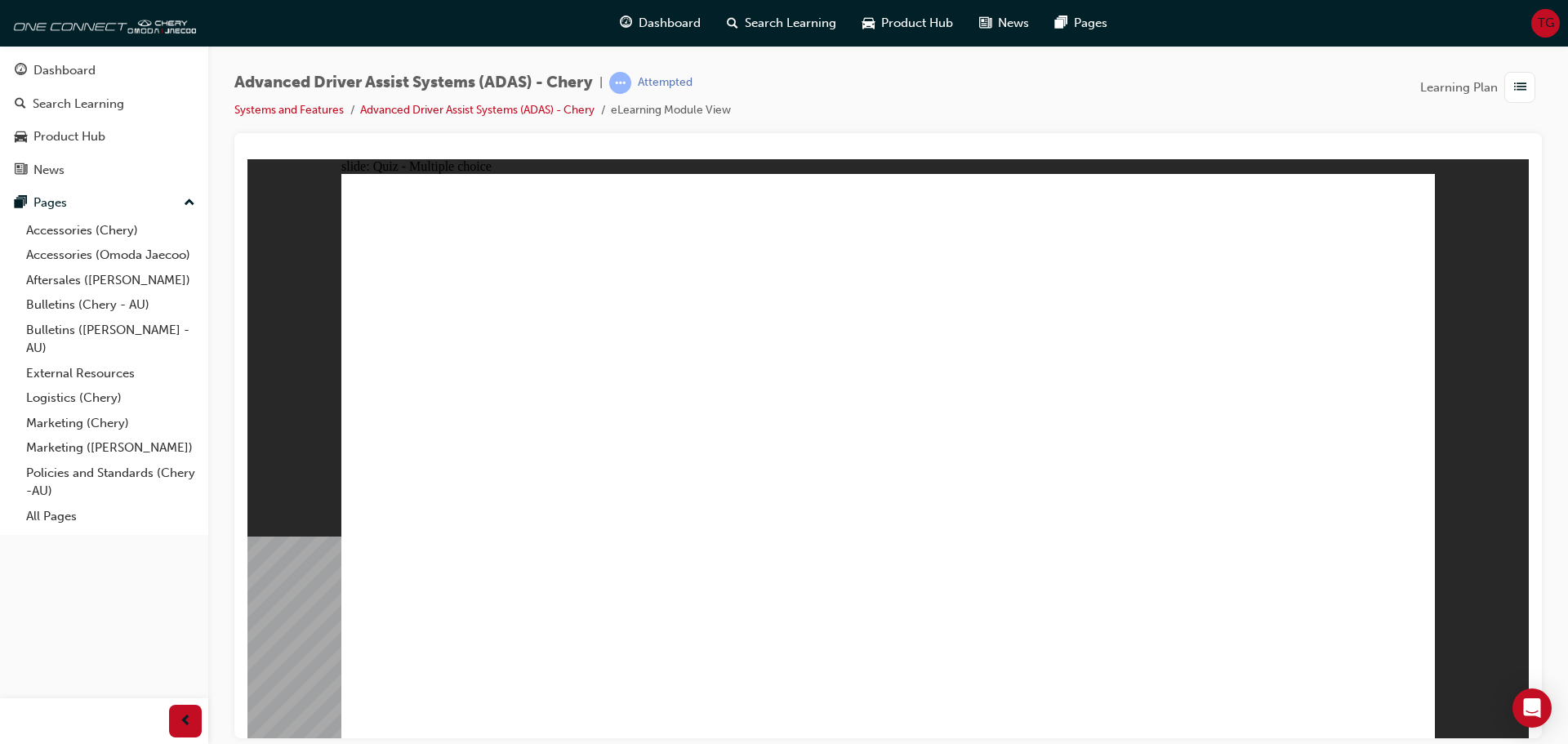
drag, startPoint x: 924, startPoint y: 234, endPoint x: 984, endPoint y: 535, distance: 306.9
drag, startPoint x: 1025, startPoint y: 244, endPoint x: 980, endPoint y: 548, distance: 307.3
drag, startPoint x: 1136, startPoint y: 221, endPoint x: 630, endPoint y: 621, distance: 645.0
drag, startPoint x: 1258, startPoint y: 230, endPoint x: 1049, endPoint y: 549, distance: 381.4
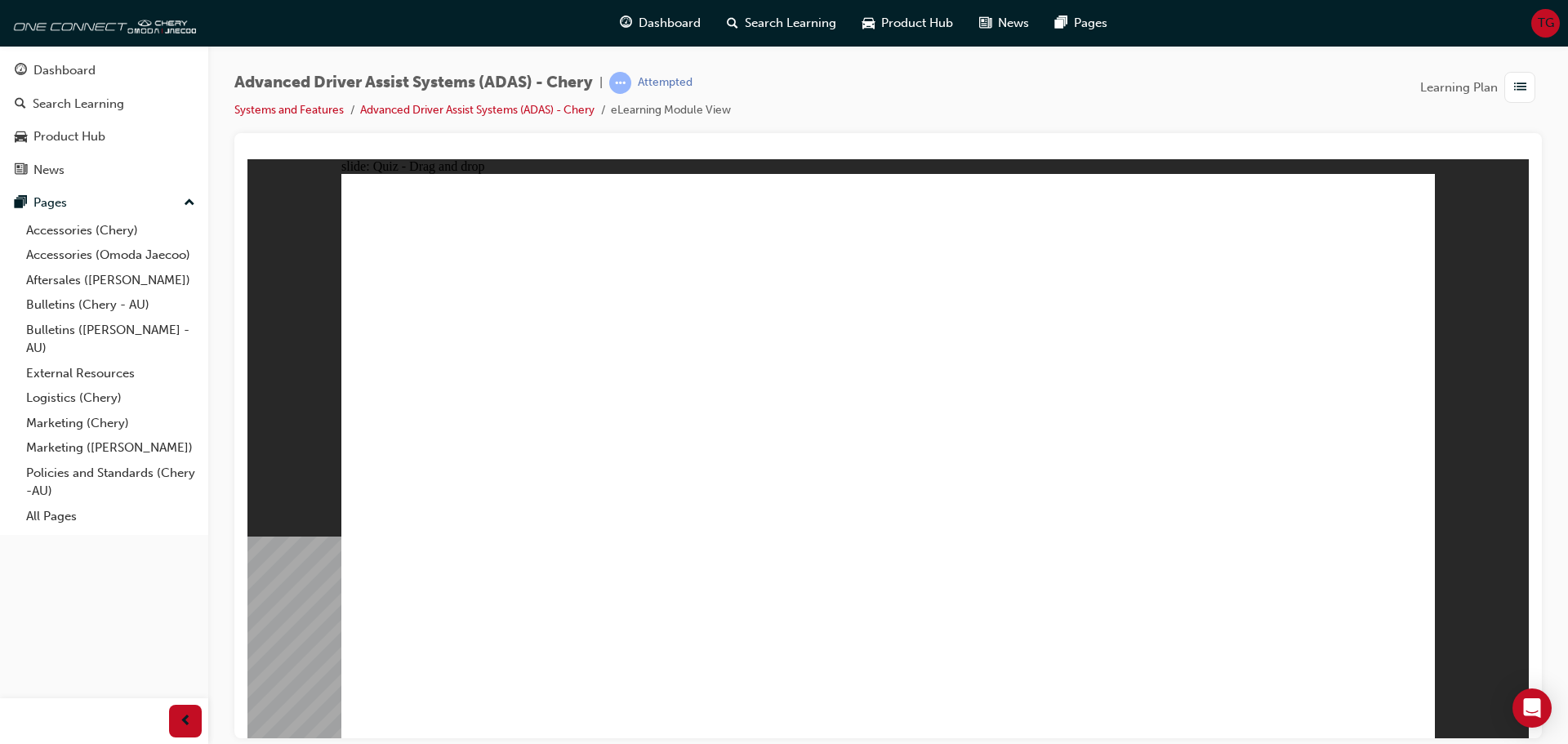
drag, startPoint x: 1114, startPoint y: 530, endPoint x: 644, endPoint y: 555, distance: 470.7
drag, startPoint x: 892, startPoint y: 281, endPoint x: 1068, endPoint y: 542, distance: 314.8
drag, startPoint x: 1013, startPoint y: 283, endPoint x: 711, endPoint y: 543, distance: 398.5
drag, startPoint x: 1119, startPoint y: 285, endPoint x: 684, endPoint y: 555, distance: 512.0
drag, startPoint x: 1261, startPoint y: 289, endPoint x: 1186, endPoint y: 541, distance: 262.9
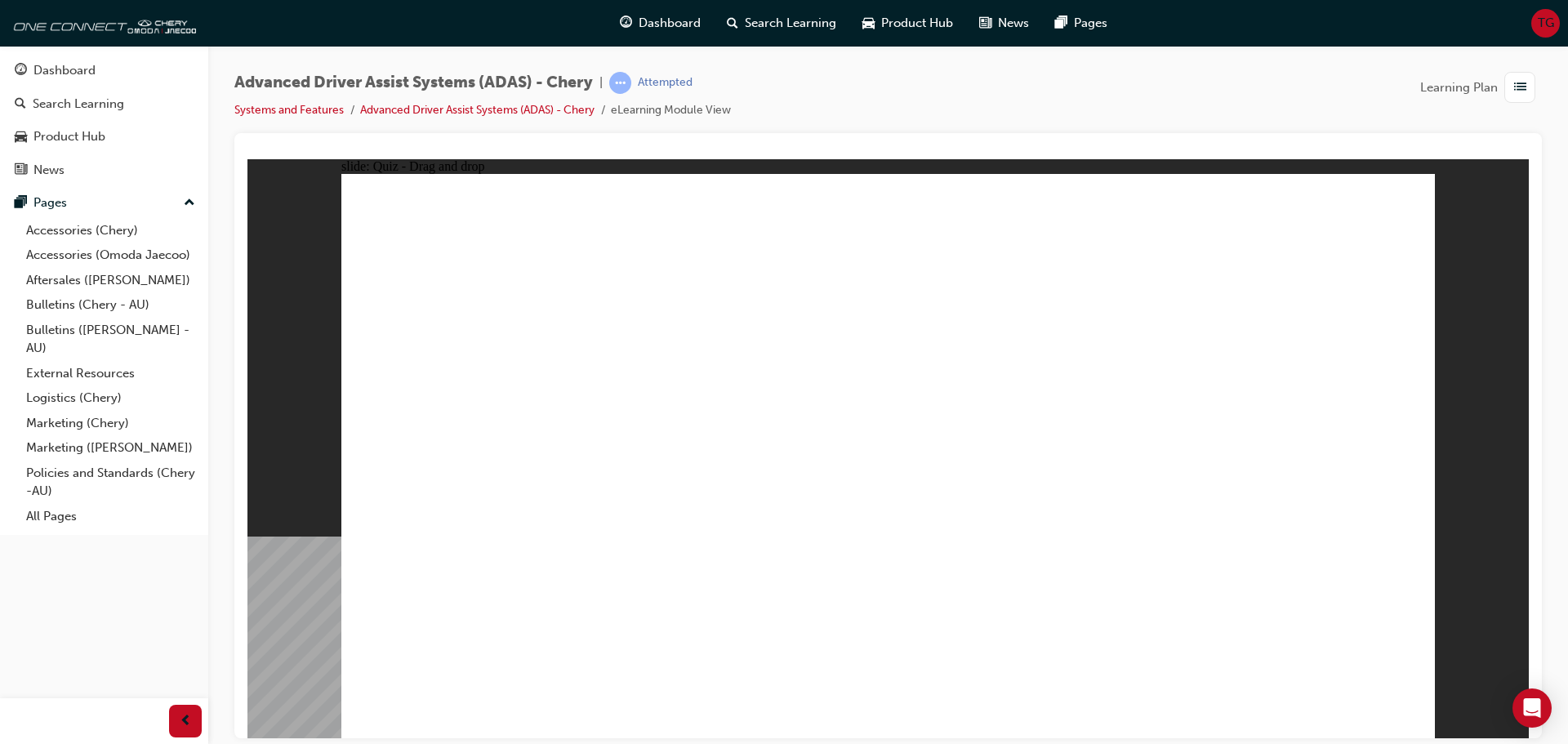
drag, startPoint x: 464, startPoint y: 625, endPoint x: 1206, endPoint y: 302, distance: 809.3
drag, startPoint x: 800, startPoint y: 635, endPoint x: 778, endPoint y: 369, distance: 266.9
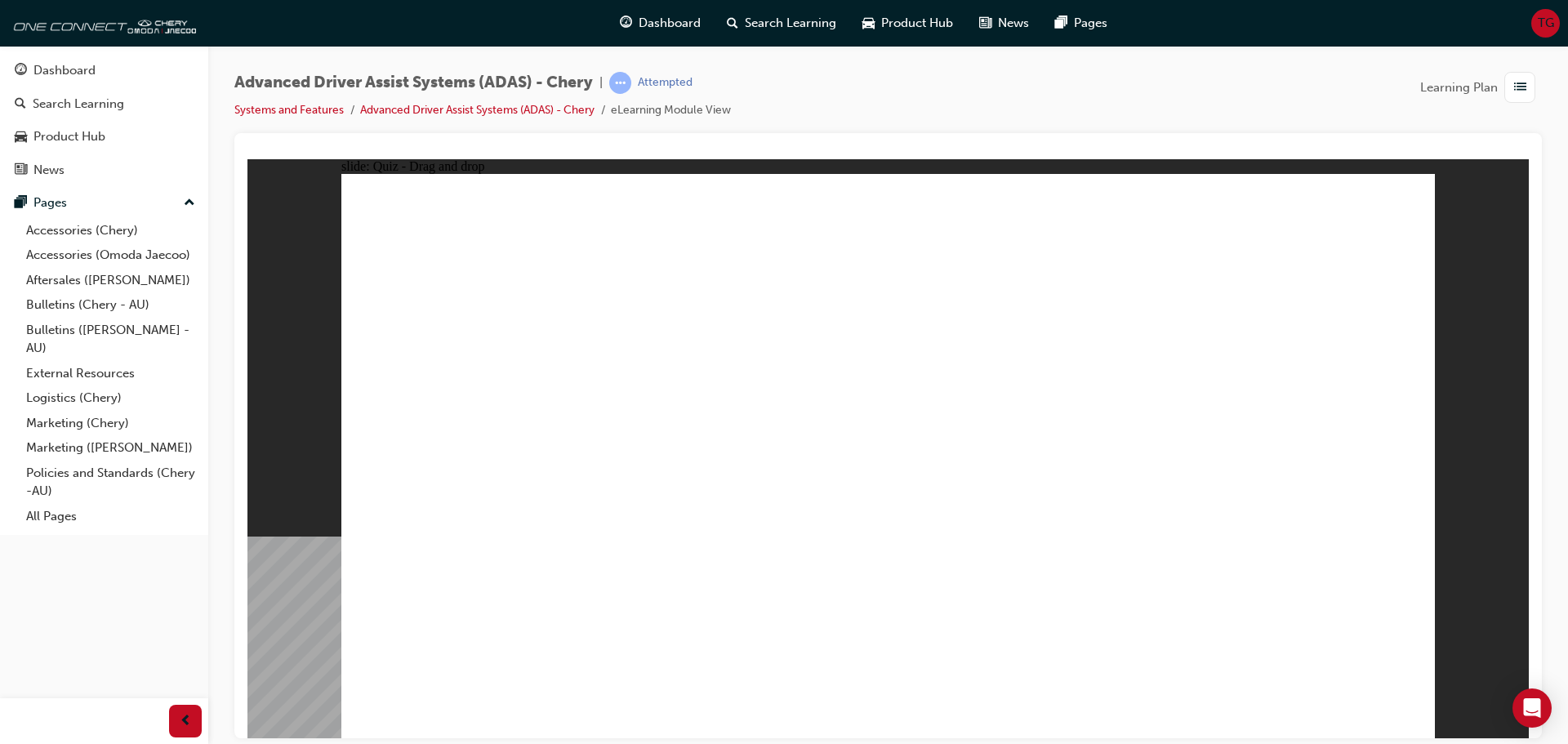
drag, startPoint x: 679, startPoint y: 619, endPoint x: 911, endPoint y: 348, distance: 356.7
drag, startPoint x: 1015, startPoint y: 568, endPoint x: 1251, endPoint y: 267, distance: 382.5
drag, startPoint x: 1181, startPoint y: 469, endPoint x: 1173, endPoint y: 383, distance: 86.4
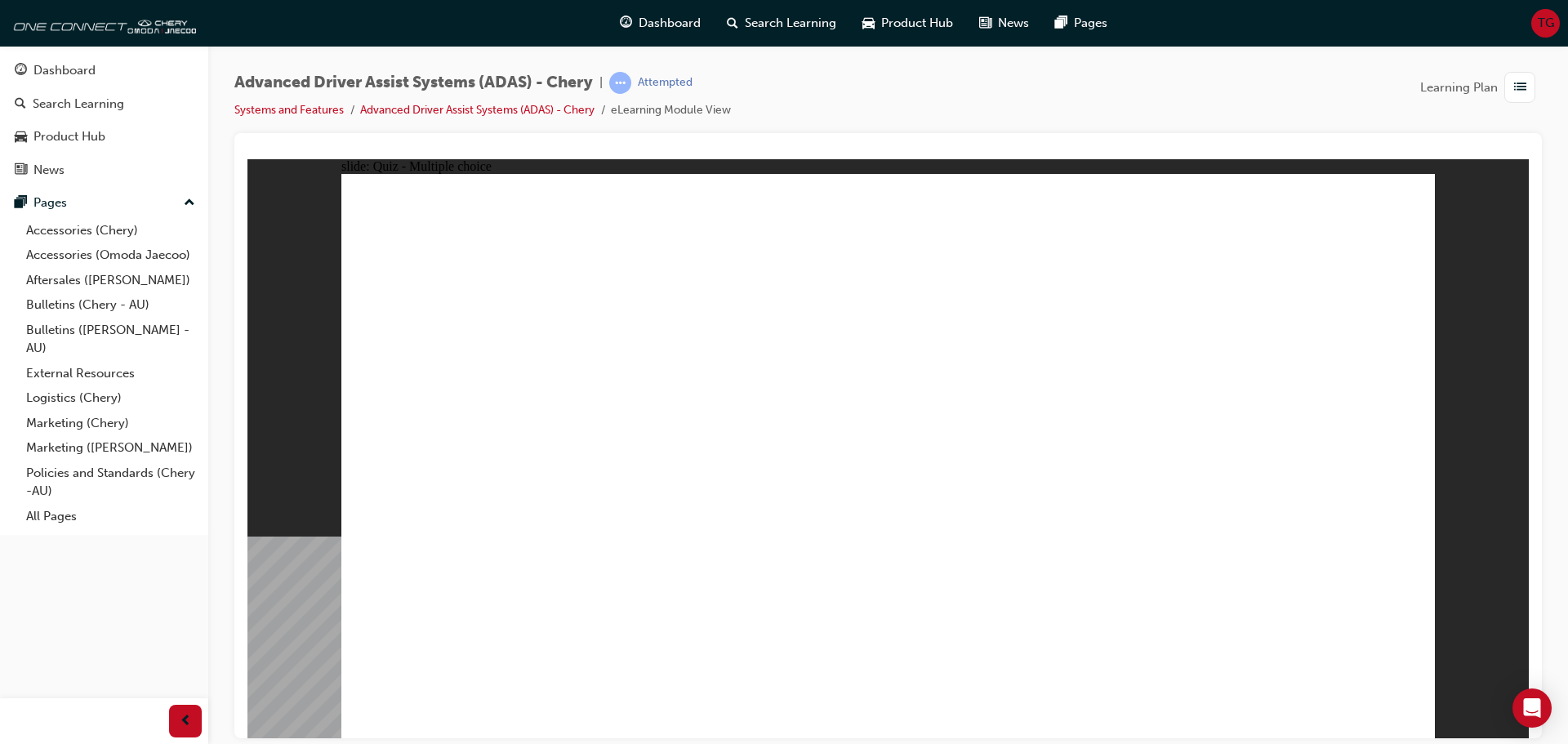
checkbox input "true"
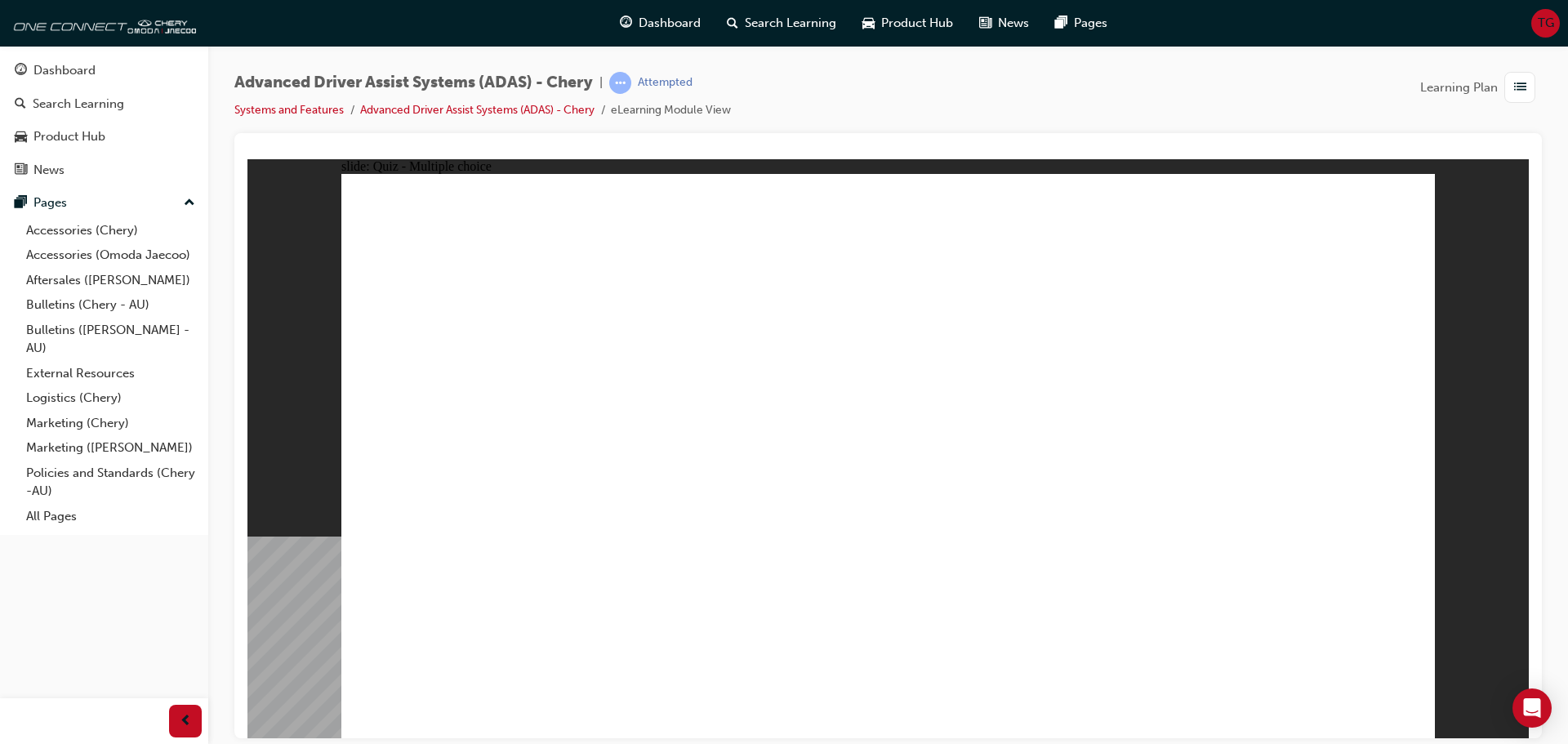
checkbox input "true"
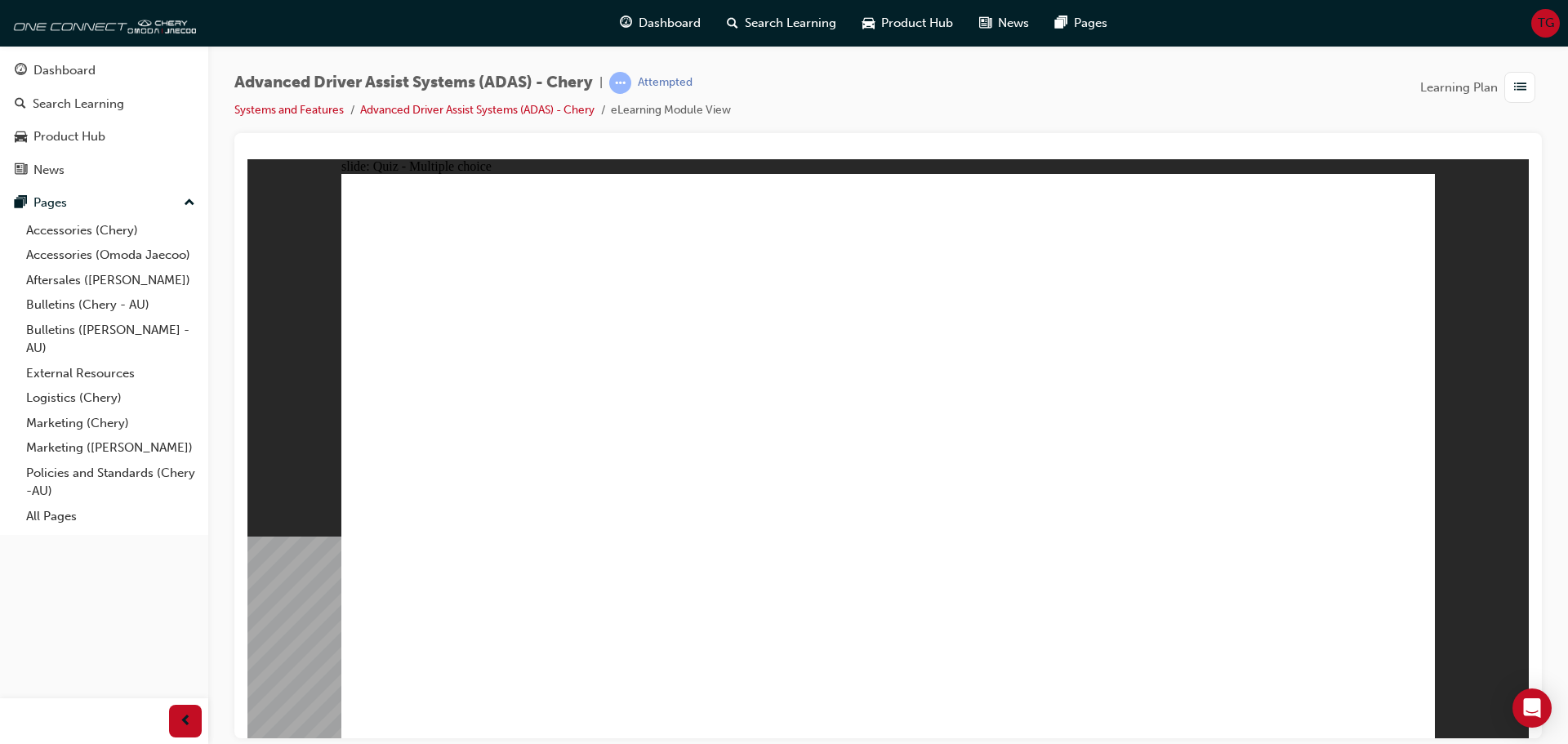
checkbox input "true"
drag, startPoint x: 894, startPoint y: 245, endPoint x: 935, endPoint y: 547, distance: 304.8
drag, startPoint x: 1013, startPoint y: 227, endPoint x: 989, endPoint y: 535, distance: 308.9
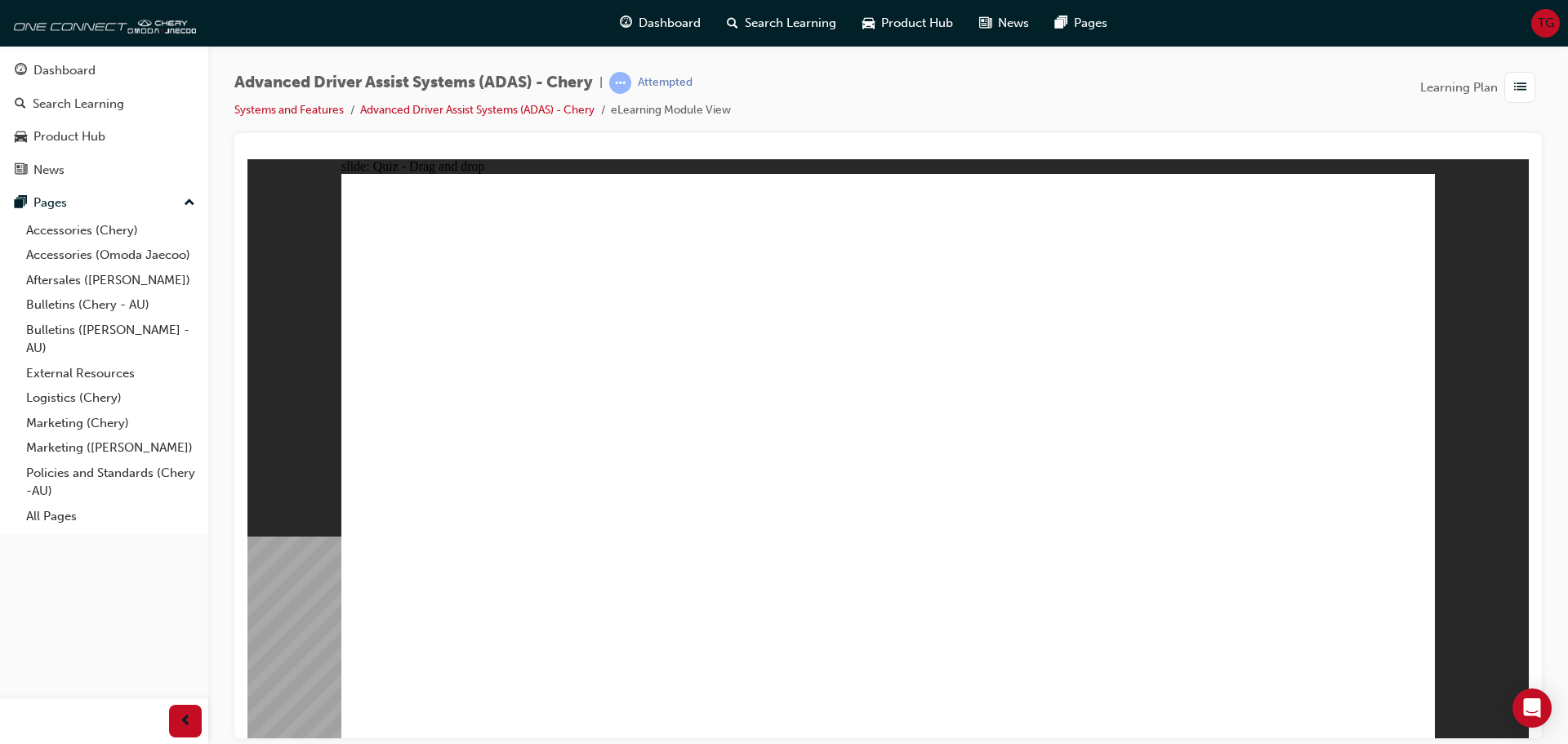
drag, startPoint x: 1057, startPoint y: 300, endPoint x: 1027, endPoint y: 323, distance: 37.8
drag, startPoint x: 1249, startPoint y: 231, endPoint x: 623, endPoint y: 520, distance: 689.5
drag, startPoint x: 947, startPoint y: 278, endPoint x: 1017, endPoint y: 392, distance: 133.8
drag, startPoint x: 930, startPoint y: 282, endPoint x: 1092, endPoint y: 533, distance: 298.7
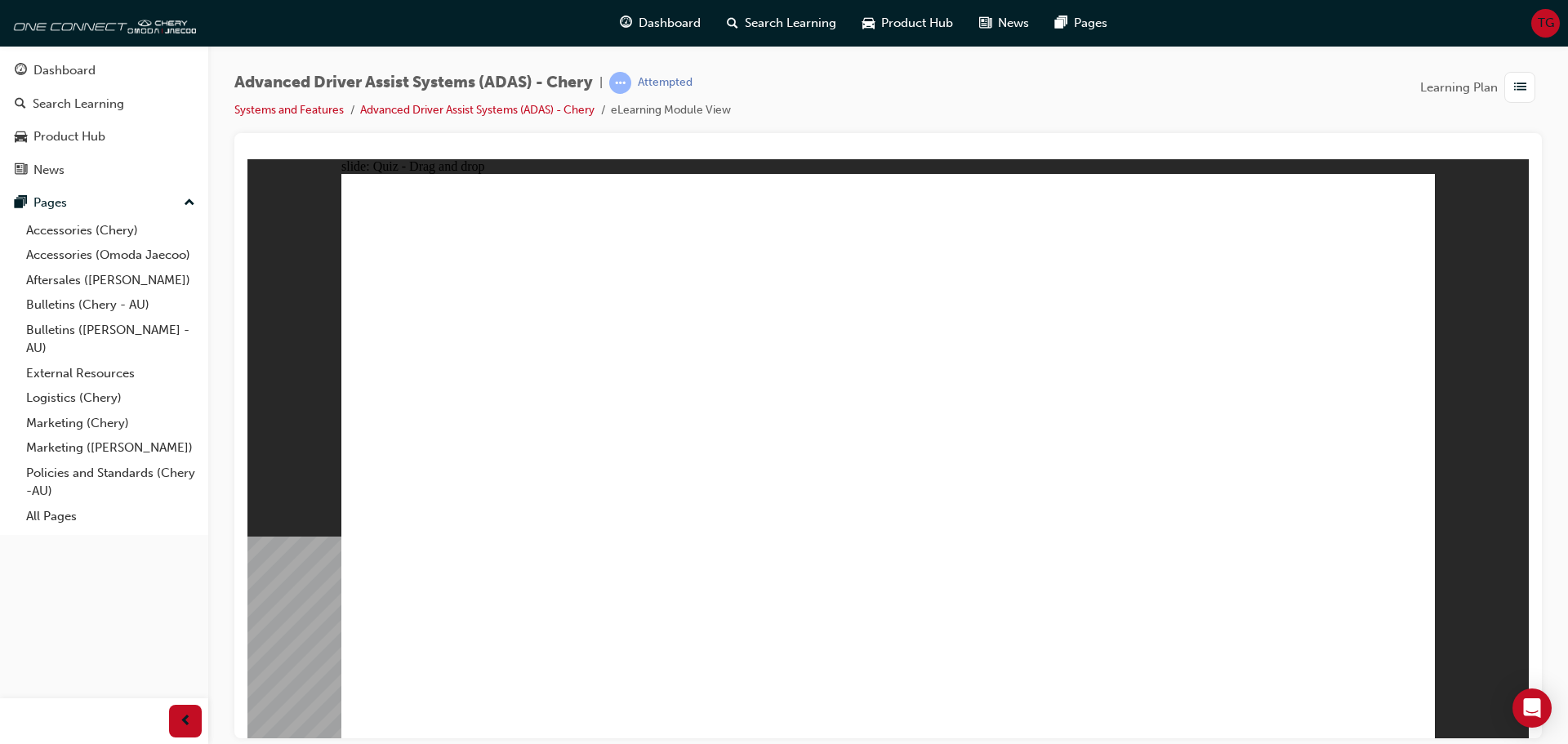
drag, startPoint x: 1040, startPoint y: 275, endPoint x: 790, endPoint y: 511, distance: 343.8
drag, startPoint x: 1134, startPoint y: 278, endPoint x: 806, endPoint y: 530, distance: 413.6
drag, startPoint x: 1240, startPoint y: 294, endPoint x: 1189, endPoint y: 549, distance: 260.0
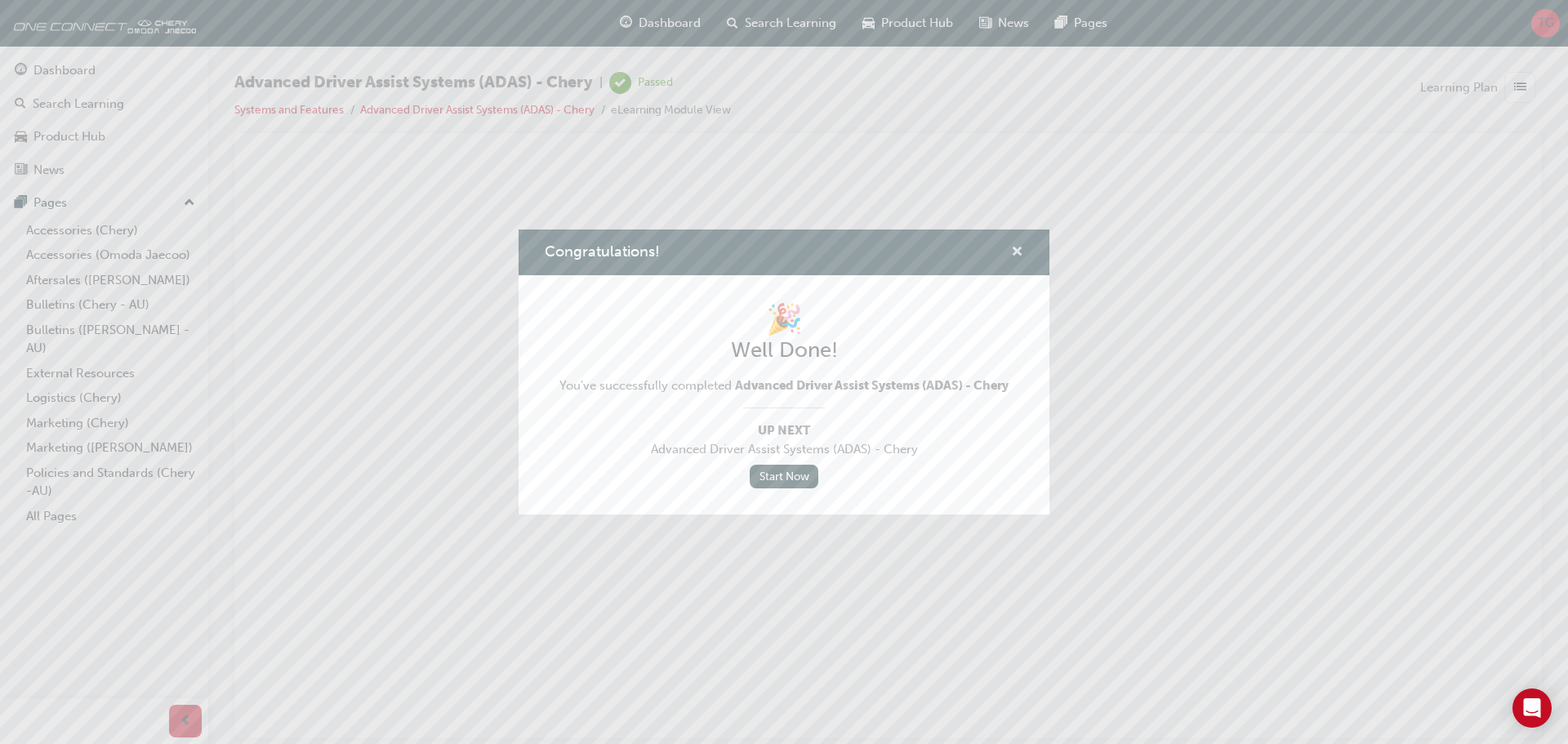
click at [1015, 251] on span "cross-icon" at bounding box center [1017, 253] width 12 height 15
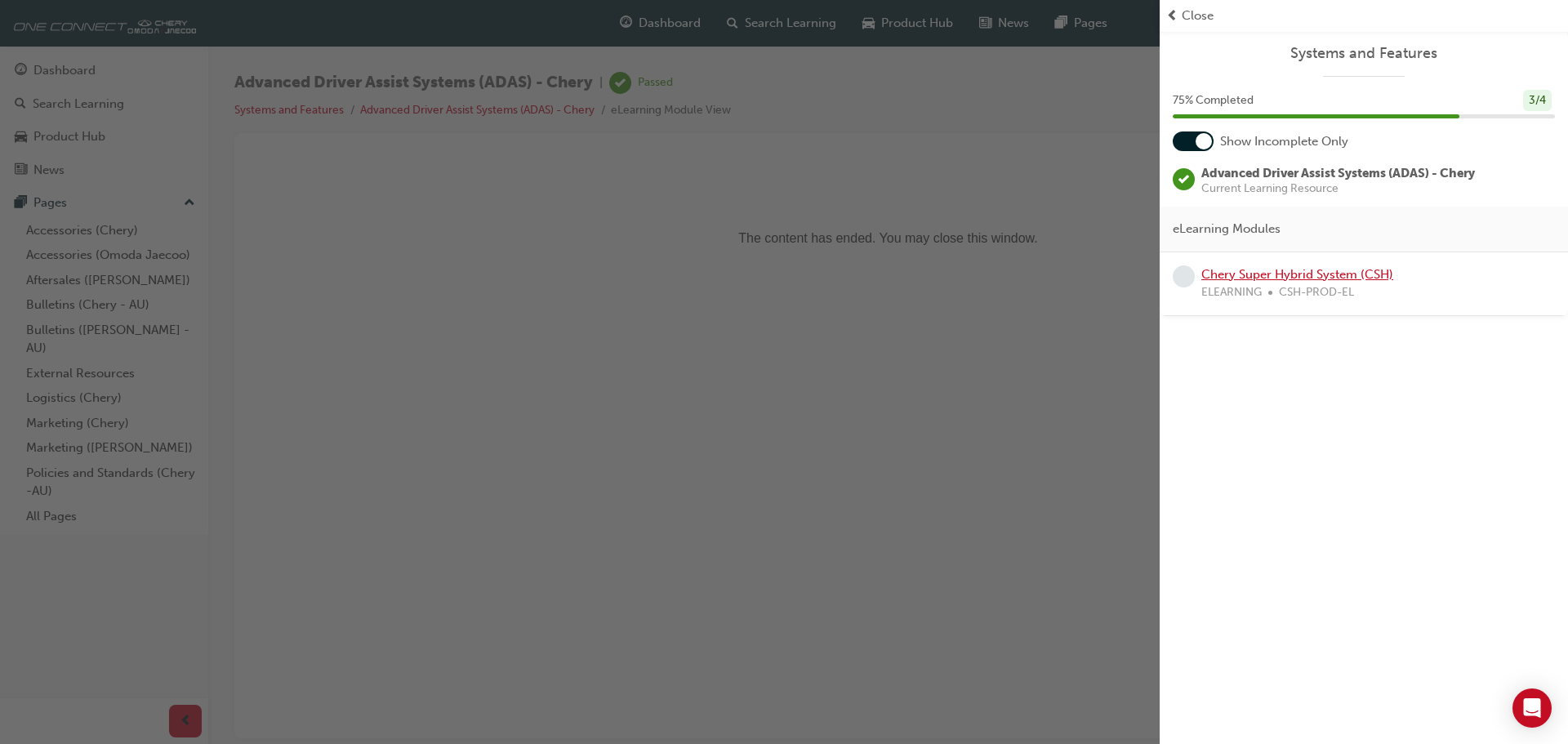
click at [1304, 278] on link "Chery Super Hybrid System (CSH)" at bounding box center [1297, 274] width 192 height 15
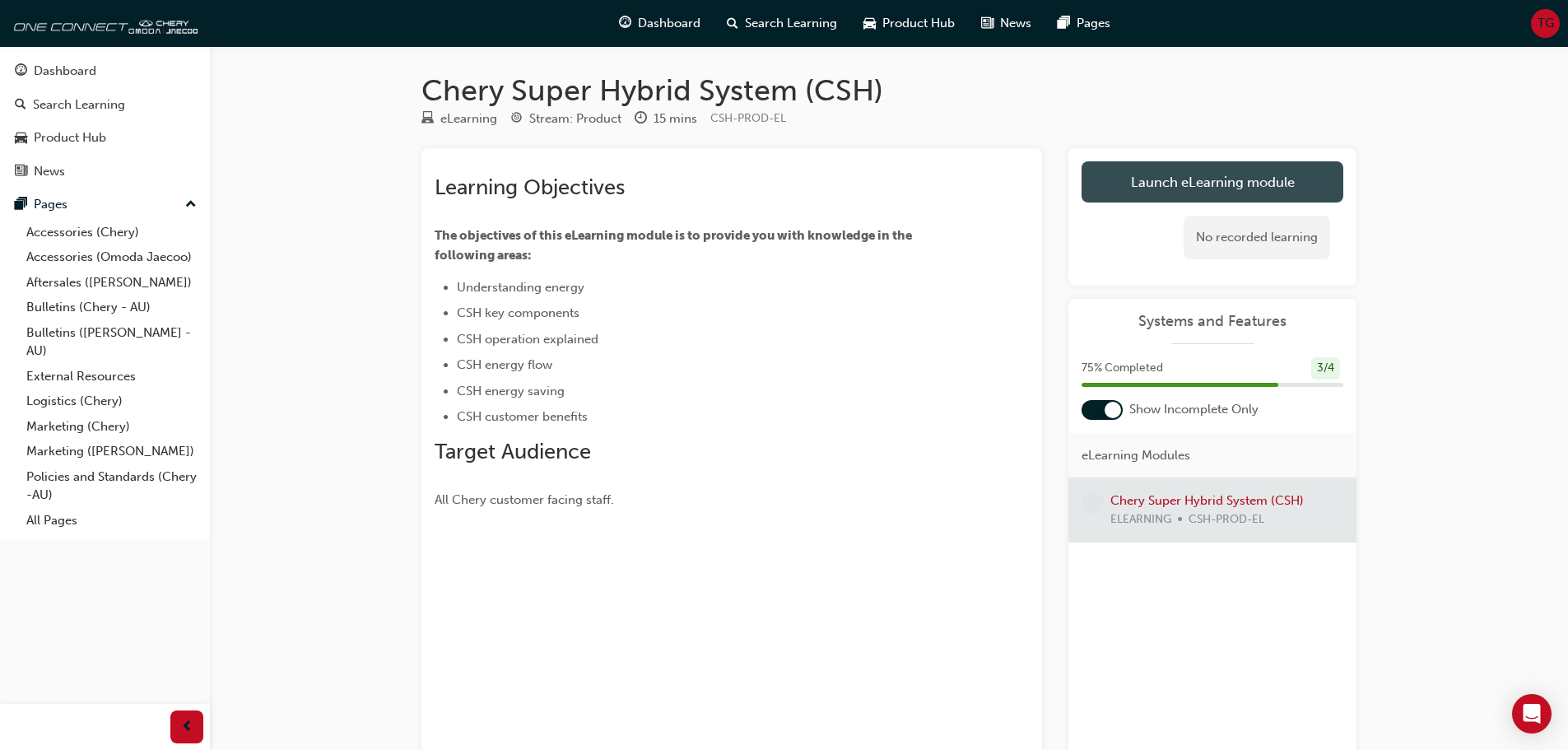
click at [1205, 195] on link "Launch eLearning module" at bounding box center [1213, 181] width 262 height 41
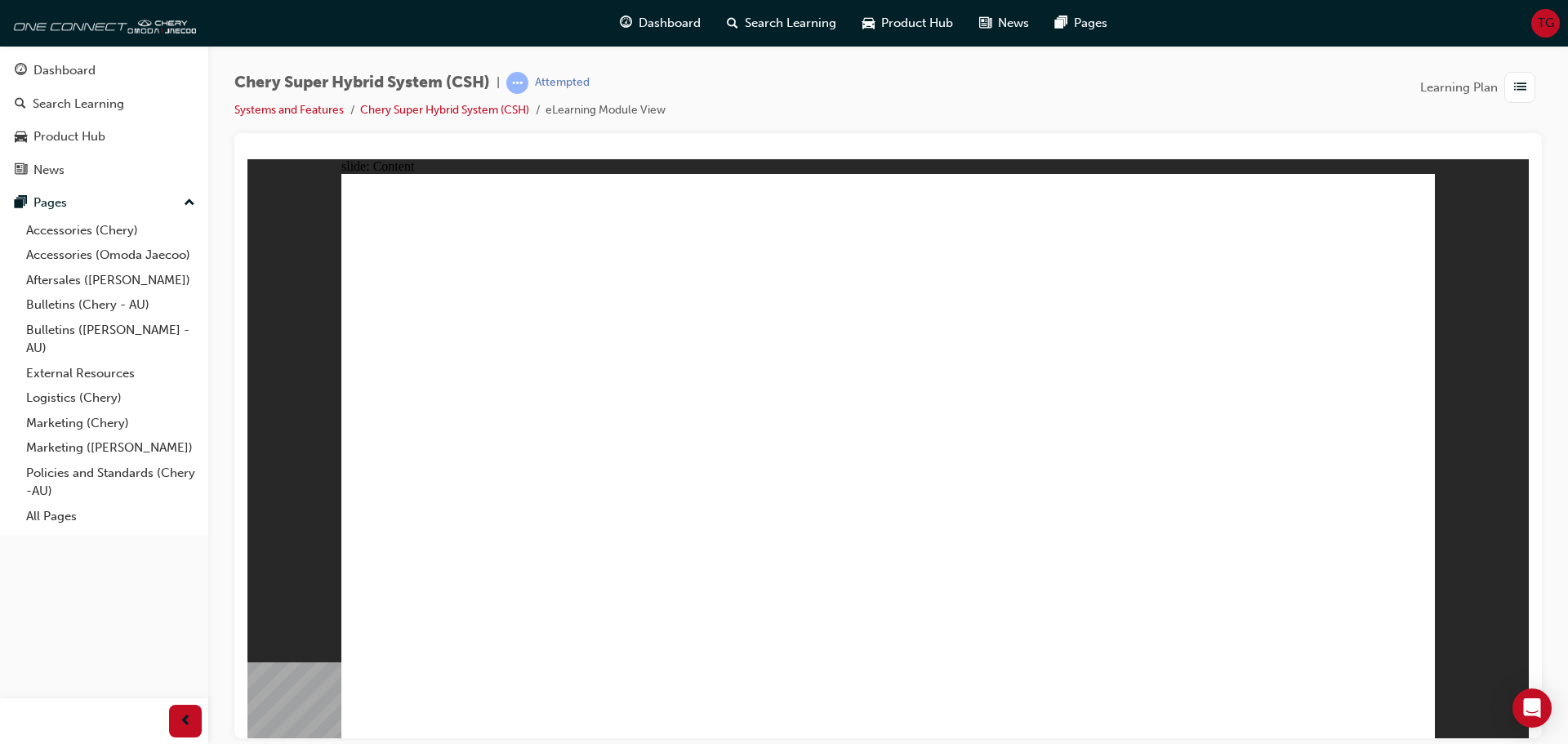
drag, startPoint x: 1190, startPoint y: 430, endPoint x: 1292, endPoint y: 536, distance: 147.1
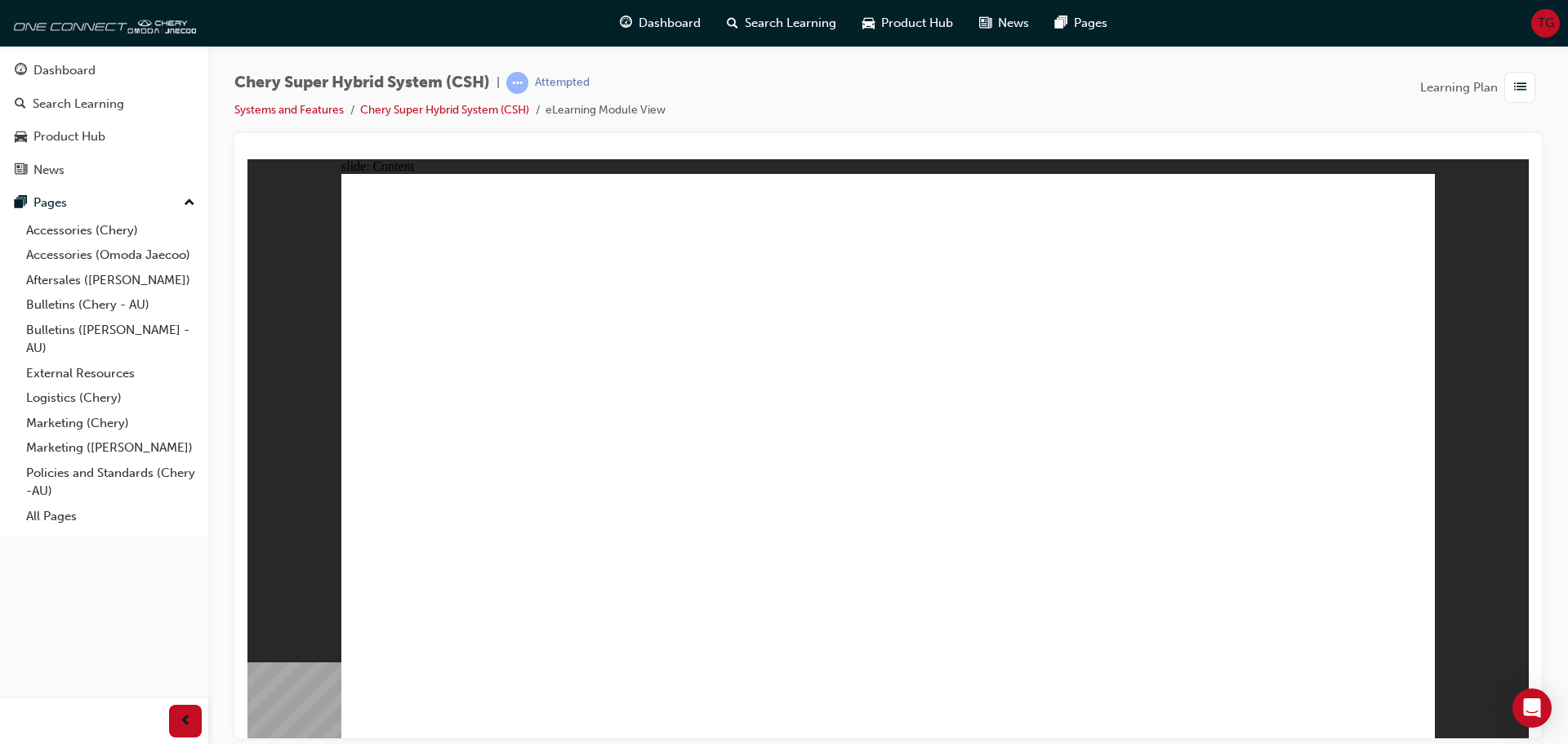
drag, startPoint x: 905, startPoint y: 581, endPoint x: 908, endPoint y: 617, distance: 36.1
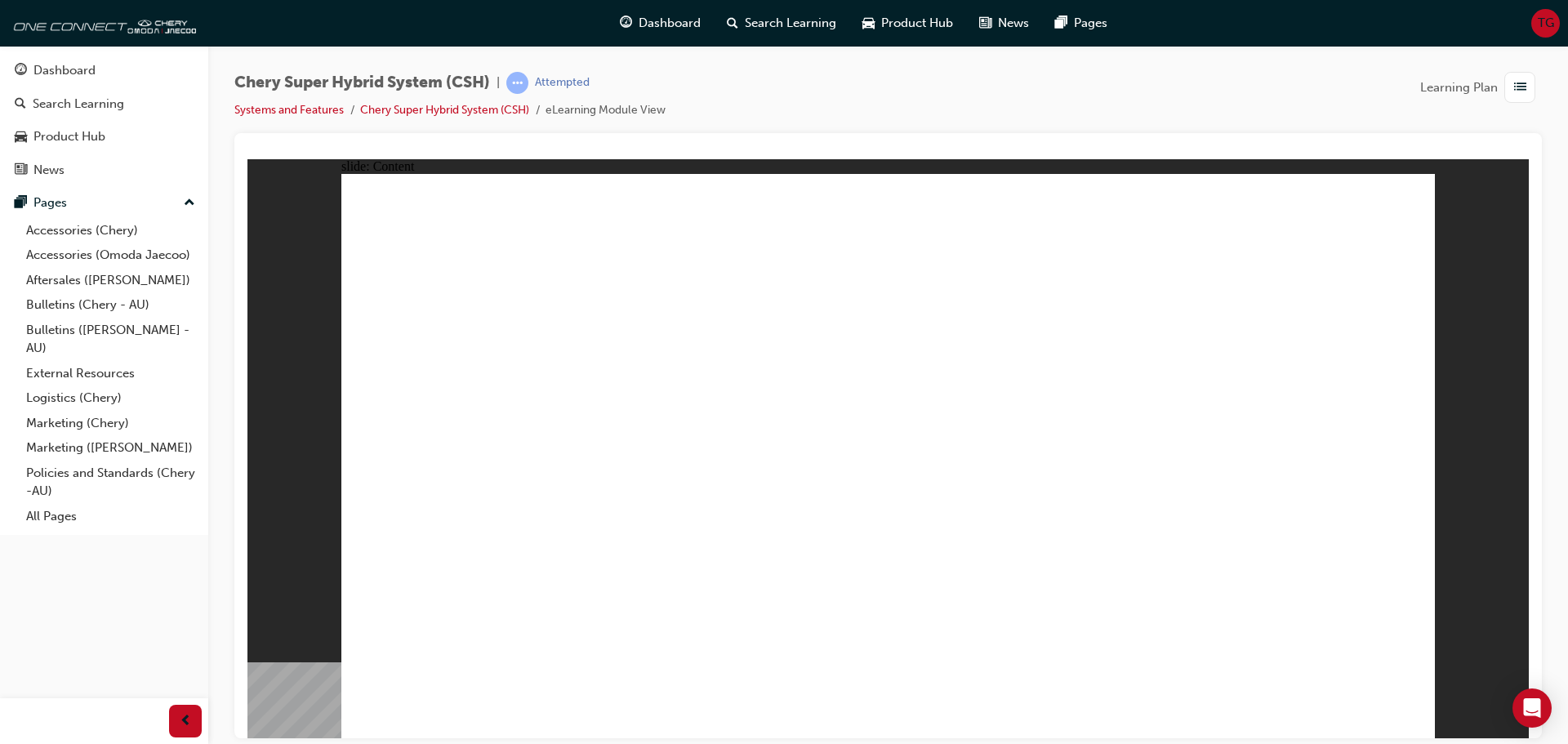
drag, startPoint x: 551, startPoint y: 672, endPoint x: 571, endPoint y: 666, distance: 20.9
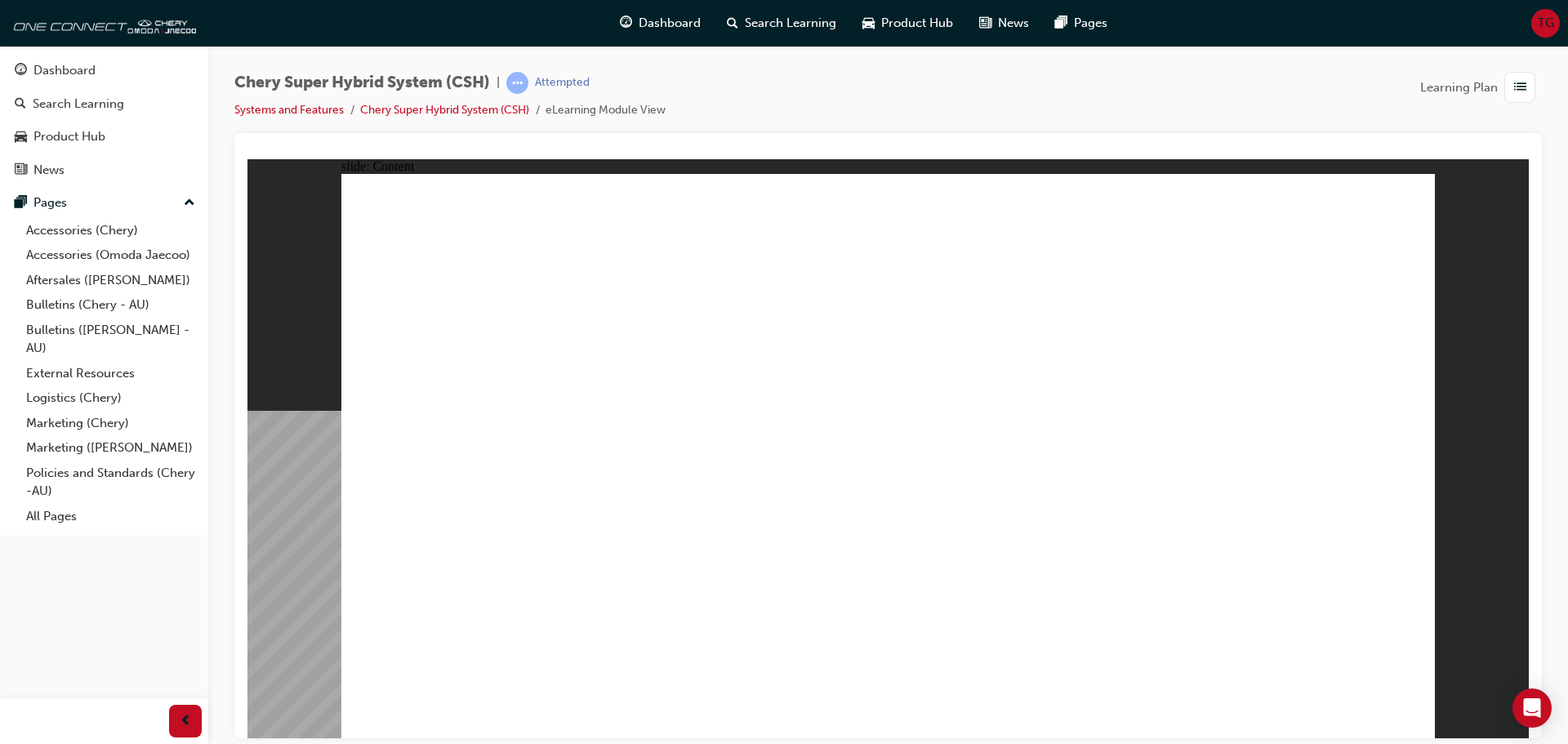
drag, startPoint x: 722, startPoint y: 586, endPoint x: 864, endPoint y: 585, distance: 142.0
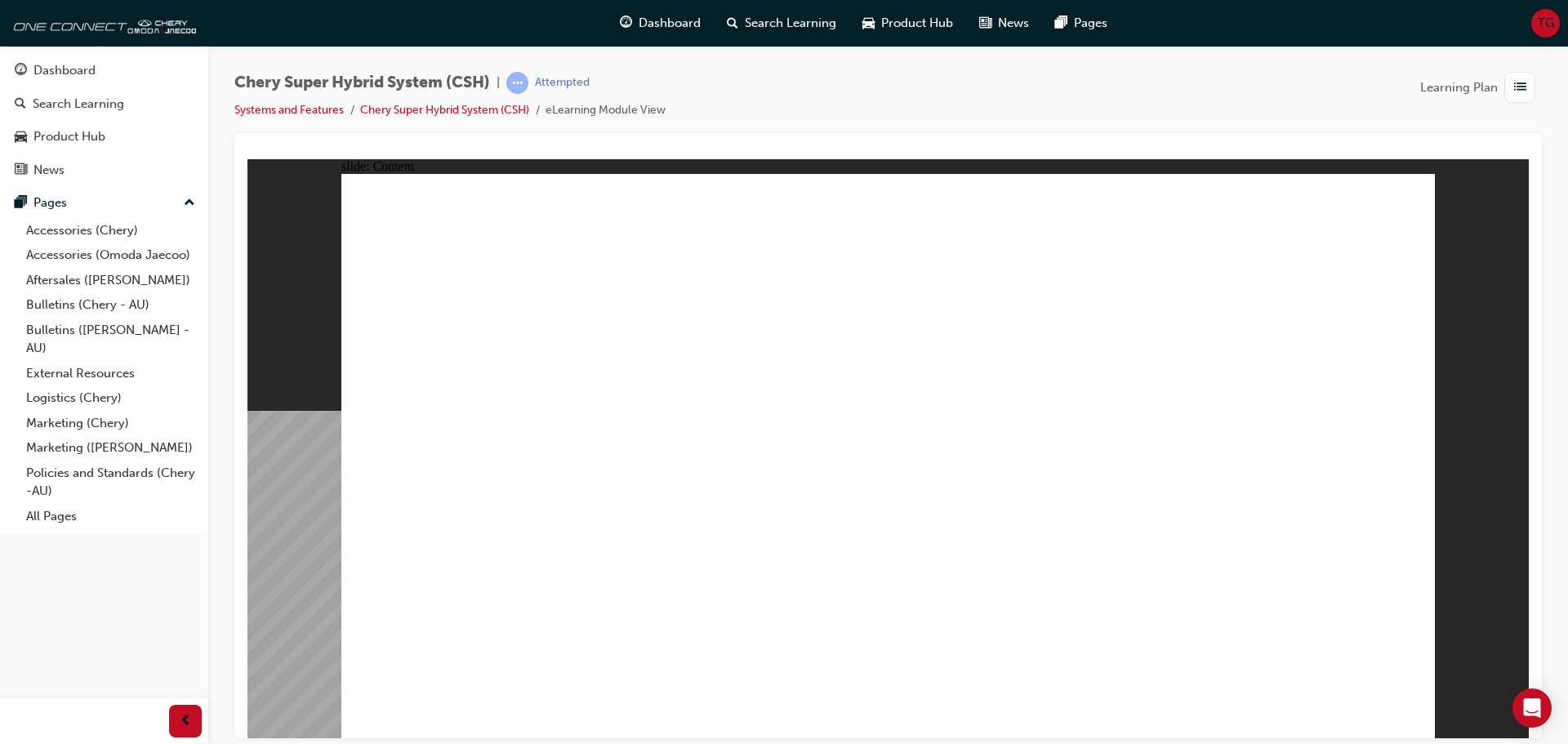
drag, startPoint x: 985, startPoint y: 559, endPoint x: 1136, endPoint y: 571, distance: 151.5
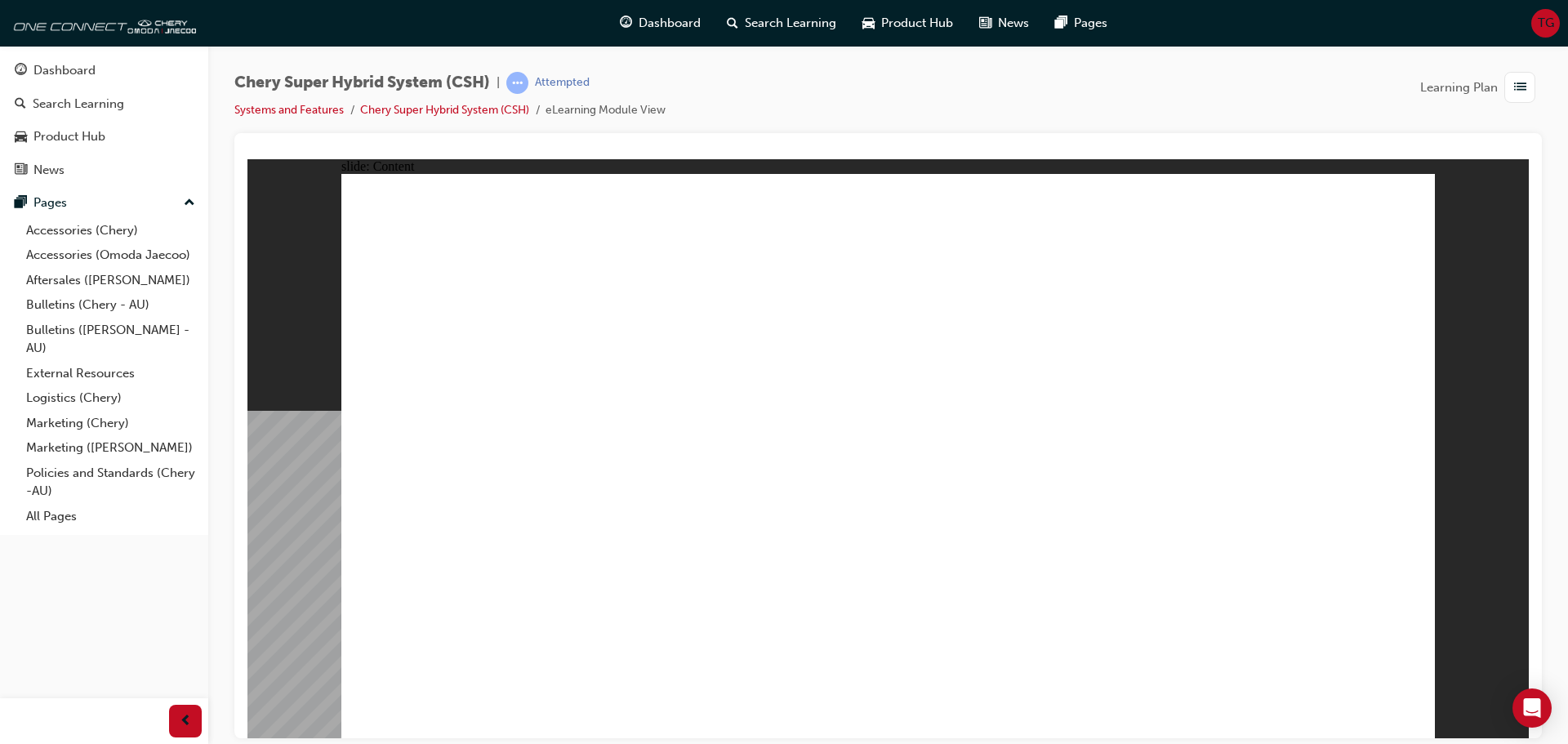
drag, startPoint x: 1137, startPoint y: 571, endPoint x: 1205, endPoint y: 571, distance: 68.0
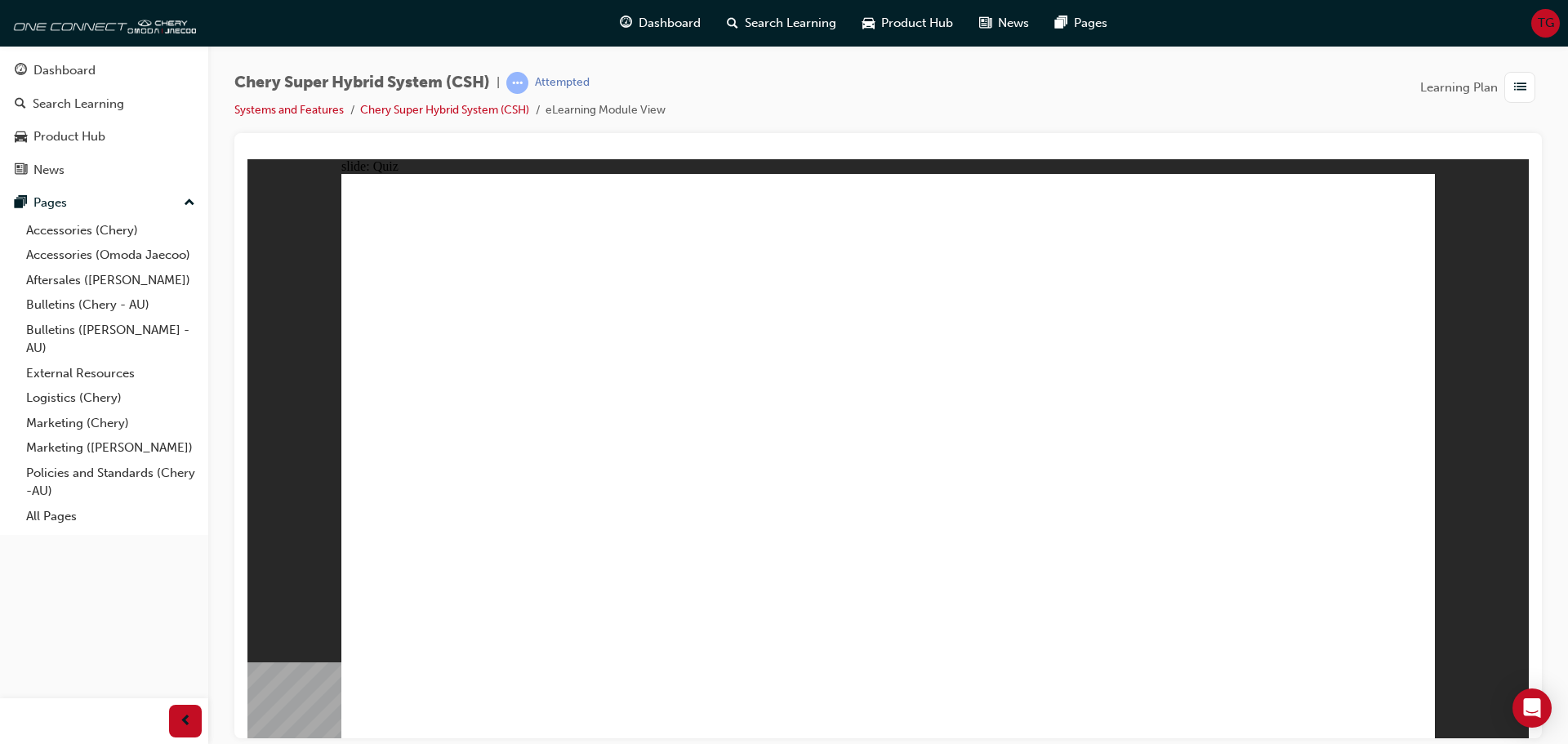
drag, startPoint x: 1399, startPoint y: 706, endPoint x: 1429, endPoint y: 782, distance: 81.7
click at [1429, 738] on html "slide: Quiz Rectangle 1 Start QUIZ Rectangle 1 MENU RESOURCES right-arrow.png M…" at bounding box center [888, 448] width 1281 height 580
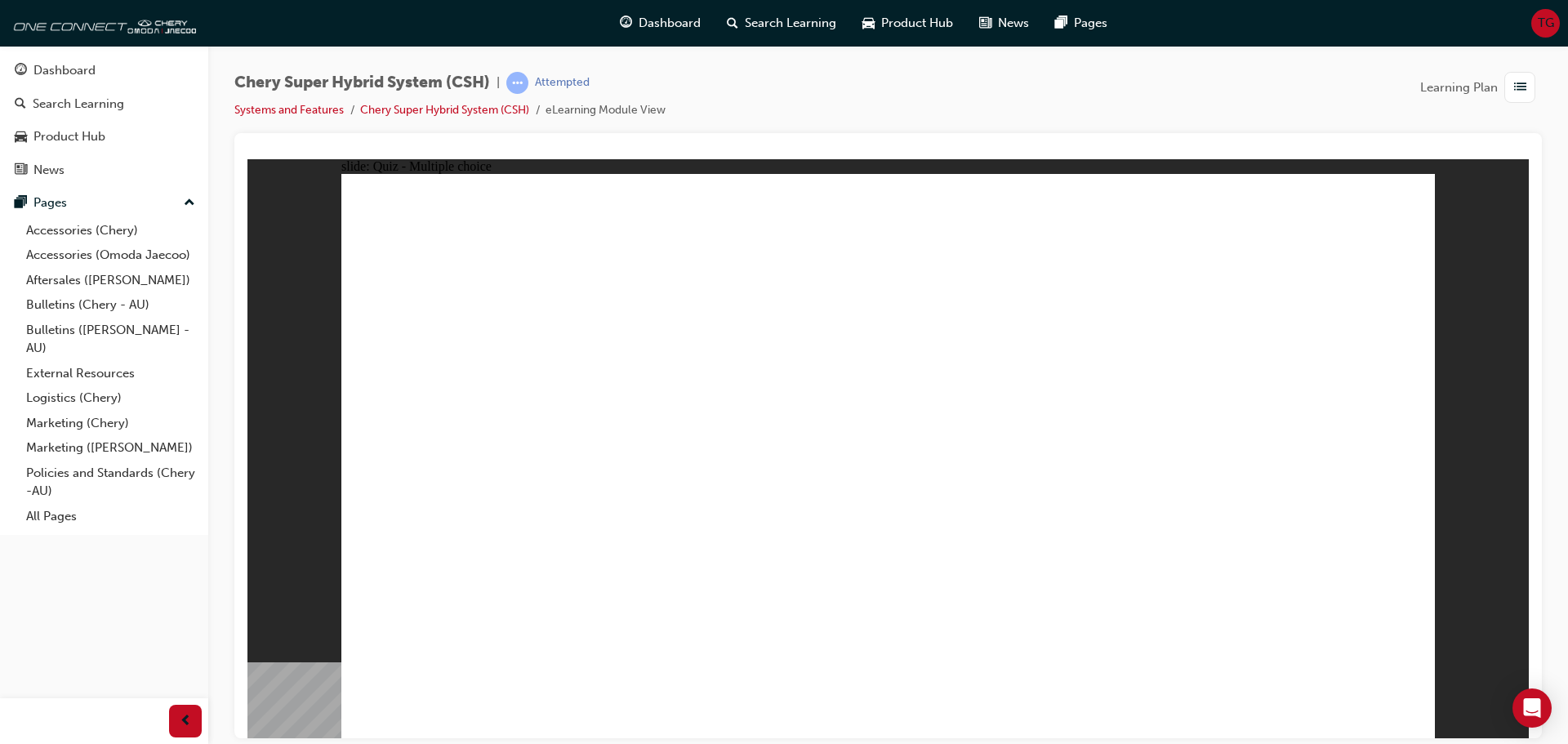
radio input "true"
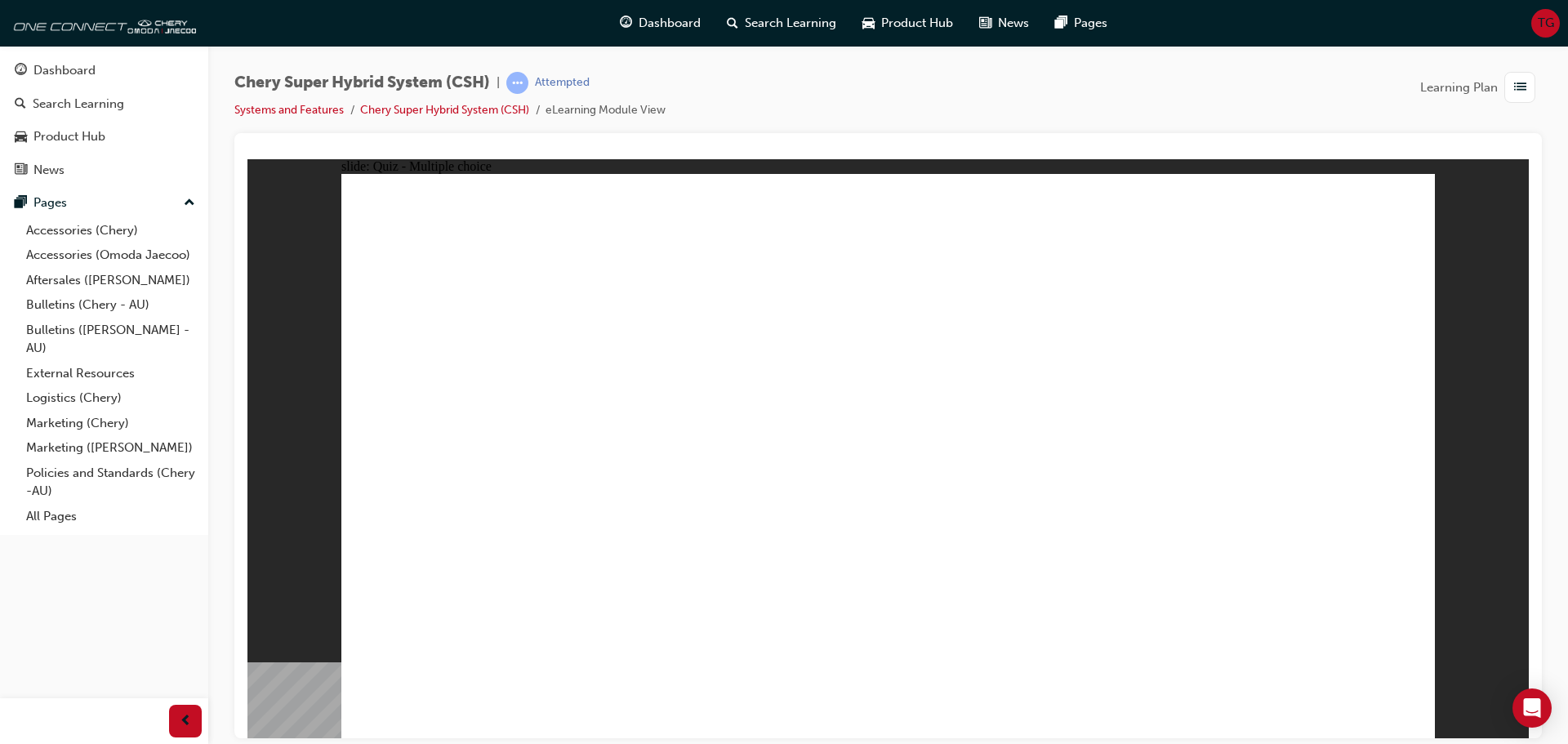
radio input "true"
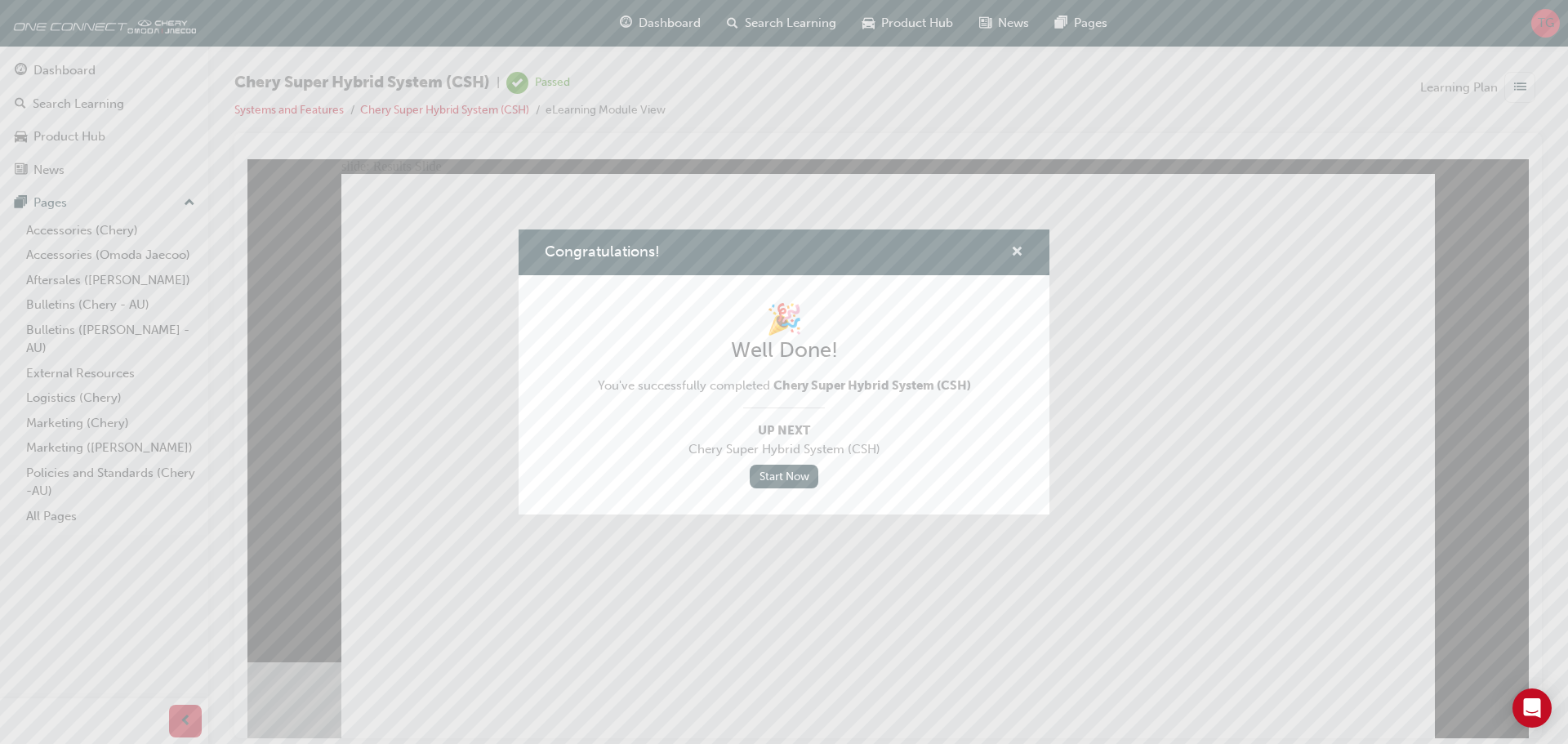
click at [1020, 248] on span "cross-icon" at bounding box center [1017, 253] width 12 height 15
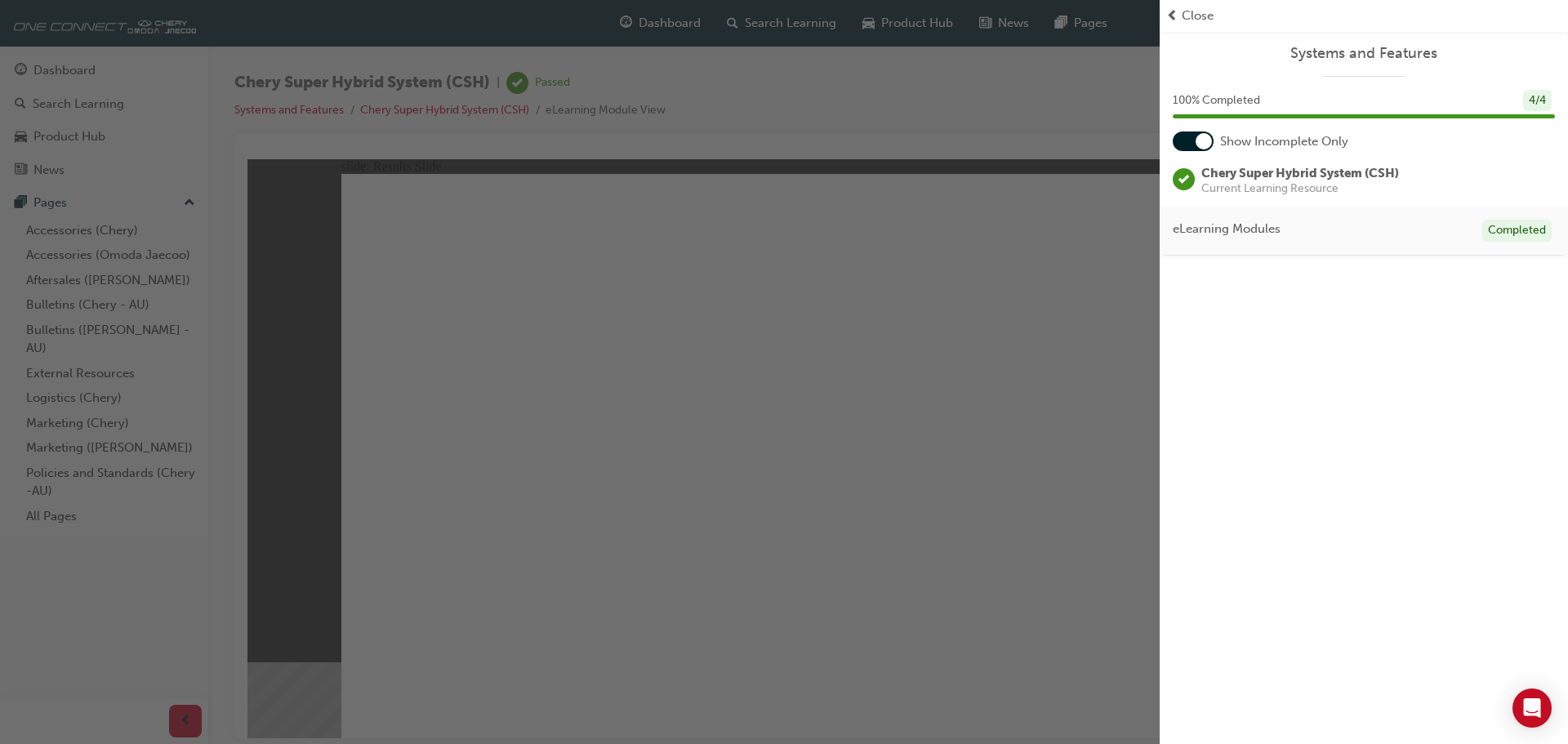
click at [1202, 15] on span "Close" at bounding box center [1198, 16] width 32 height 19
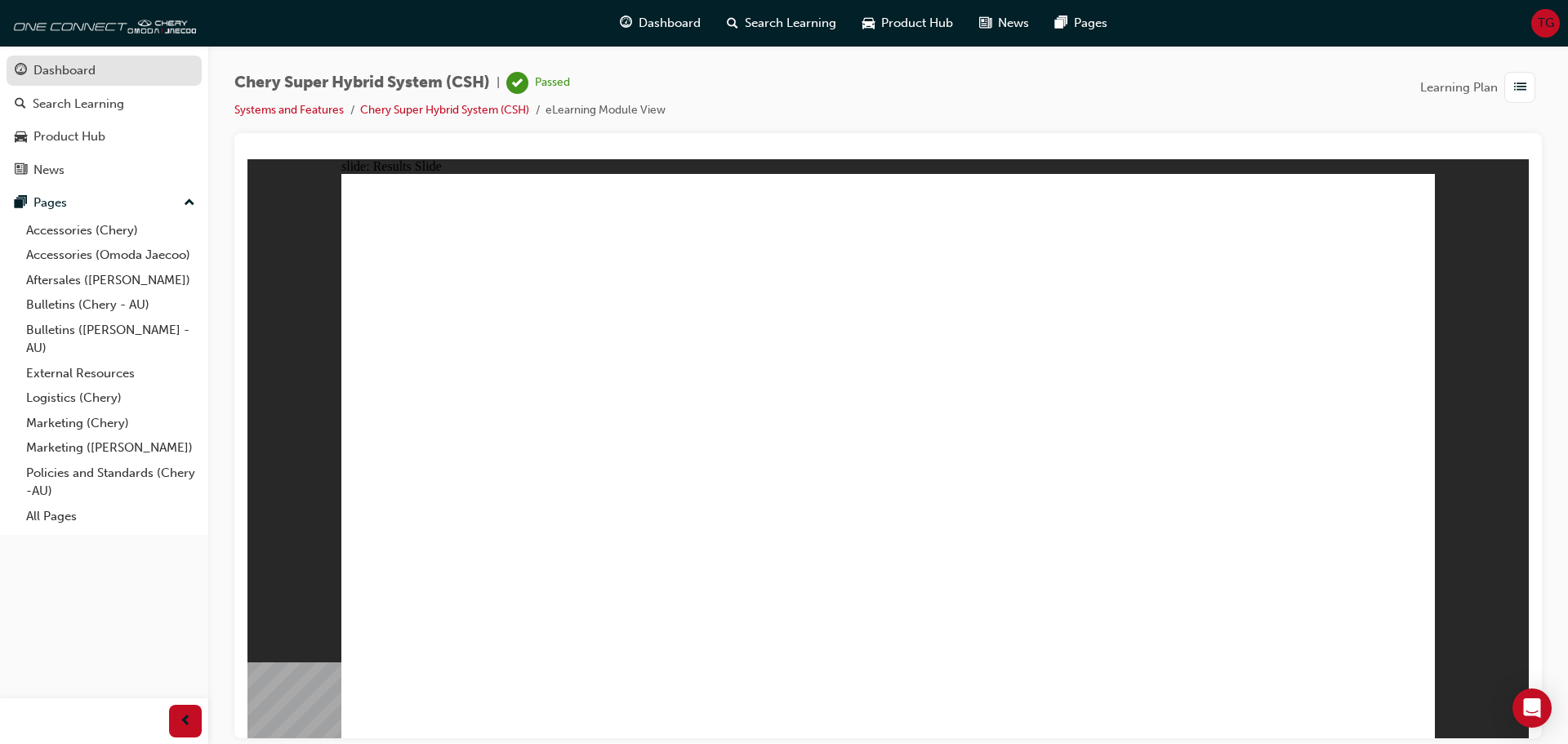
click at [65, 72] on div "Dashboard" at bounding box center [65, 71] width 62 height 19
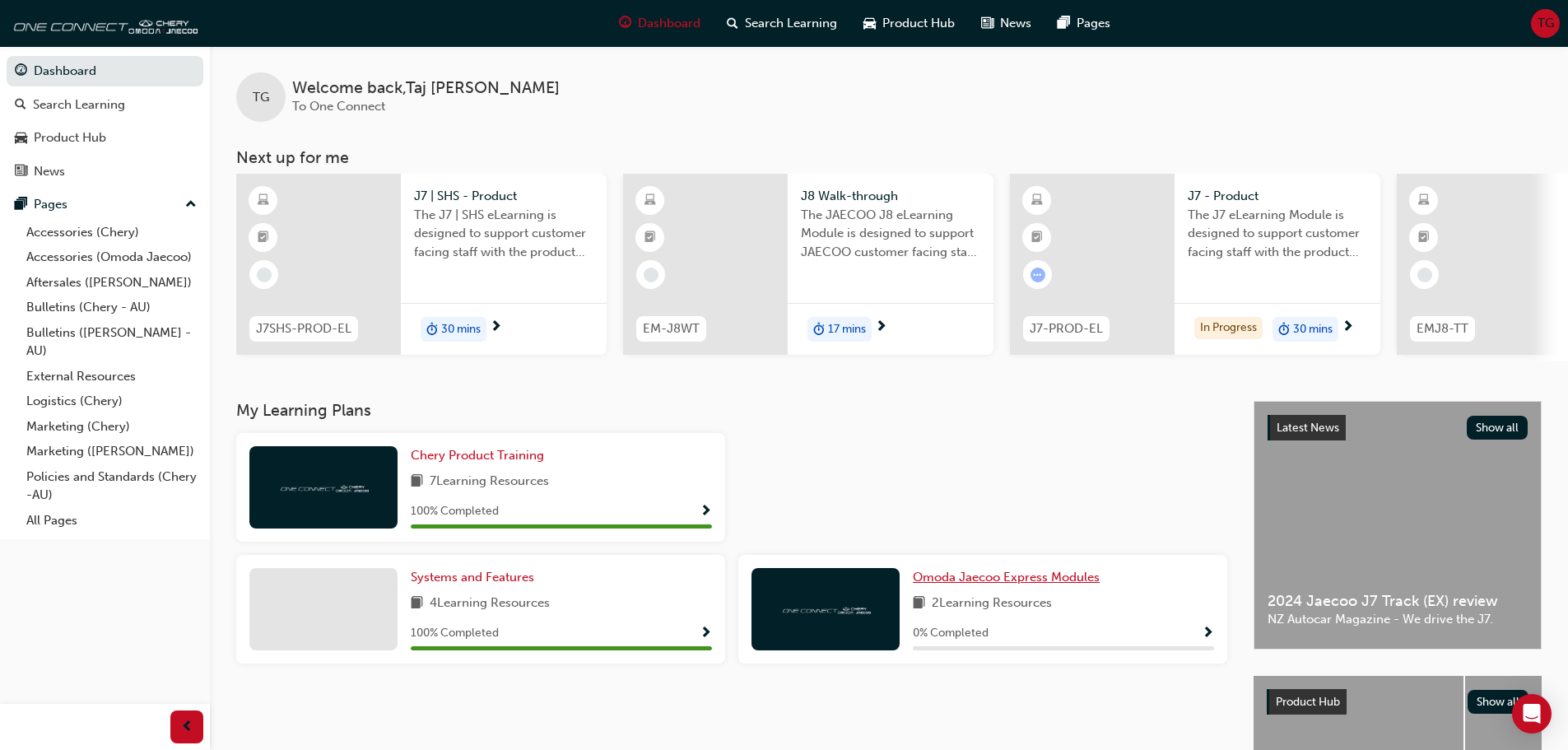
click at [1047, 585] on span "Omoda Jaecoo Express Modules" at bounding box center [1006, 576] width 187 height 15
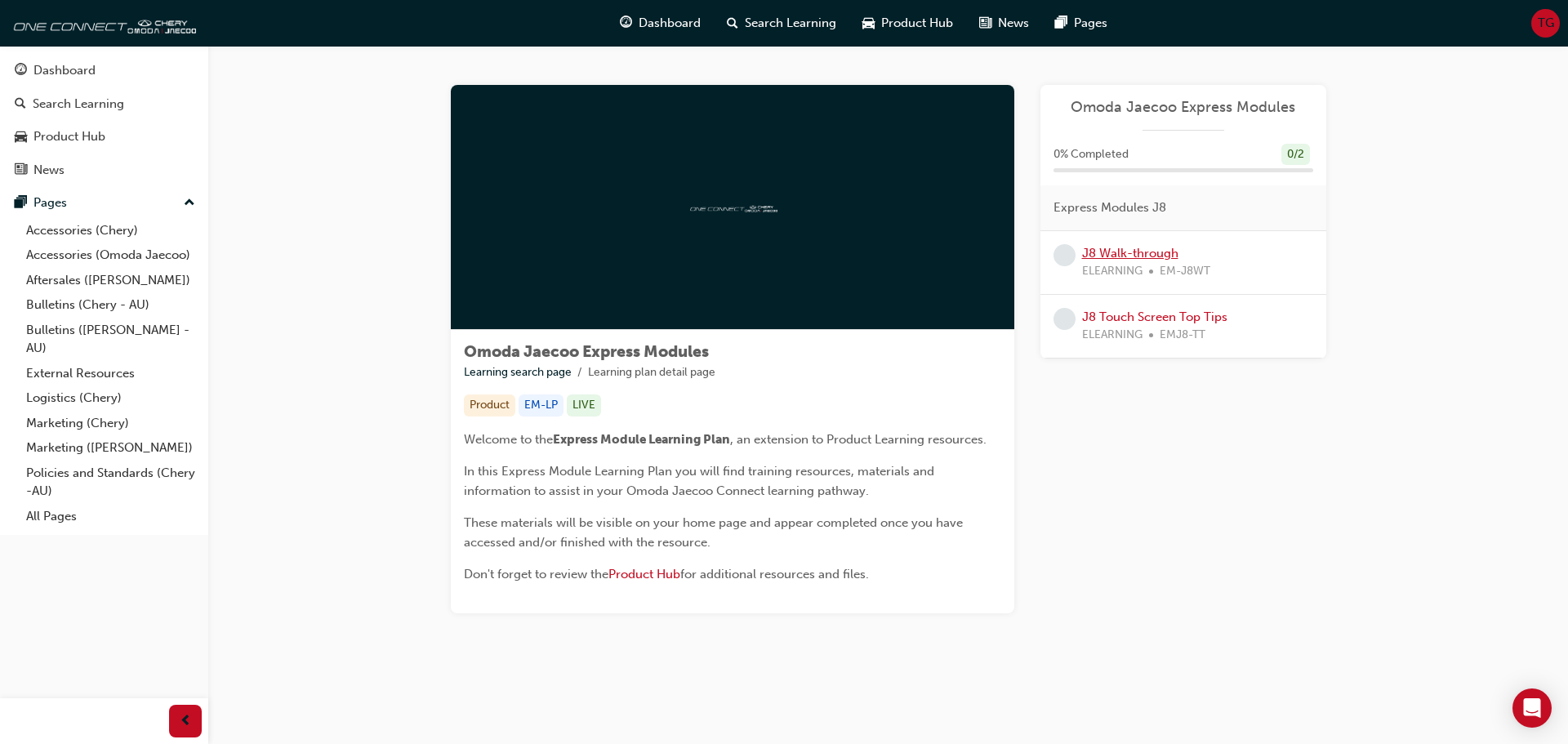
click at [1146, 254] on link "J8 Walk-through" at bounding box center [1131, 253] width 96 height 15
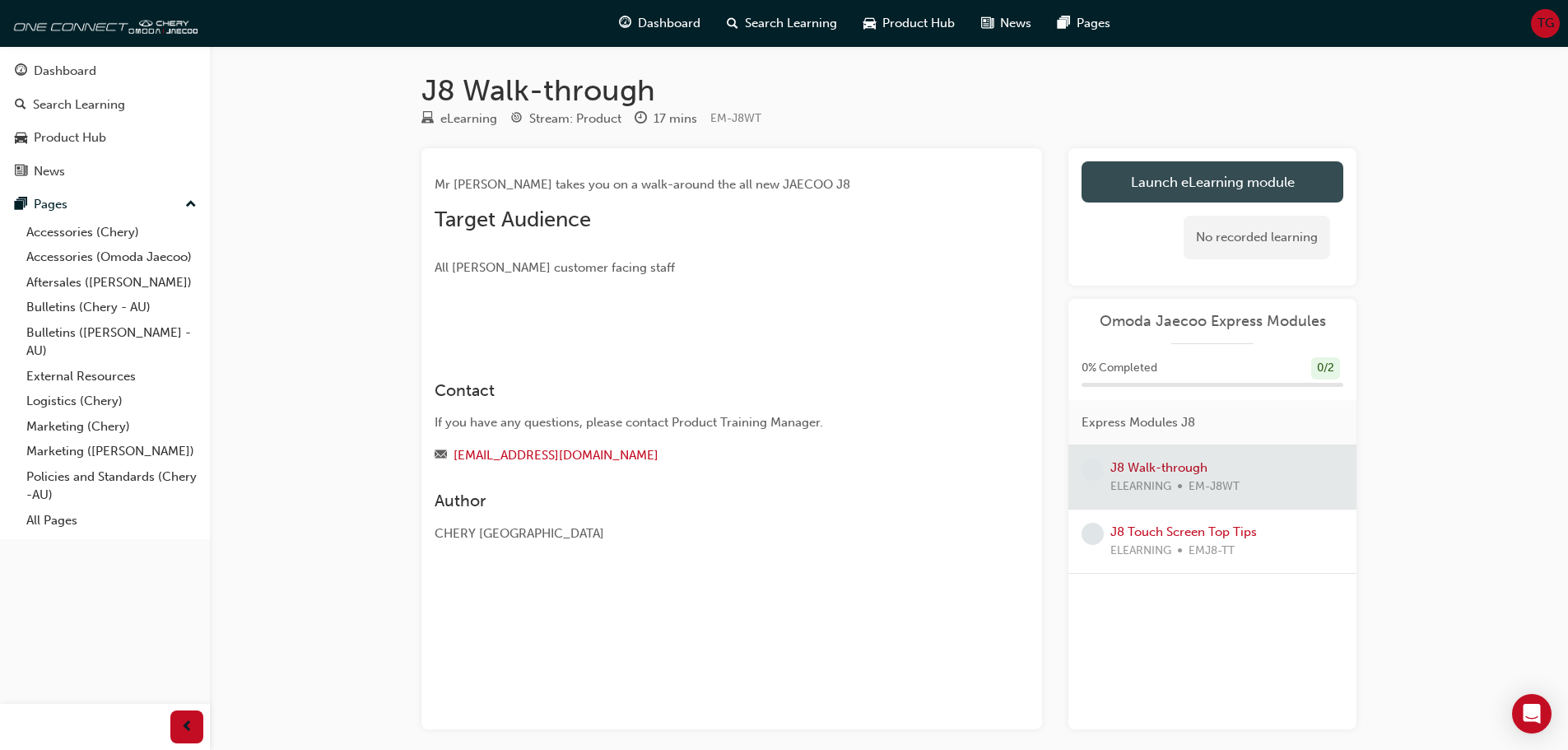
click at [1200, 199] on link "Launch eLearning module" at bounding box center [1213, 181] width 262 height 41
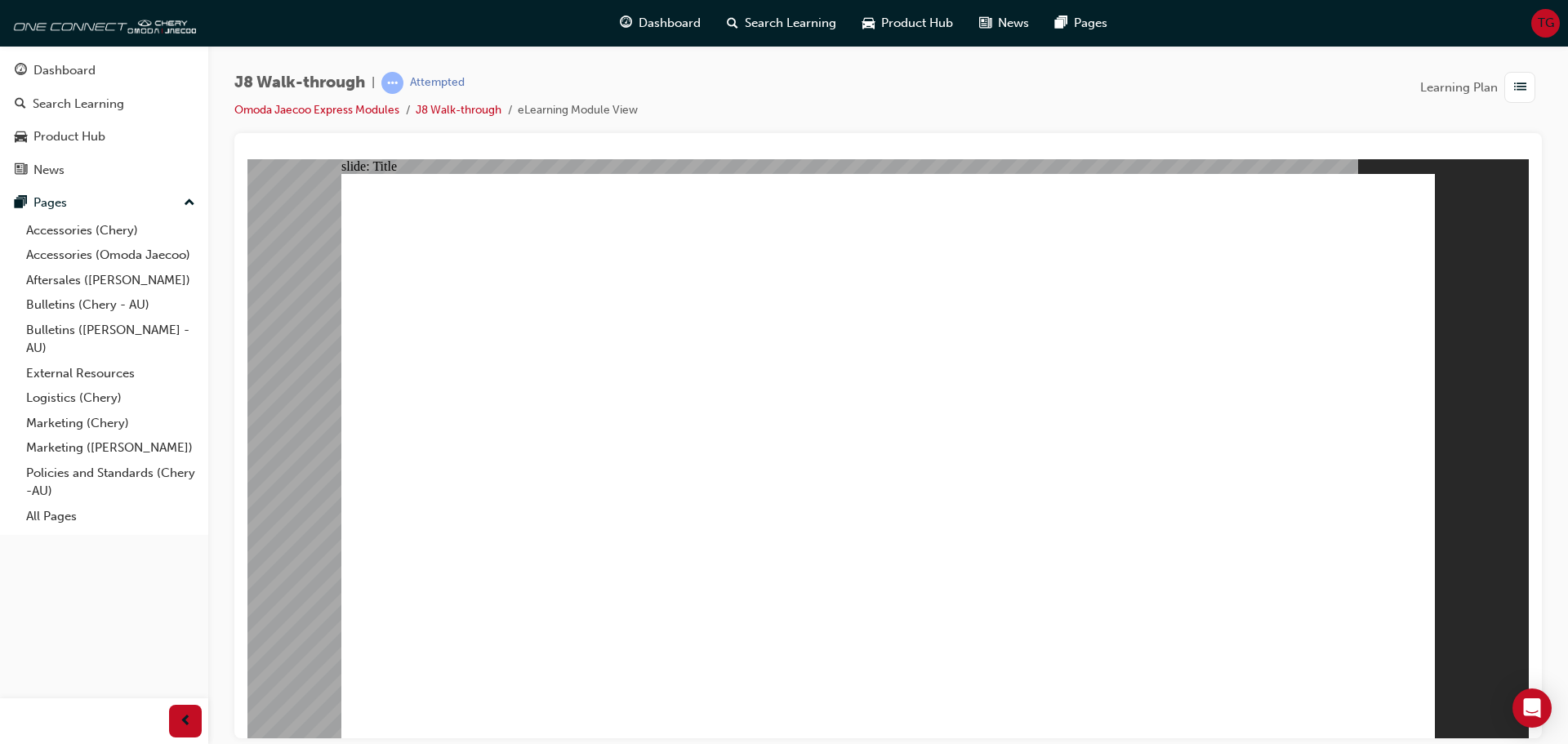
click at [1447, 301] on div "slide: Video Walk-through guide J8 VIDEO Next Walk-through guide J8 VIDEO Next" at bounding box center [888, 448] width 1281 height 580
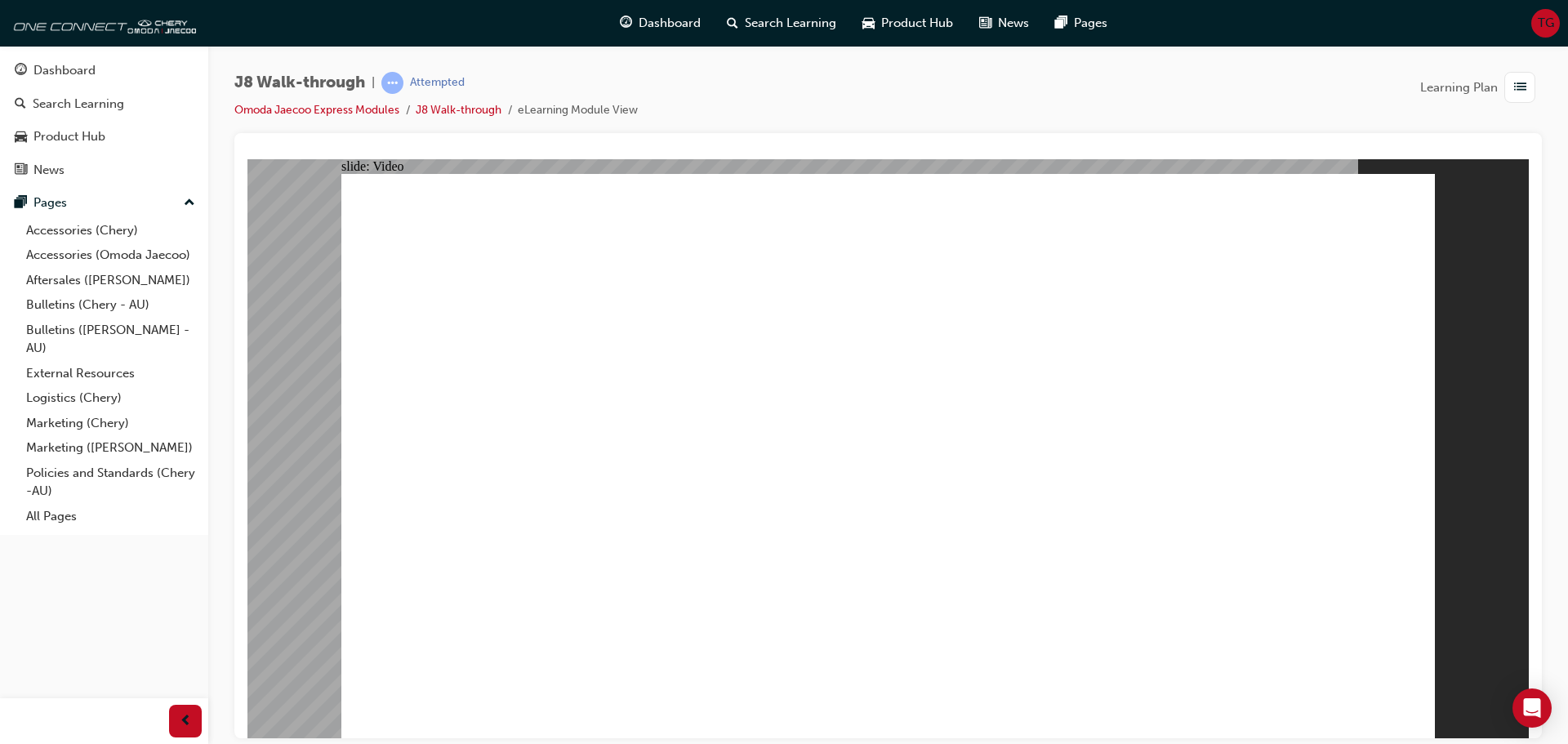
click at [87, 71] on div "Dashboard" at bounding box center [65, 71] width 62 height 19
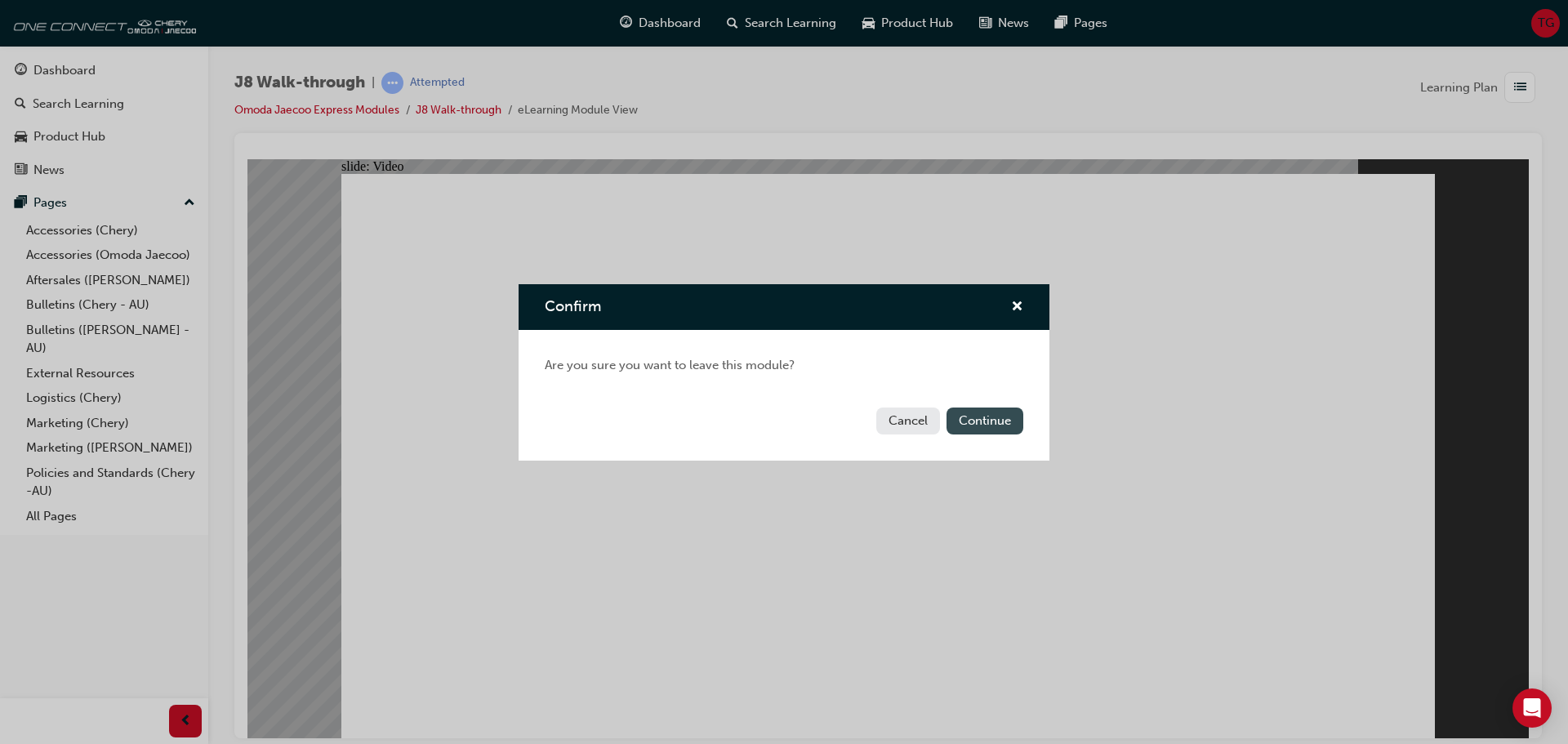
click at [997, 422] on button "Continue" at bounding box center [985, 420] width 77 height 27
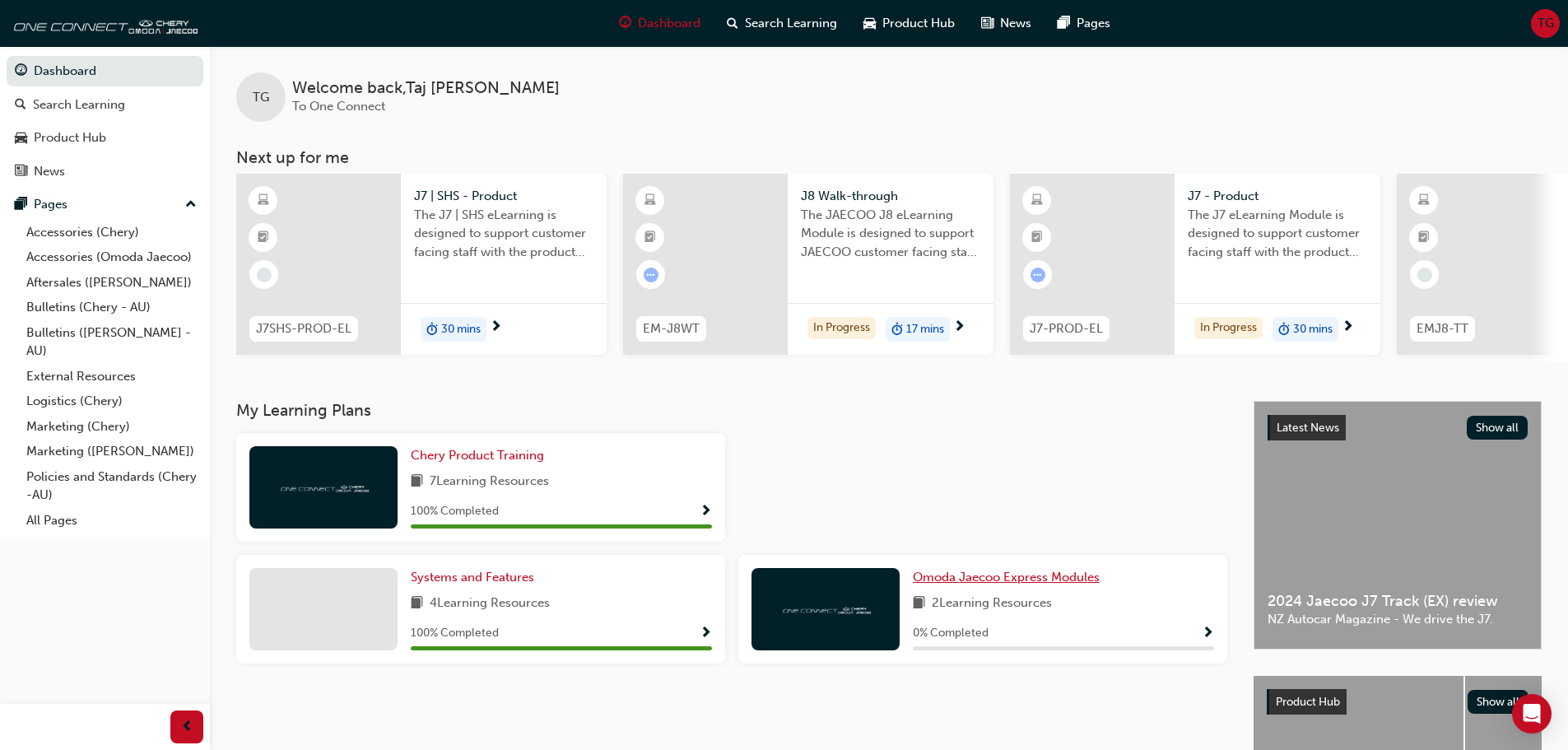
click at [979, 577] on span "Omoda Jaecoo Express Modules" at bounding box center [1006, 576] width 187 height 15
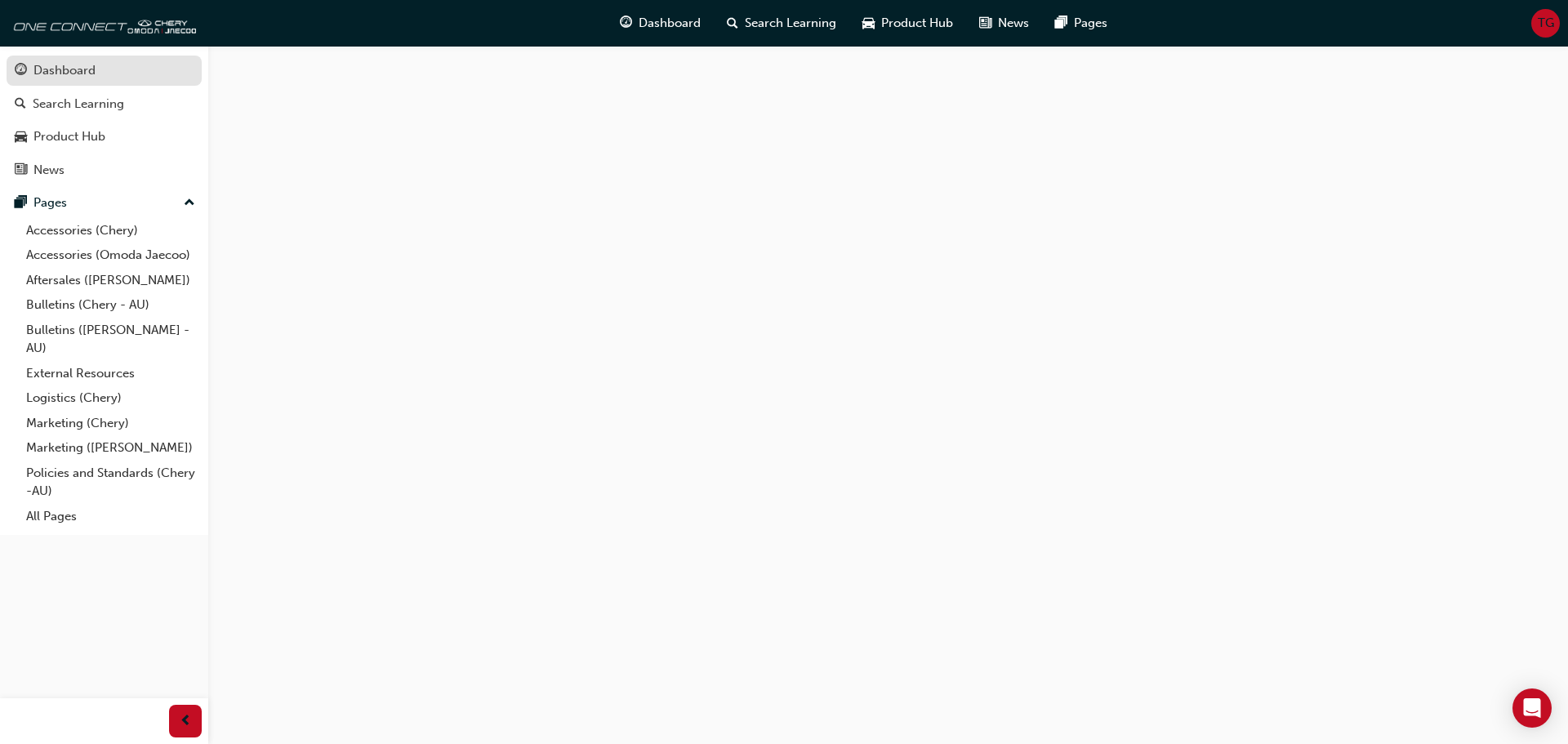
click at [53, 59] on link "Dashboard" at bounding box center [104, 71] width 195 height 30
